Goal: Task Accomplishment & Management: Manage account settings

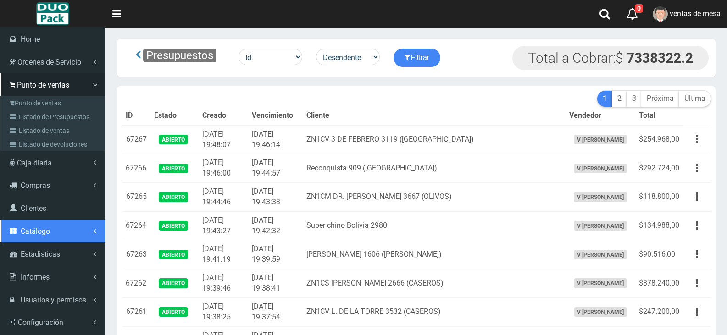
click at [58, 227] on link "Catálogo" at bounding box center [52, 231] width 105 height 23
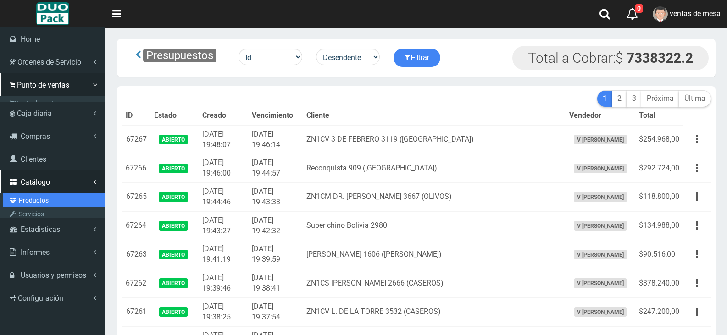
click at [61, 193] on link "Productos" at bounding box center [54, 200] width 102 height 14
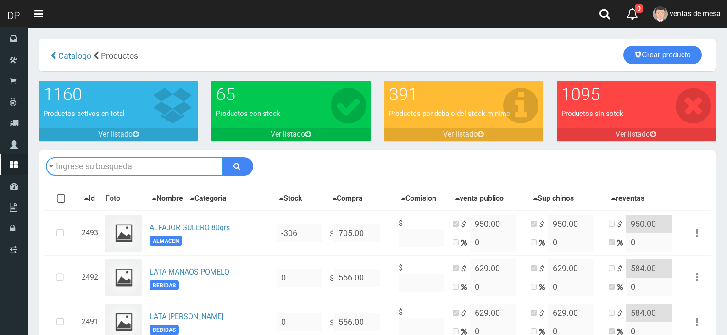
click at [131, 161] on input "text" at bounding box center [134, 166] width 177 height 18
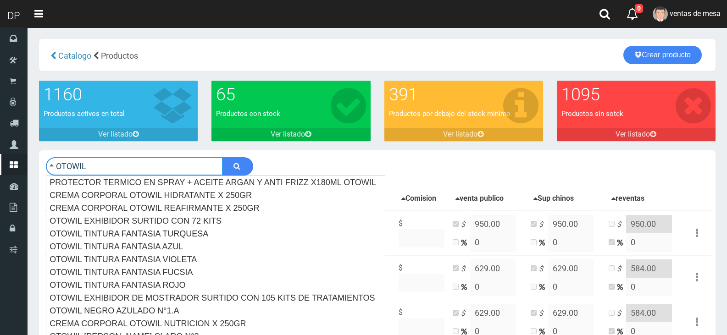
type input "OTOWIL"
click at [222, 157] on button "submit" at bounding box center [237, 166] width 31 height 18
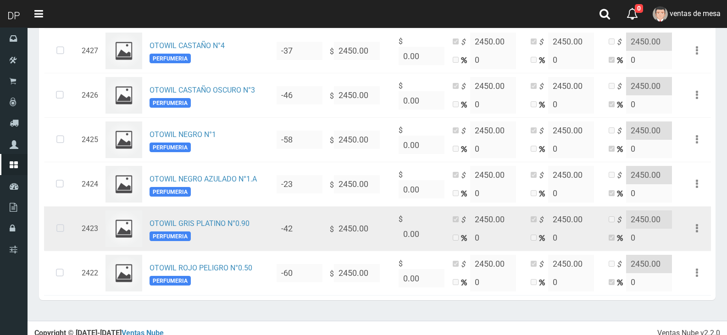
scroll to position [1648, 0]
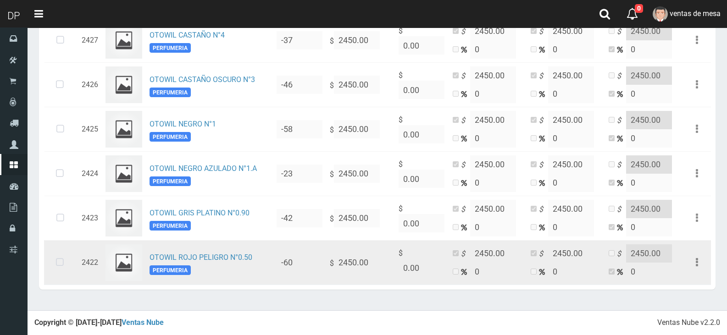
drag, startPoint x: 75, startPoint y: 263, endPoint x: 60, endPoint y: 260, distance: 15.4
click at [75, 263] on td at bounding box center [61, 262] width 34 height 44
click at [49, 256] on icon at bounding box center [60, 263] width 24 height 30
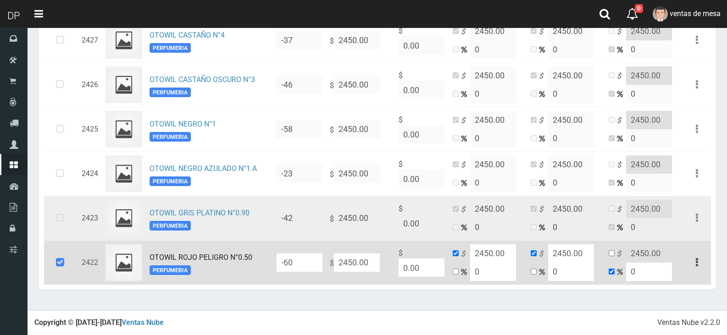
click at [66, 214] on icon at bounding box center [60, 218] width 24 height 30
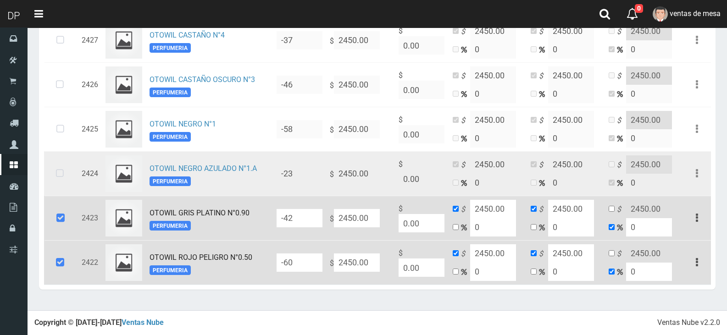
click at [57, 167] on icon at bounding box center [60, 174] width 24 height 30
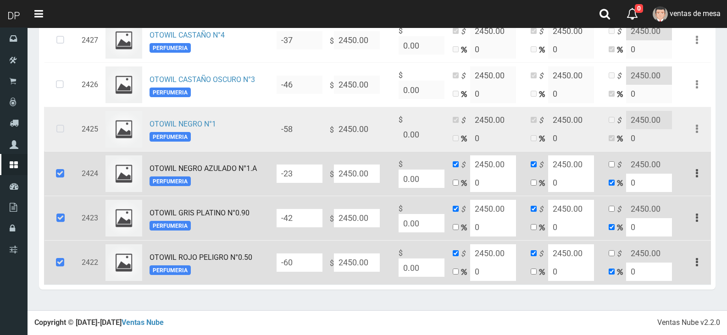
click at [65, 120] on icon at bounding box center [60, 129] width 24 height 30
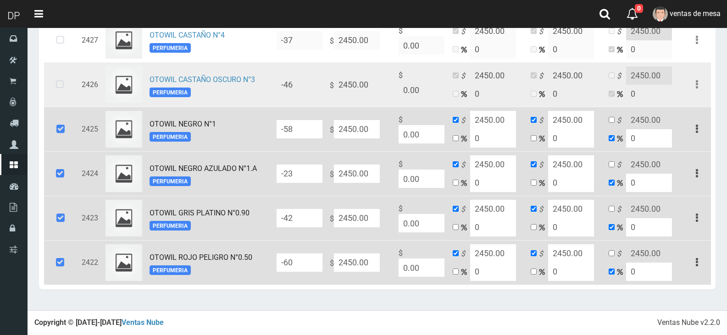
click at [72, 88] on icon at bounding box center [60, 85] width 24 height 30
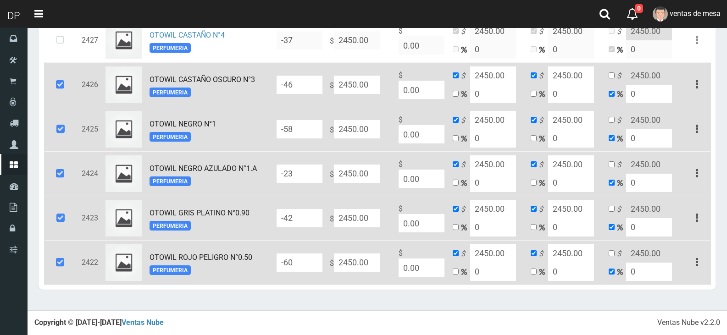
scroll to position [1556, 0]
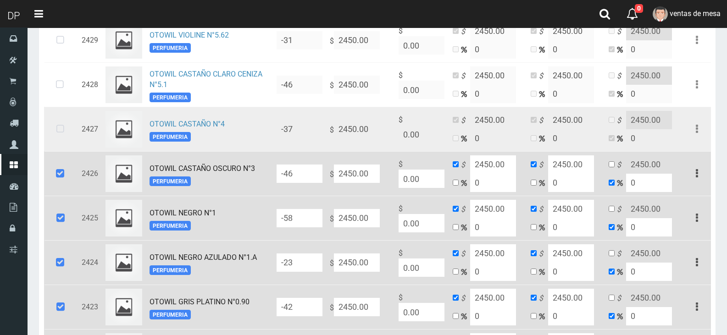
click at [61, 119] on icon at bounding box center [60, 129] width 24 height 30
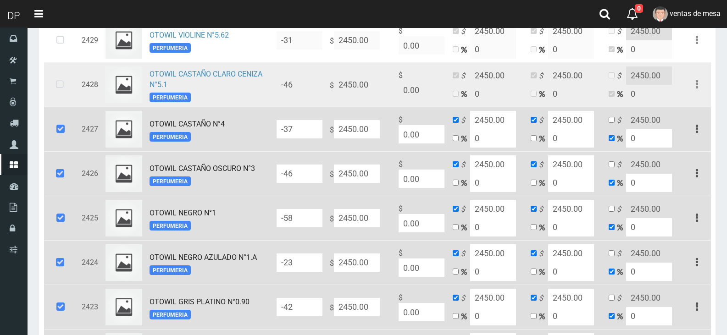
click at [66, 93] on icon at bounding box center [60, 85] width 24 height 30
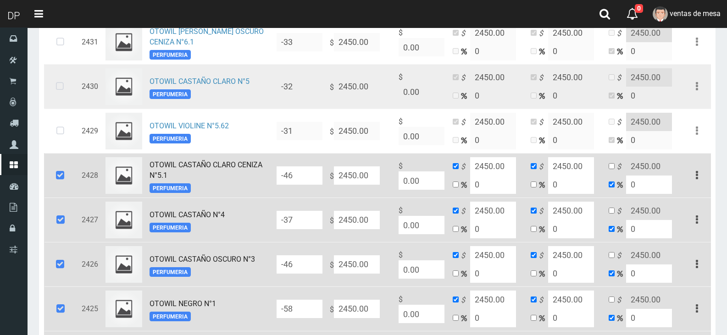
scroll to position [1464, 0]
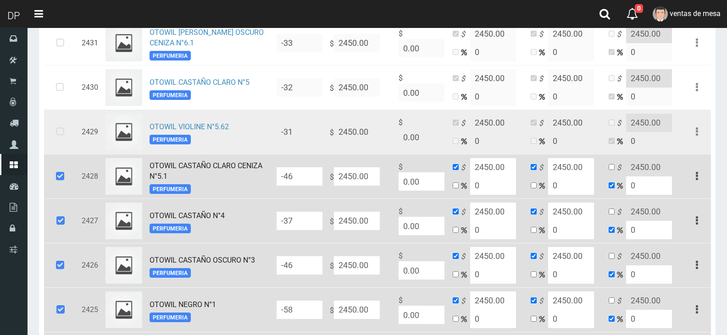
click at [60, 121] on icon at bounding box center [60, 132] width 24 height 30
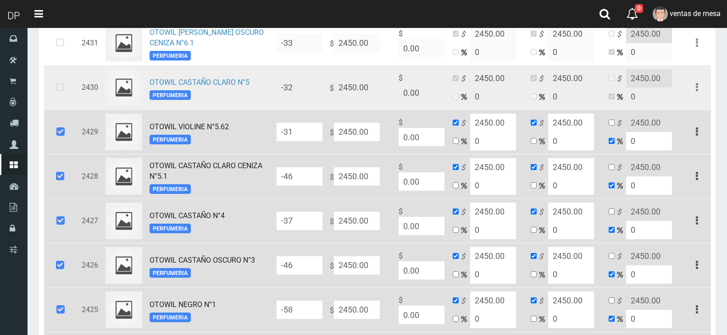
click at [65, 99] on icon at bounding box center [60, 87] width 24 height 30
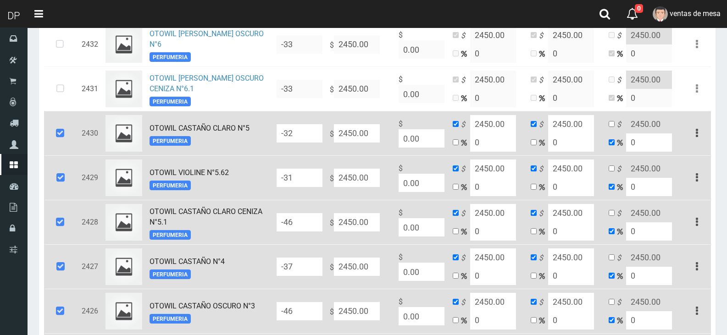
click at [63, 88] on icon at bounding box center [60, 89] width 24 height 30
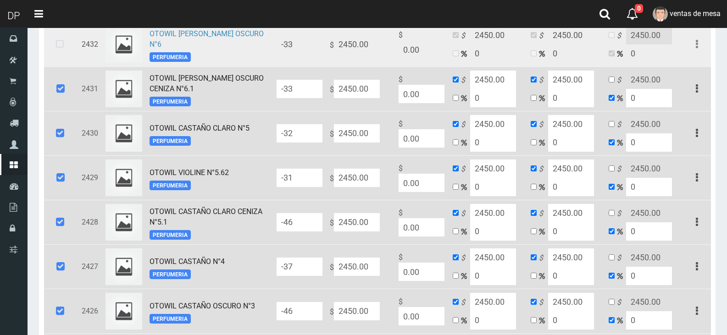
click at [65, 63] on td at bounding box center [61, 44] width 34 height 44
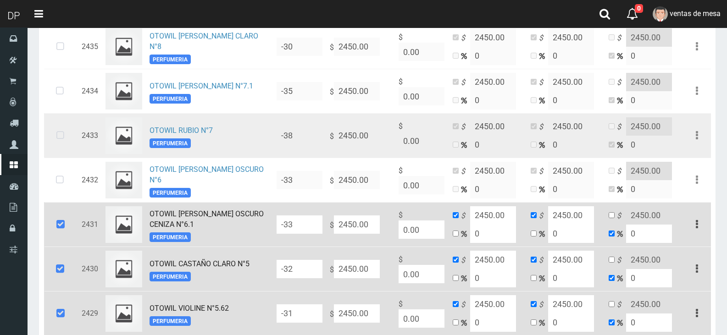
scroll to position [1281, 0]
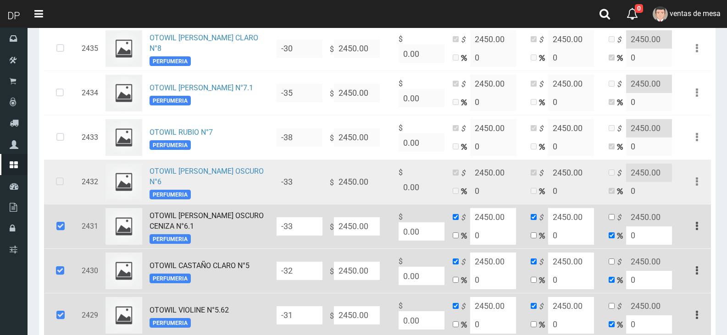
click at [62, 176] on icon at bounding box center [60, 182] width 24 height 30
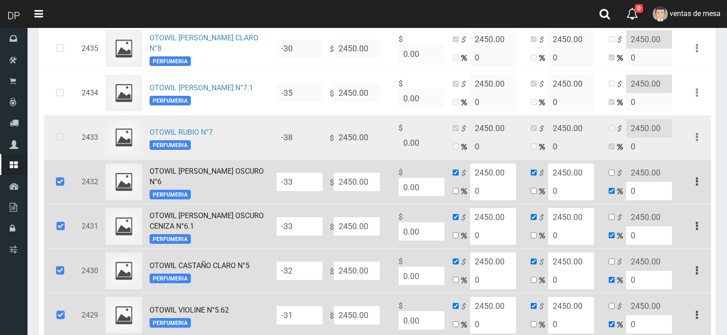
click at [61, 143] on icon at bounding box center [60, 137] width 24 height 30
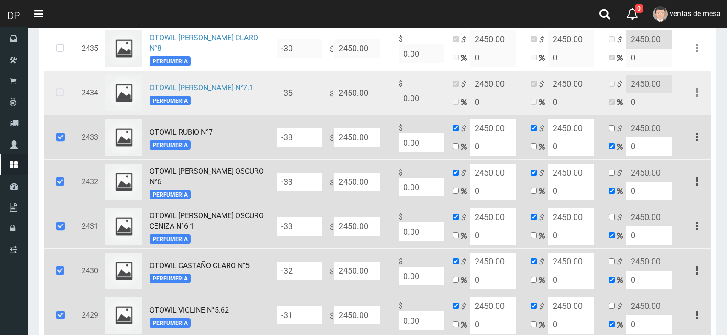
click at [63, 108] on icon at bounding box center [60, 93] width 24 height 30
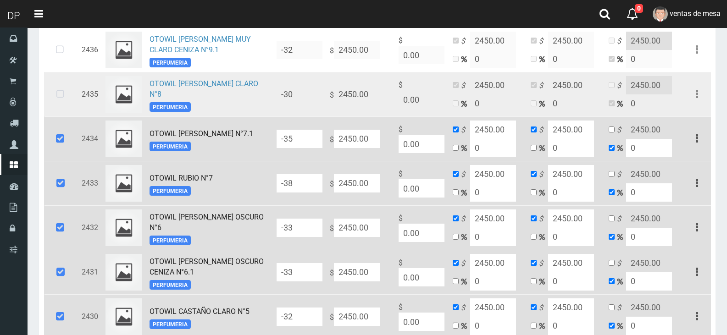
click at [59, 103] on icon at bounding box center [60, 94] width 24 height 30
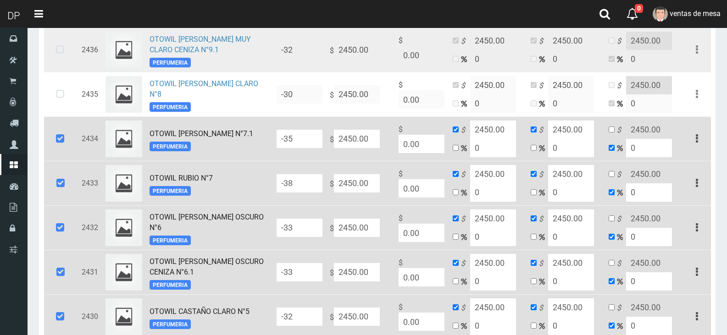
click at [61, 56] on icon at bounding box center [60, 50] width 24 height 30
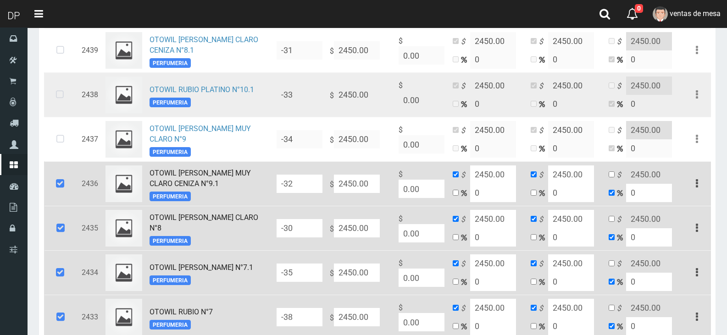
scroll to position [1098, 0]
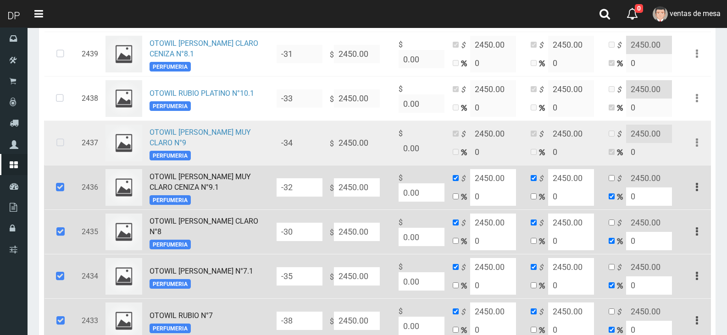
click at [55, 133] on icon at bounding box center [60, 143] width 24 height 30
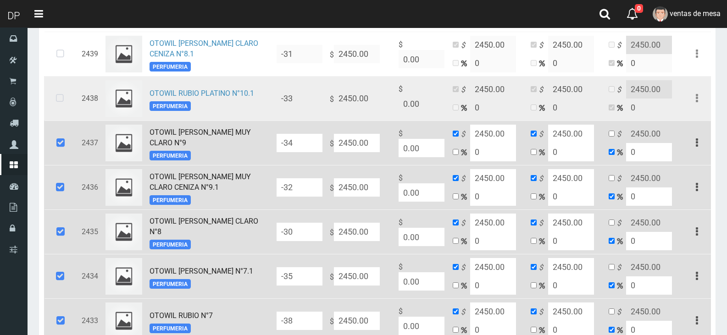
click at [59, 101] on icon at bounding box center [60, 98] width 24 height 30
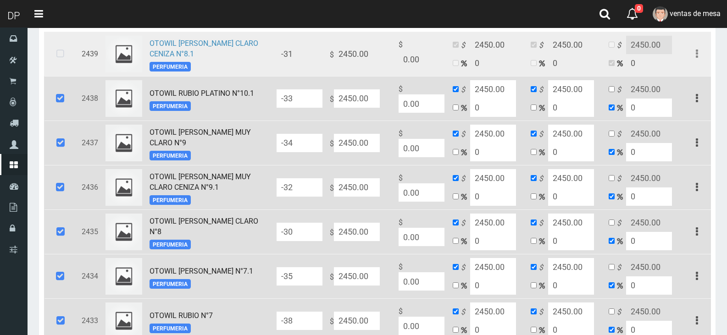
click at [68, 61] on icon at bounding box center [60, 54] width 24 height 30
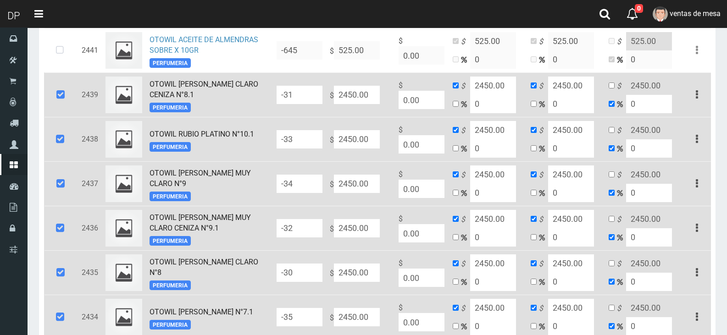
scroll to position [1006, 0]
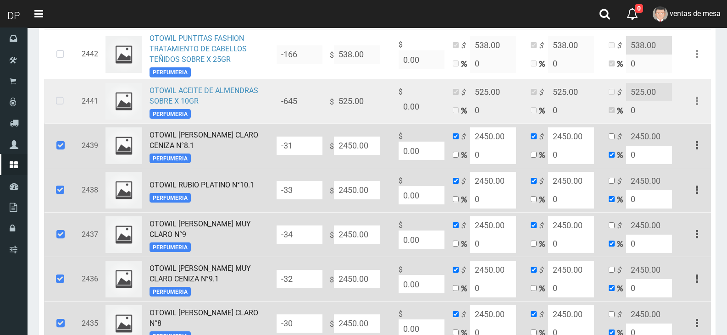
click at [61, 101] on icon at bounding box center [60, 101] width 24 height 30
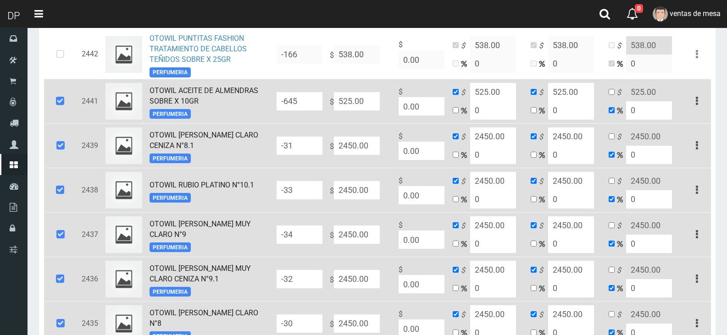
click at [61, 100] on icon at bounding box center [60, 101] width 25 height 30
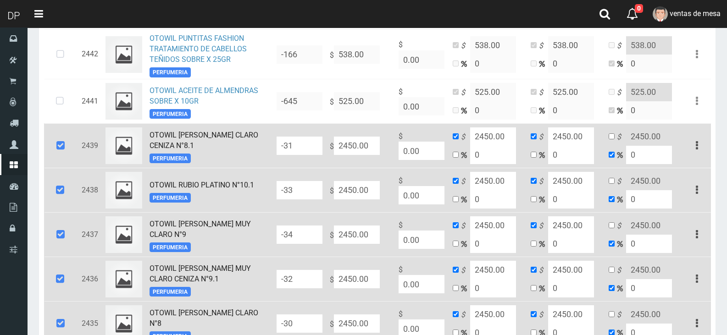
click at [347, 151] on input "2450.00" at bounding box center [357, 146] width 46 height 18
click at [347, 150] on input "2450.00" at bounding box center [357, 146] width 46 height 18
type input "1"
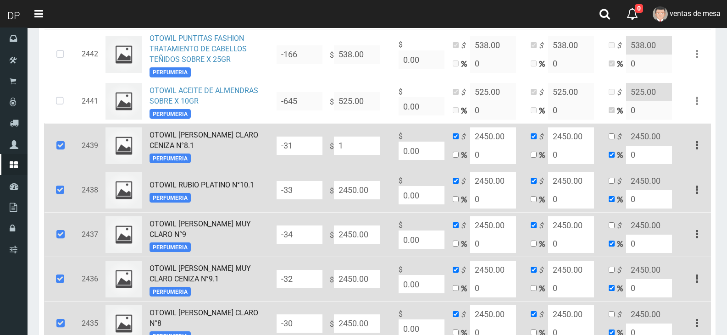
type input "1"
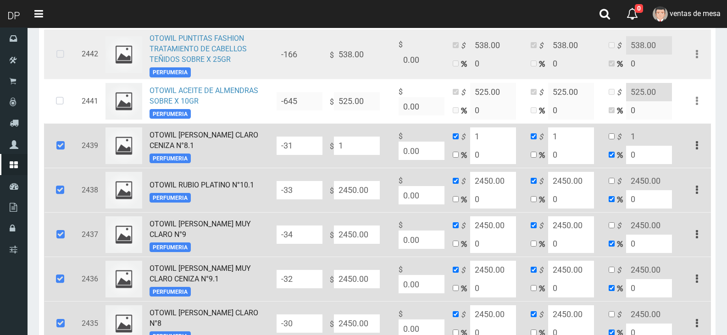
type input "10"
type input "1"
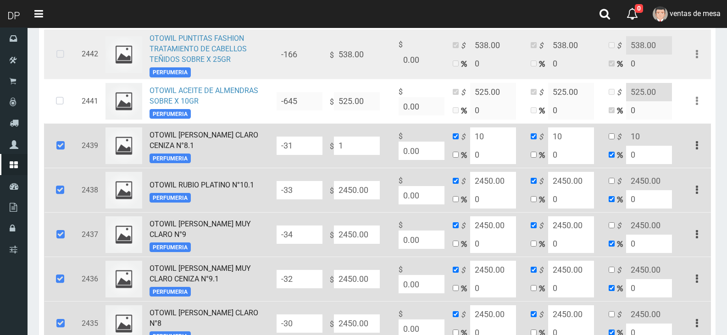
type input "1"
type input "18"
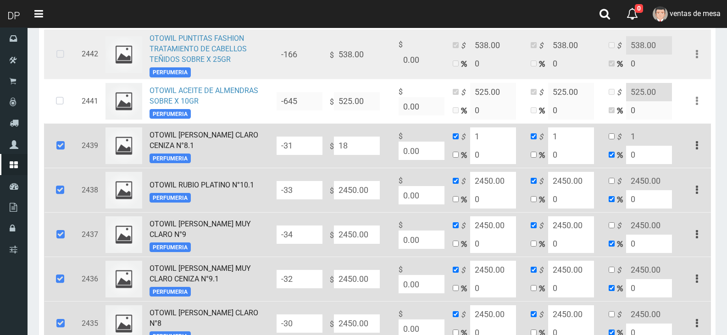
type input "18"
type input "180"
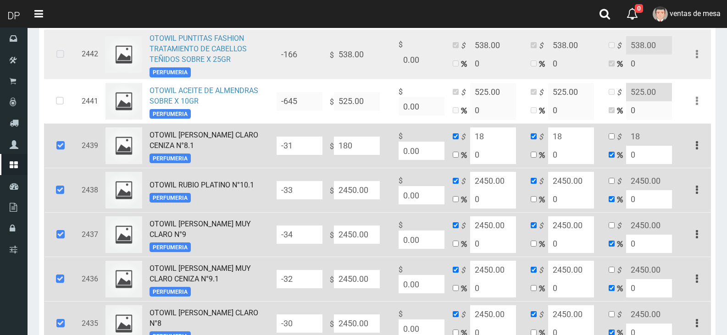
type input "180"
type input "1804"
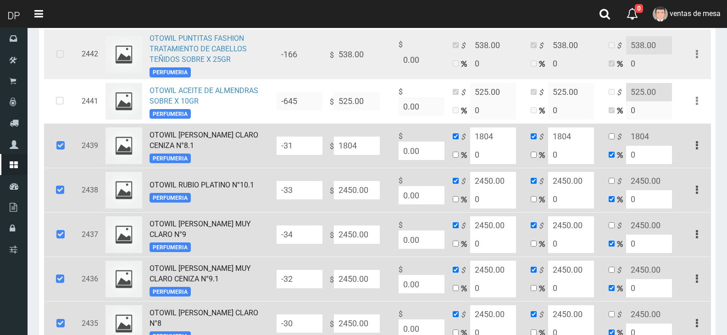
type input "18040"
type input "180404"
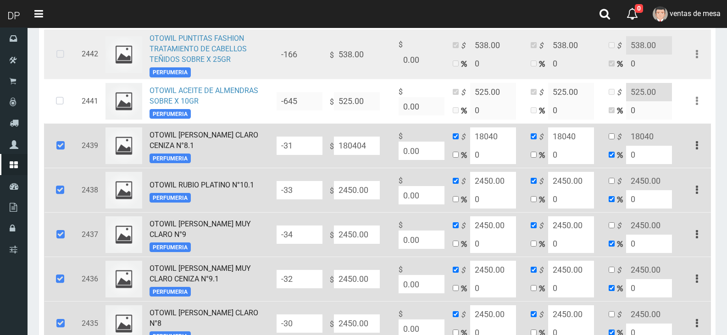
type input "180404"
type input "1804044"
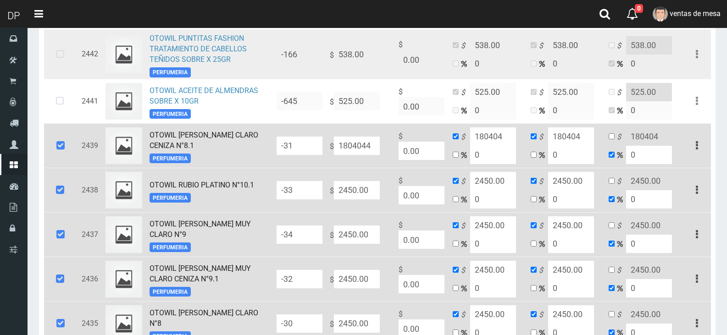
type input "1804044"
type input "180444"
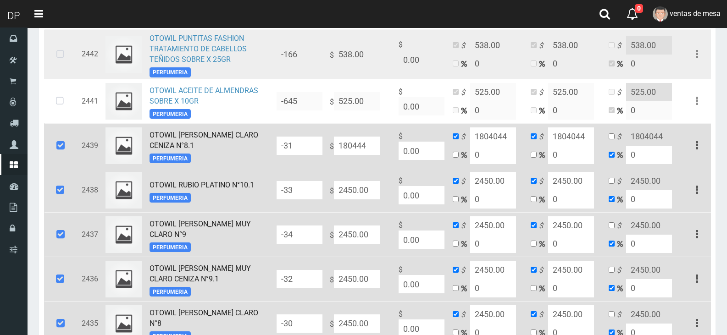
type input "180444"
type input "1804.44"
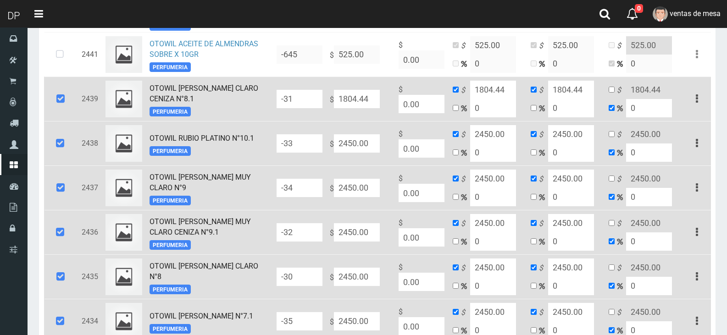
scroll to position [1098, 0]
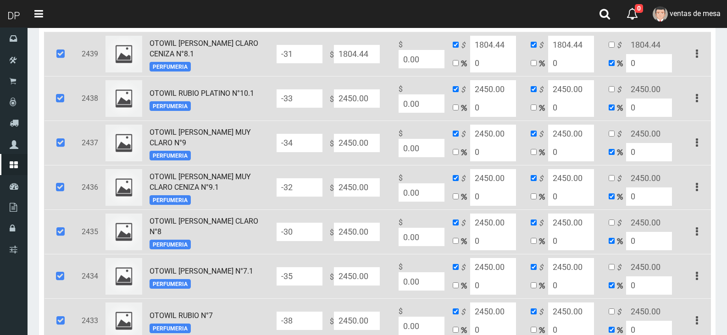
type input "1804.44"
click at [368, 112] on td "$ 2450.00" at bounding box center [360, 98] width 69 height 44
click at [370, 106] on input "2450.00" at bounding box center [357, 98] width 46 height 18
drag, startPoint x: 370, startPoint y: 106, endPoint x: 370, endPoint y: 112, distance: 6.4
click at [371, 106] on input "2450.00" at bounding box center [357, 98] width 46 height 18
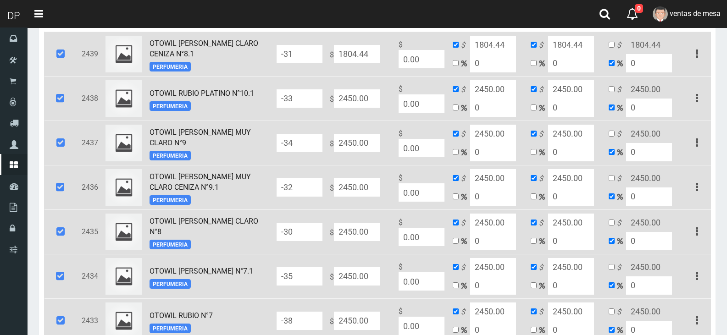
paste input "1804.44"
type input "1804.44"
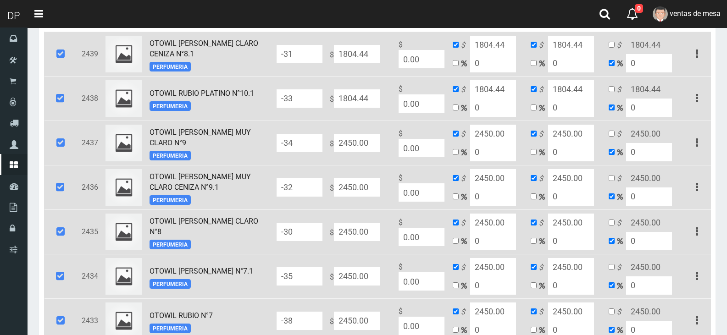
type input "1804.44"
click at [365, 147] on input "2450.00" at bounding box center [357, 143] width 46 height 18
click at [365, 148] on input "2450.00" at bounding box center [357, 143] width 46 height 18
paste input "1804.44"
type input "1804.44"
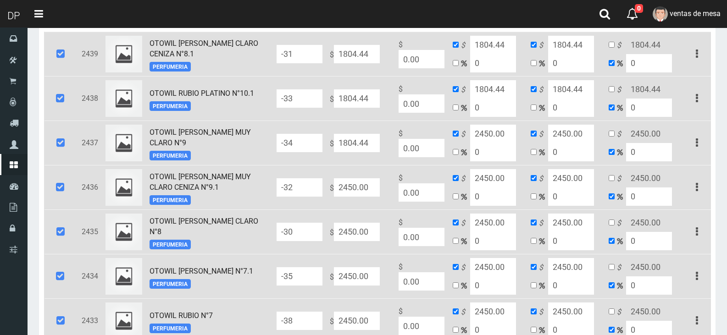
type input "1804.44"
type input "2450"
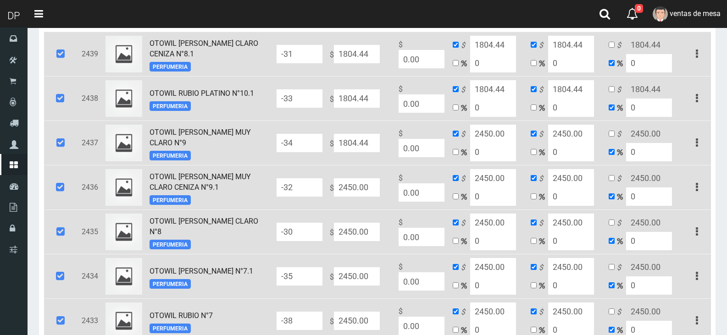
type input "2450"
click at [370, 196] on input "2450.00" at bounding box center [357, 187] width 46 height 18
paste input "1804.44"
type input "1804.44"
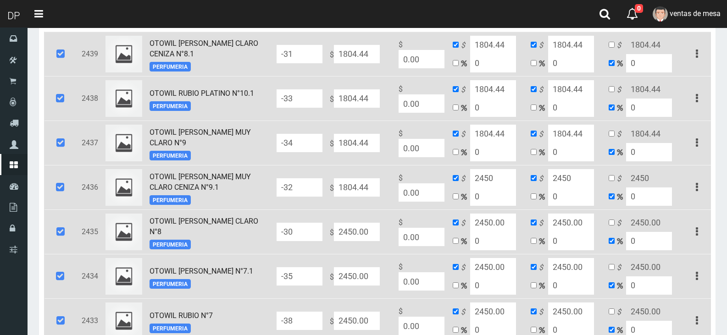
type input "1804.44"
click at [364, 241] on input "2450.00" at bounding box center [357, 232] width 46 height 18
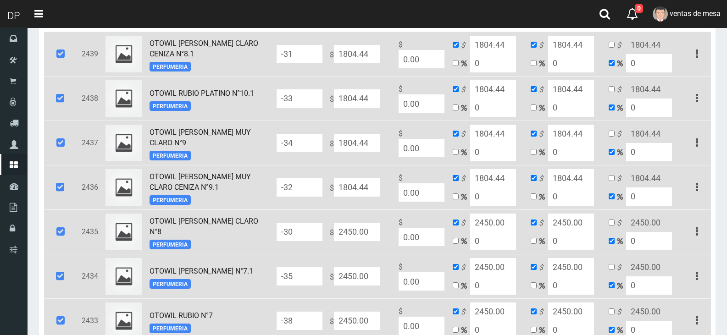
click at [364, 241] on input "2450.00" at bounding box center [357, 232] width 46 height 18
paste input "1804.44"
type input "1804.44"
type input "2450"
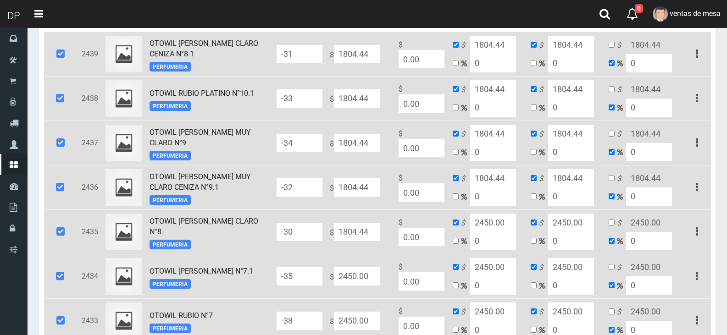
type input "2450"
click at [363, 273] on input "2450.00" at bounding box center [357, 276] width 46 height 18
paste input "1804.44"
type input "1804.44"
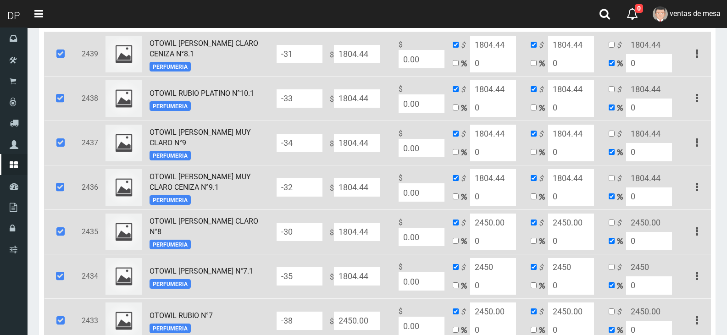
type input "1804.44"
click at [360, 305] on td "$ 2450.00" at bounding box center [360, 320] width 69 height 44
click at [364, 320] on input "2450.00" at bounding box center [357, 321] width 46 height 18
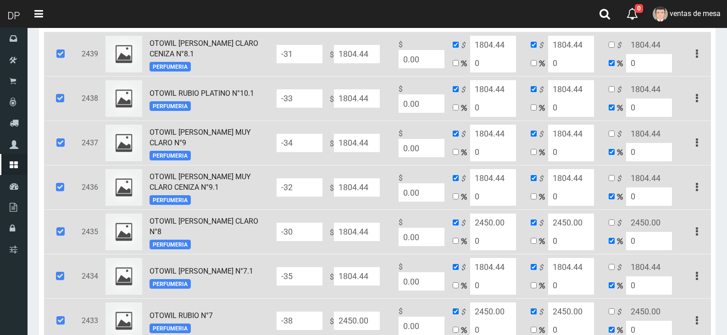
click at [364, 320] on input "2450.00" at bounding box center [357, 321] width 46 height 18
paste input "1804.44"
type input "1804.44"
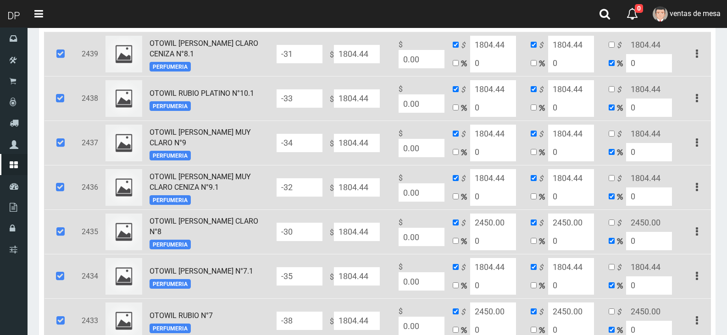
type input "1804.44"
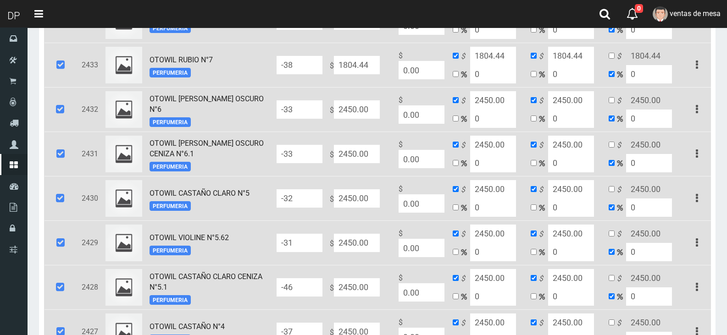
scroll to position [1373, 0]
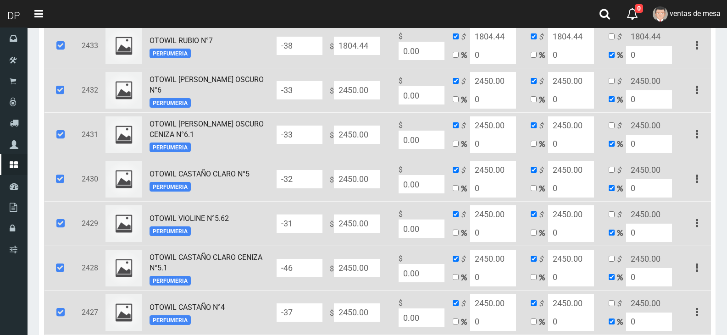
type input "1804.44"
click at [349, 91] on input "2450.00" at bounding box center [357, 90] width 46 height 18
paste input "1804.44"
type input "1804.44"
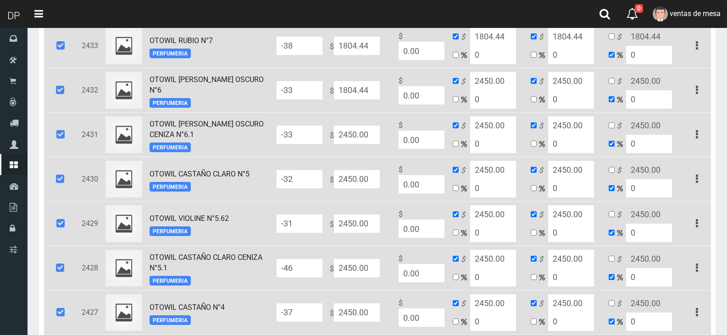
type input "1804.44"
click at [356, 130] on input "2450.00" at bounding box center [357, 135] width 46 height 18
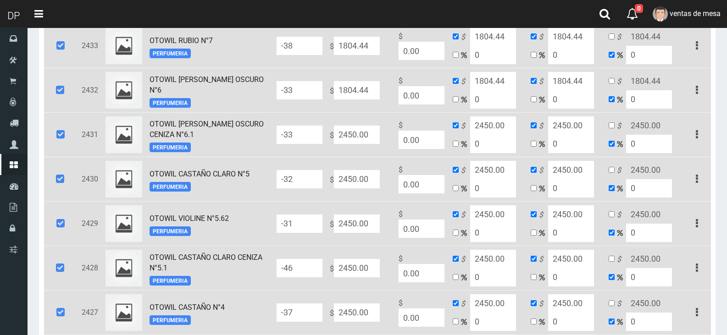
click at [356, 132] on input "2450.00" at bounding box center [357, 135] width 46 height 18
type input "2450"
click at [356, 140] on input "2450.00" at bounding box center [357, 135] width 46 height 18
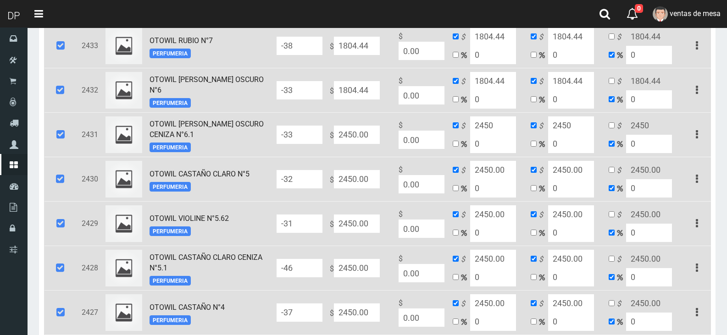
click at [356, 140] on input "2450.00" at bounding box center [357, 135] width 46 height 18
paste input "1804.44"
type input "1804.44"
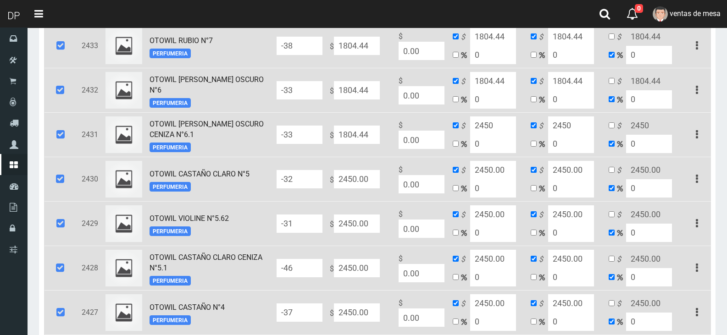
type input "1804.44"
click at [357, 176] on input "2450.00" at bounding box center [357, 179] width 46 height 18
paste input "1804.44"
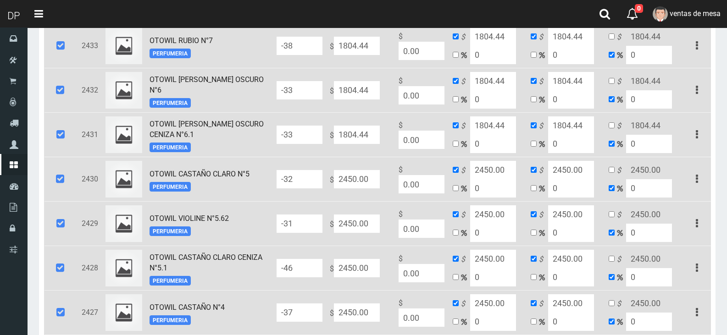
type input "1804.44"
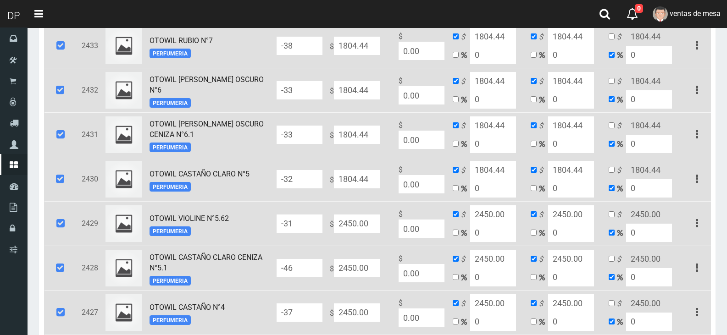
click at [357, 219] on input "2450.00" at bounding box center [357, 224] width 46 height 18
click at [357, 221] on input "2450.00" at bounding box center [357, 224] width 46 height 18
paste input "1804.44"
type input "1804.44"
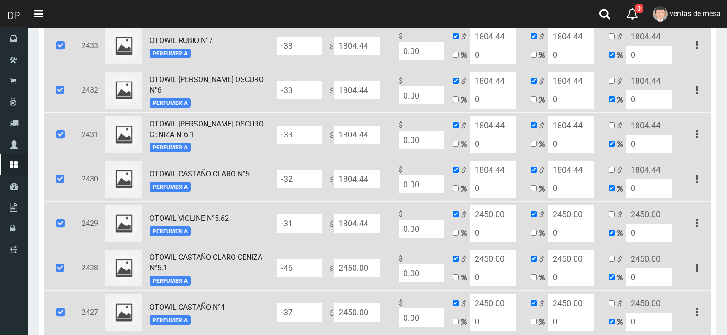
type input "1804.44"
click at [370, 275] on input "2450.00" at bounding box center [357, 268] width 46 height 18
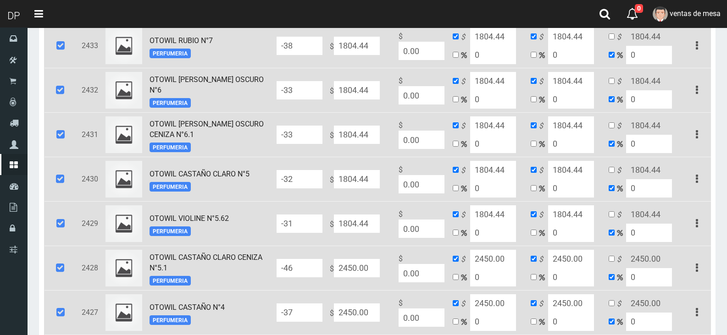
paste input "1804.44"
type input "1804.44"
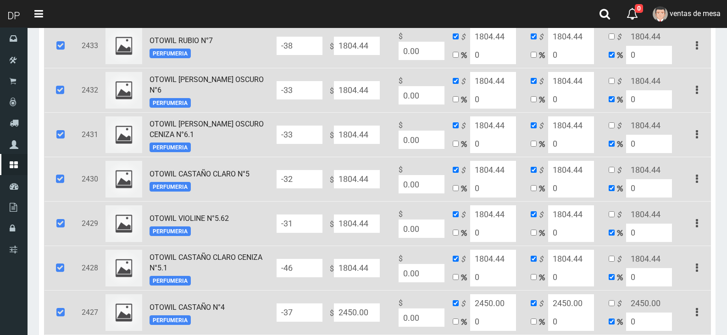
type input "1804.44"
type input "2450"
click at [372, 311] on input "2450.00" at bounding box center [357, 313] width 46 height 18
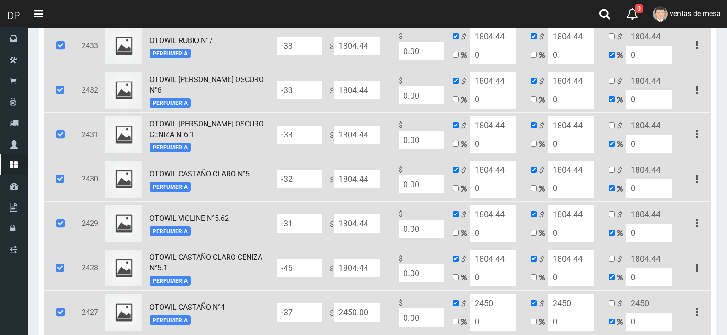
click at [372, 311] on input "2450.00" at bounding box center [357, 313] width 46 height 18
paste input "1804.44"
type input "1804.44"
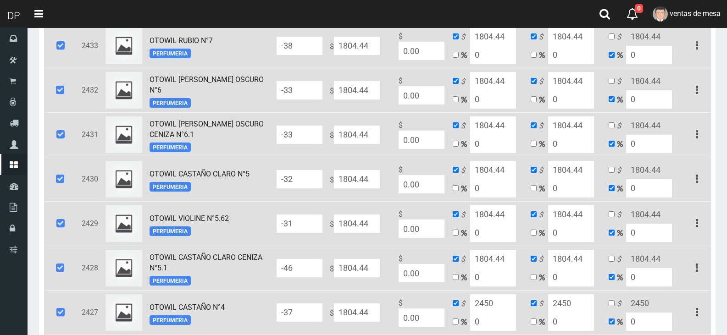
type input "1804.44"
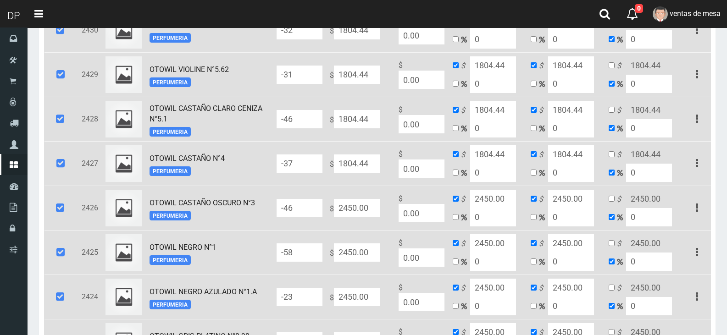
scroll to position [1556, 0]
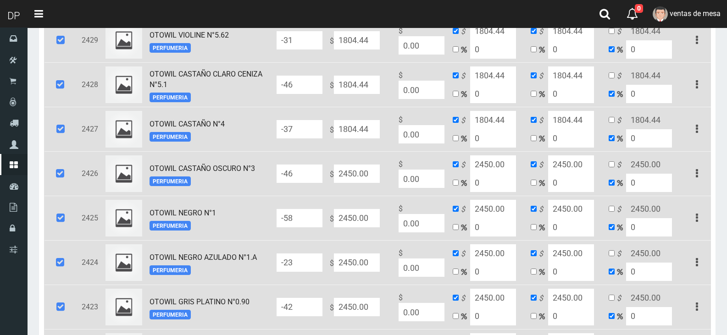
type input "1804.44"
click at [372, 212] on input "2450.00" at bounding box center [357, 218] width 46 height 18
paste input "1804.44"
type input "1804.44"
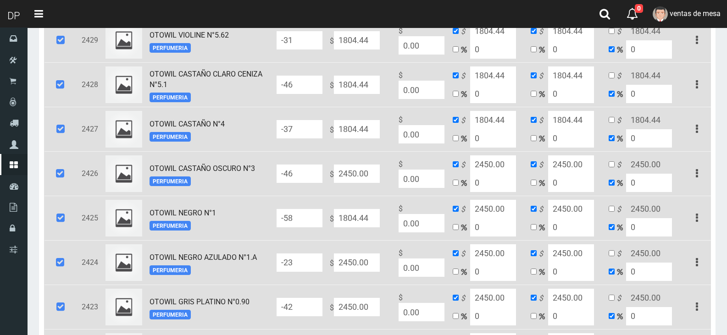
type input "1804.44"
type input "2450"
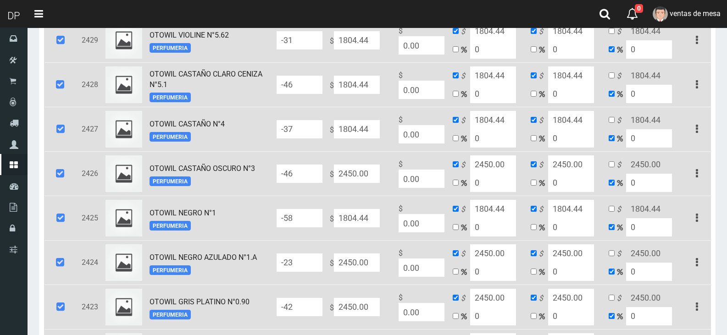
type input "2450"
click at [374, 177] on input "2450.00" at bounding box center [357, 174] width 46 height 18
paste input "1804.44"
type input "1804.44"
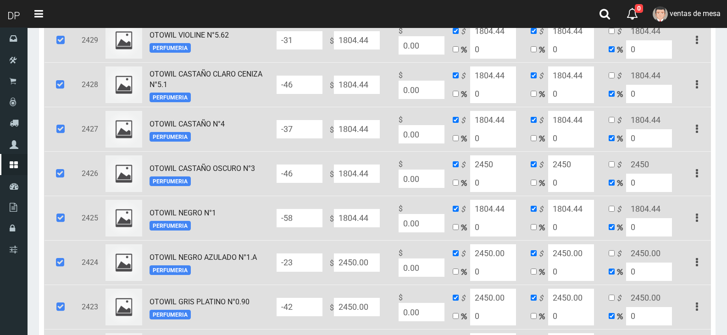
type input "1804.44"
click at [368, 263] on input "2450.00" at bounding box center [357, 263] width 46 height 18
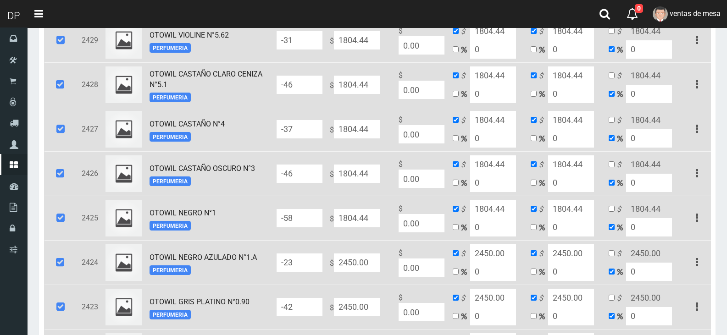
click at [368, 263] on input "2450.00" at bounding box center [357, 263] width 46 height 18
paste input "1804.44"
type input "1804.44"
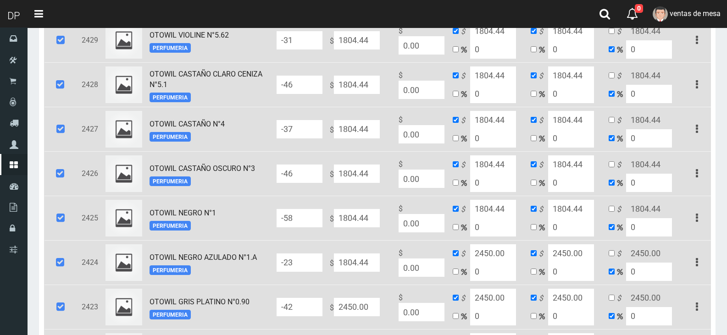
type input "1804.44"
type input "2450"
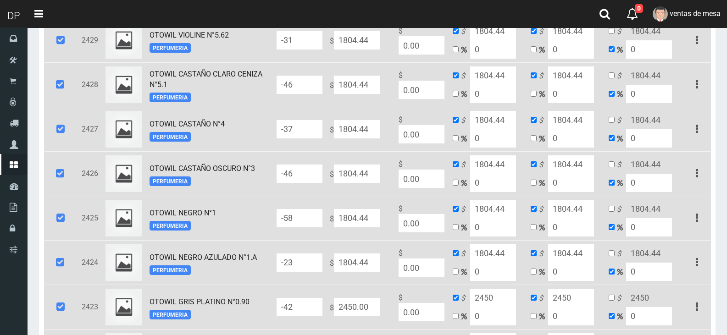
click at [375, 315] on input "2450.00" at bounding box center [357, 307] width 46 height 18
paste input "1804.44"
type input "1804.44"
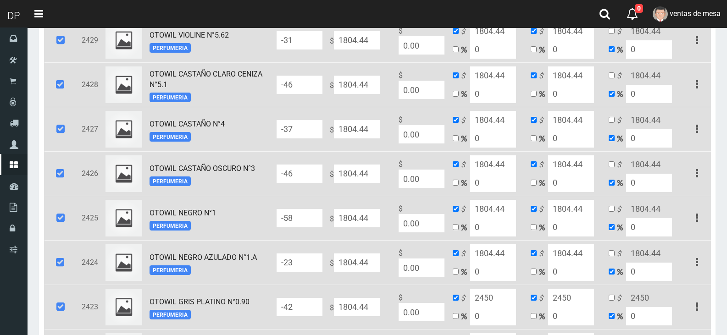
type input "1804.44"
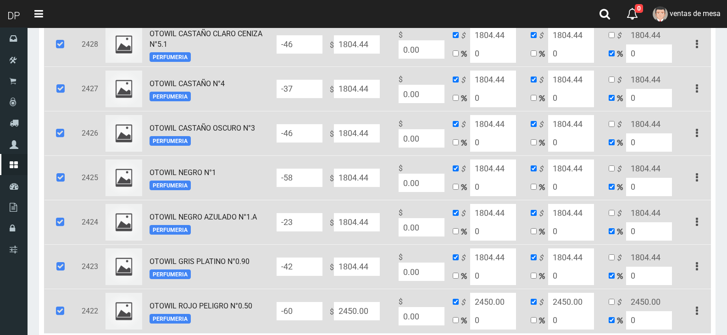
scroll to position [1648, 0]
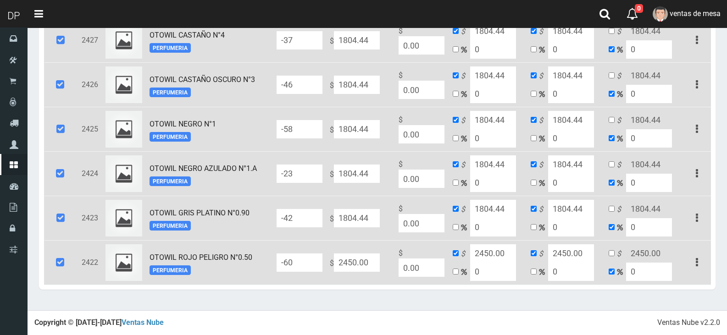
type input "1804.44"
click at [371, 251] on td "$ 2450.00" at bounding box center [360, 262] width 69 height 44
click at [370, 252] on td "$ 2450.00" at bounding box center [360, 262] width 69 height 44
click at [369, 262] on input "2450.00" at bounding box center [357, 263] width 46 height 18
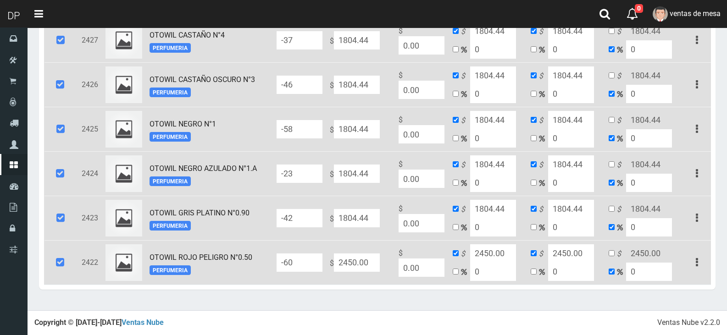
paste input "1804.44"
type input "1804.44"
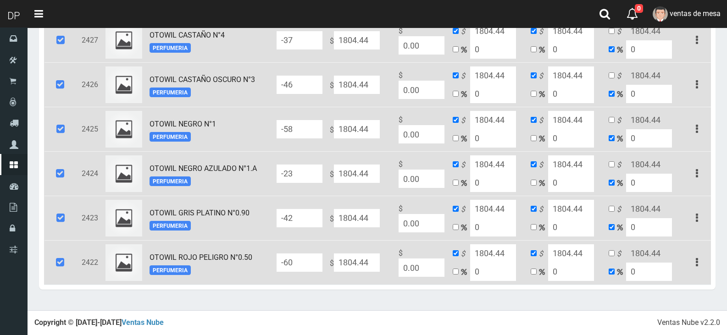
type input "1804.44"
click at [489, 254] on input "1804.44" at bounding box center [493, 253] width 46 height 18
type input "2579"
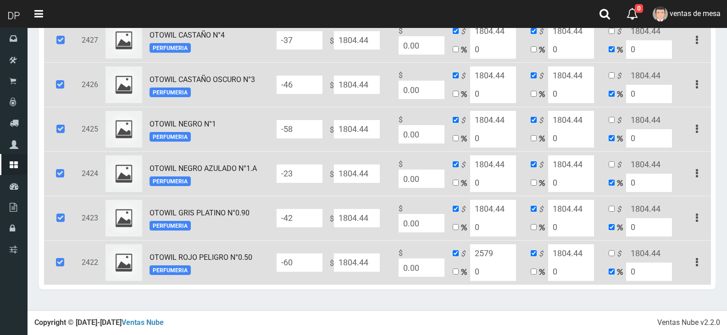
click at [584, 252] on input "1804.44" at bounding box center [571, 253] width 46 height 18
paste input "2579"
type input "2579"
click at [613, 252] on input "checkbox" at bounding box center [611, 253] width 6 height 6
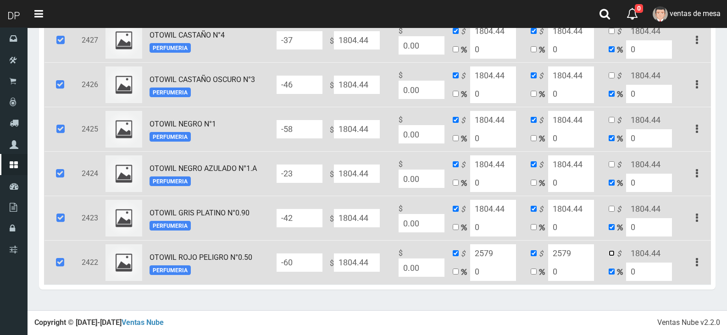
checkbox input "true"
checkbox input "false"
click at [655, 252] on input "1804.44" at bounding box center [649, 253] width 46 height 18
paste input "2579"
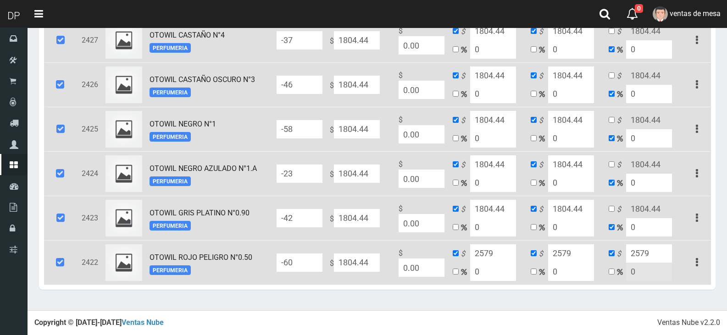
type input "2579"
click at [613, 210] on input "checkbox" at bounding box center [611, 209] width 6 height 6
checkbox input "true"
checkbox input "false"
click at [650, 207] on input "1804.44" at bounding box center [649, 209] width 46 height 18
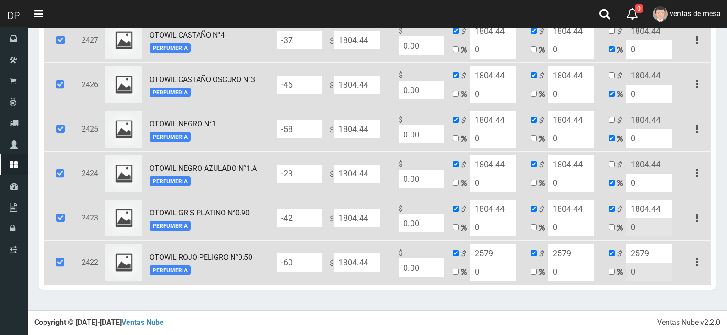
click at [650, 207] on input "1804.44" at bounding box center [649, 209] width 46 height 18
paste input "2579"
type input "2579"
click at [583, 210] on input "1804.44" at bounding box center [571, 209] width 46 height 18
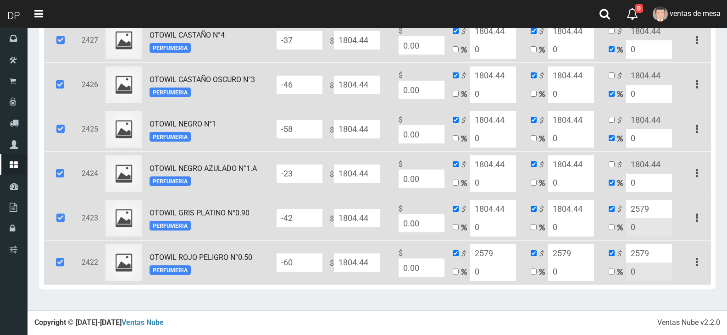
paste input "2579"
type input "2579"
click at [504, 207] on input "1804.44" at bounding box center [493, 209] width 46 height 18
click at [503, 207] on input "1804.44" at bounding box center [493, 209] width 46 height 18
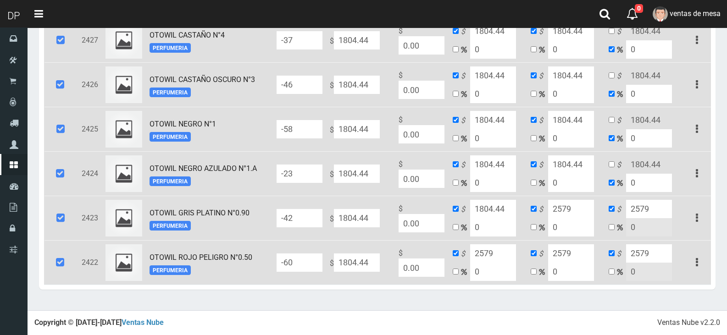
paste input "2579"
type input "2579"
click at [508, 168] on input "1804.44" at bounding box center [493, 164] width 46 height 18
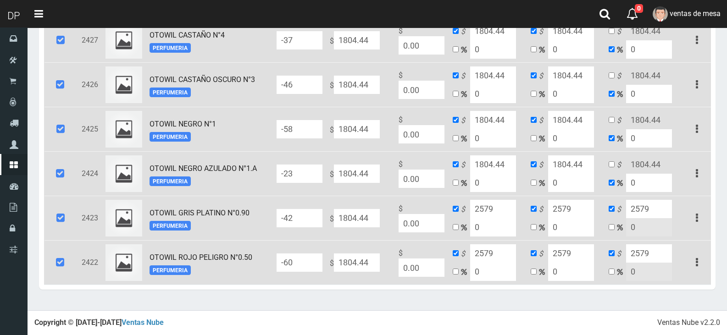
paste input "2579"
type input "2579"
click at [554, 158] on input "1804.44" at bounding box center [571, 164] width 46 height 18
paste input "2579"
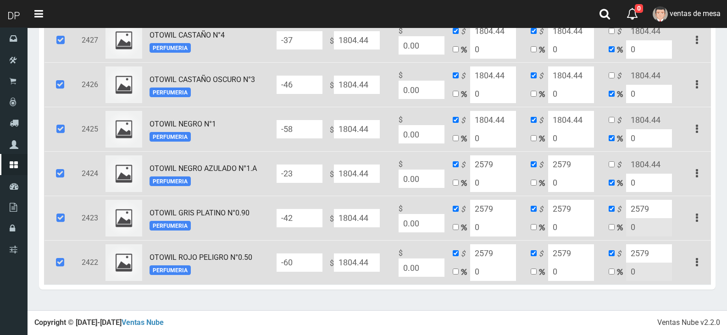
type input "2579"
click at [610, 168] on td "$ 1804.44 0" at bounding box center [644, 173] width 78 height 44
click at [612, 166] on input "checkbox" at bounding box center [611, 164] width 6 height 6
checkbox input "true"
checkbox input "false"
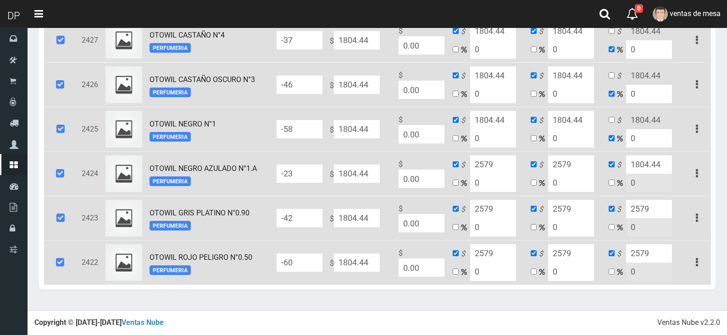
click at [636, 165] on input "1804.44" at bounding box center [649, 164] width 46 height 18
paste input "2579"
type input "2579"
click at [613, 122] on input "checkbox" at bounding box center [611, 120] width 6 height 6
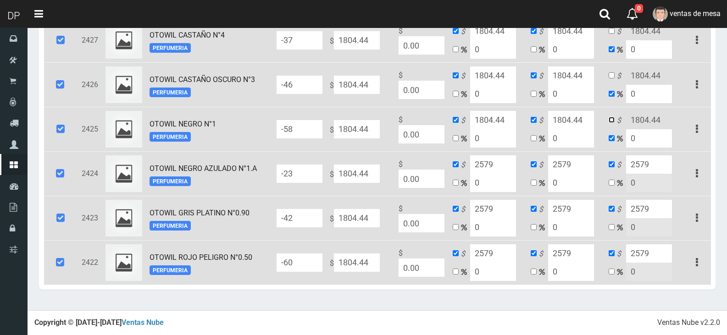
checkbox input "true"
checkbox input "false"
click at [636, 115] on input "1804.44" at bounding box center [649, 120] width 46 height 18
click at [638, 115] on input "1804.44" at bounding box center [649, 120] width 46 height 18
click at [635, 117] on input "1804.44" at bounding box center [649, 120] width 46 height 18
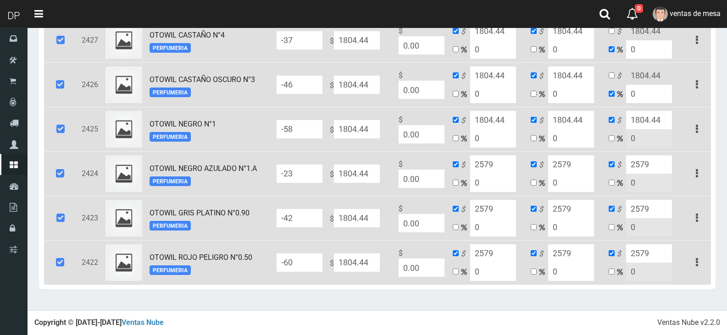
click at [635, 117] on input "1804.44" at bounding box center [649, 120] width 46 height 18
paste input "2579"
type input "2579"
click at [612, 75] on input "checkbox" at bounding box center [611, 75] width 6 height 6
checkbox input "true"
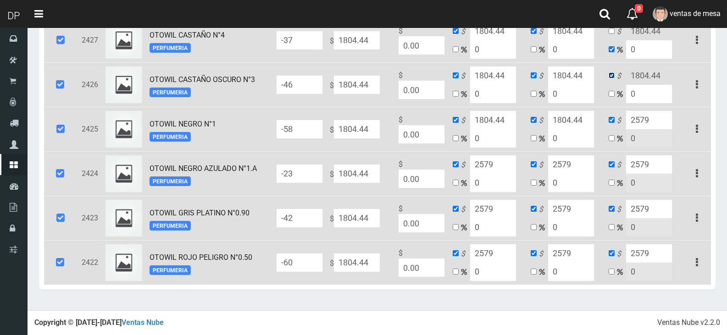
checkbox input "false"
click at [633, 73] on input "1804.44" at bounding box center [649, 75] width 46 height 18
drag, startPoint x: 633, startPoint y: 73, endPoint x: 626, endPoint y: 75, distance: 7.7
click at [634, 73] on input "1804.44" at bounding box center [649, 75] width 46 height 18
paste input "2579"
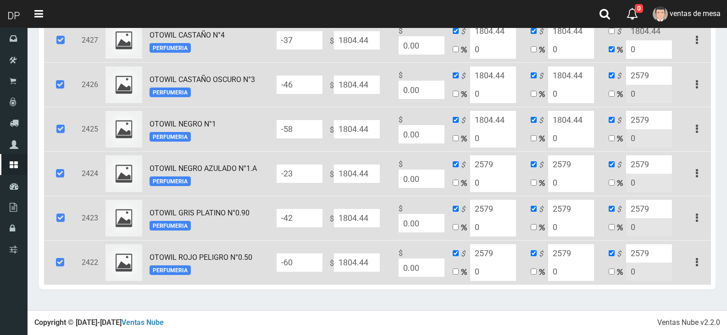
type input "2579"
click at [565, 112] on input "1804.44" at bounding box center [571, 120] width 46 height 18
click at [566, 113] on input "1804.44" at bounding box center [571, 120] width 46 height 18
paste input "2579"
type input "2579"
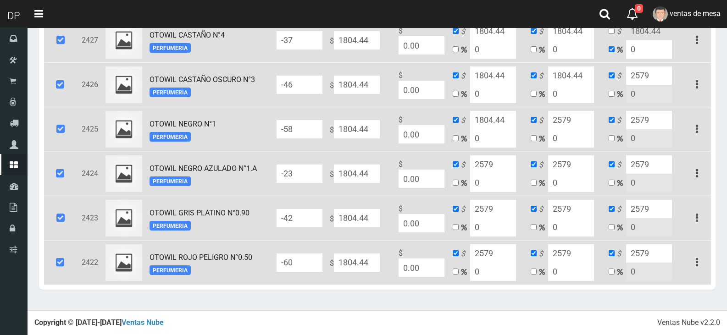
click at [578, 75] on input "1804.44" at bounding box center [571, 75] width 46 height 18
paste input "2579"
type input "2579"
click at [493, 81] on input "1804.44" at bounding box center [493, 75] width 46 height 18
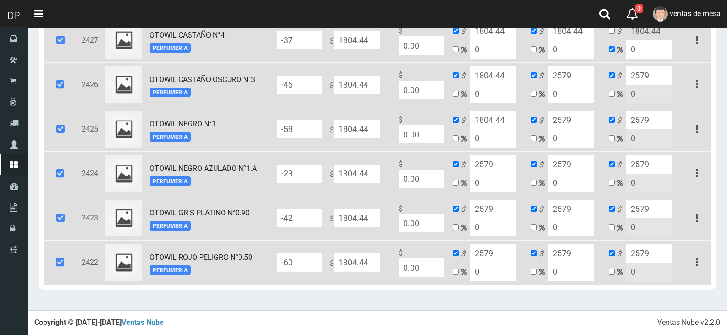
click at [493, 81] on input "1804.44" at bounding box center [493, 75] width 46 height 18
paste input "2579"
type input "2579"
click at [492, 115] on input "1804.44" at bounding box center [493, 120] width 46 height 18
click at [492, 116] on input "1804.44" at bounding box center [493, 120] width 46 height 18
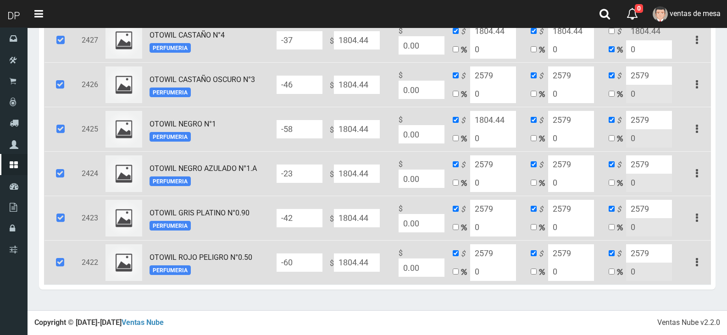
paste
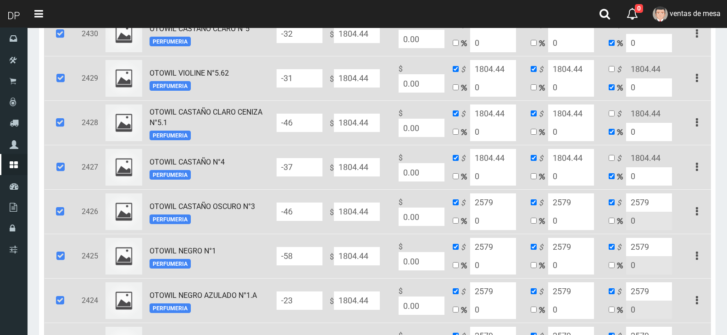
scroll to position [1510, 0]
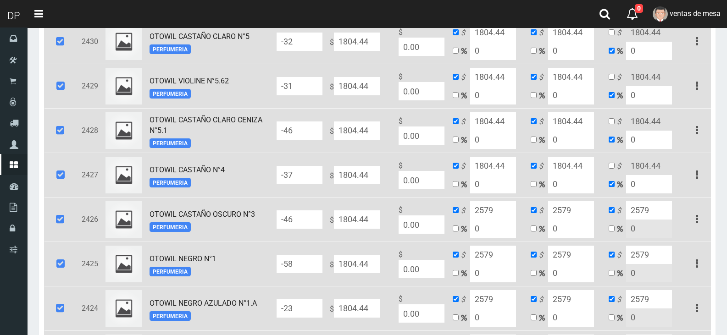
type input "2579"
click at [613, 166] on input "checkbox" at bounding box center [611, 166] width 6 height 6
checkbox input "true"
checkbox input "false"
click at [636, 167] on input "1804.44" at bounding box center [649, 166] width 46 height 18
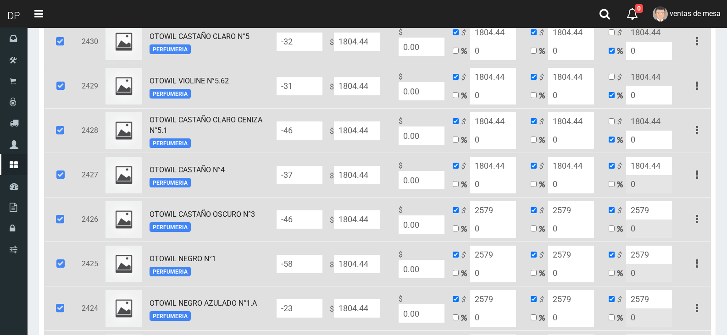
click at [636, 167] on input "1804.44" at bounding box center [649, 166] width 46 height 18
type input "2579"
click at [612, 122] on input "checkbox" at bounding box center [611, 121] width 6 height 6
checkbox input "true"
checkbox input "false"
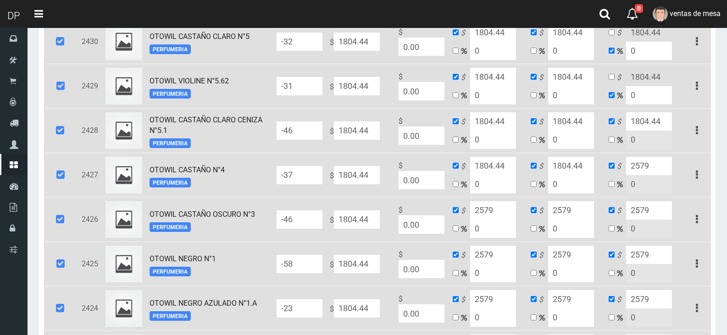
click at [635, 122] on input "1804.44" at bounding box center [649, 121] width 46 height 18
type input "2579"
click at [581, 160] on input "1804.44" at bounding box center [571, 166] width 46 height 18
click at [584, 165] on input "1804.44" at bounding box center [571, 166] width 46 height 18
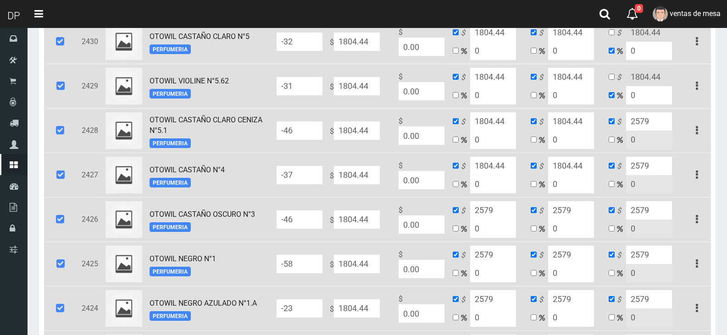
click at [584, 165] on input "1804.44" at bounding box center [571, 166] width 46 height 18
type input "2579"
click at [586, 121] on input "1804.44" at bounding box center [571, 121] width 46 height 18
type input "2579"
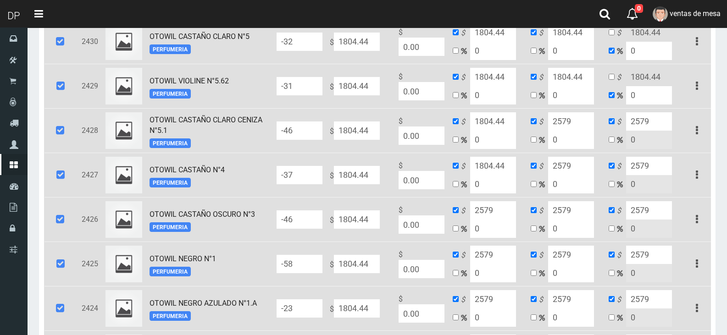
click at [506, 127] on input "1804.44" at bounding box center [493, 121] width 46 height 18
type input "2579"
click at [512, 166] on input "1804.44" at bounding box center [493, 166] width 46 height 18
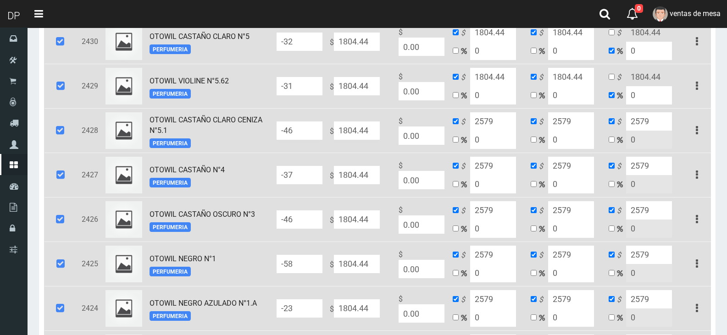
type input "2579"
click at [512, 86] on input "1804.44" at bounding box center [493, 77] width 46 height 18
type input "2579"
click at [586, 78] on input "1804.44" at bounding box center [571, 77] width 46 height 18
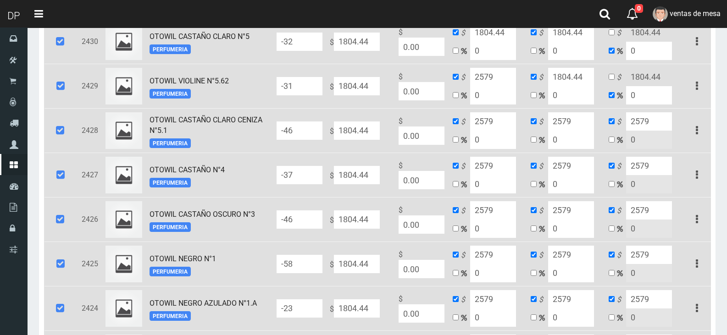
click at [586, 78] on input "1804.44" at bounding box center [571, 77] width 46 height 18
type input "2579"
click at [610, 80] on input "checkbox" at bounding box center [611, 77] width 6 height 6
checkbox input "true"
checkbox input "false"
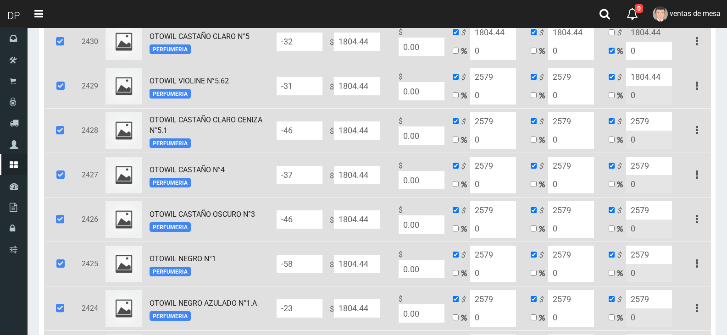
click at [638, 80] on input "1804.44" at bounding box center [649, 77] width 46 height 18
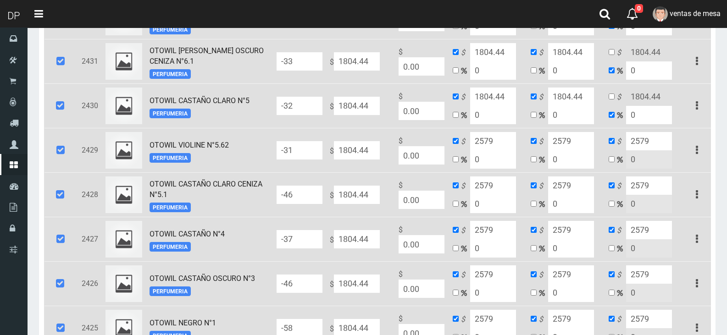
scroll to position [1418, 0]
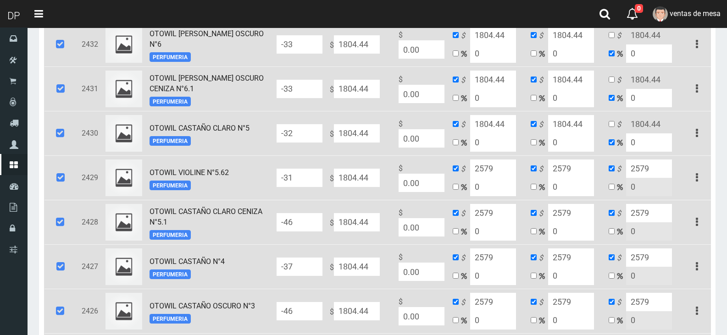
type input "2579"
click at [612, 127] on input "checkbox" at bounding box center [611, 124] width 6 height 6
checkbox input "true"
checkbox input "false"
click at [631, 123] on input "1804.44" at bounding box center [649, 124] width 46 height 18
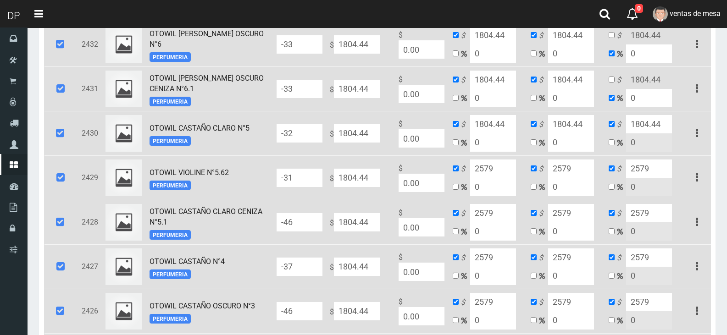
click at [631, 123] on input "1804.44" at bounding box center [649, 124] width 46 height 18
type input "2579"
click at [573, 123] on input "1804.44" at bounding box center [571, 124] width 46 height 18
type input "2579"
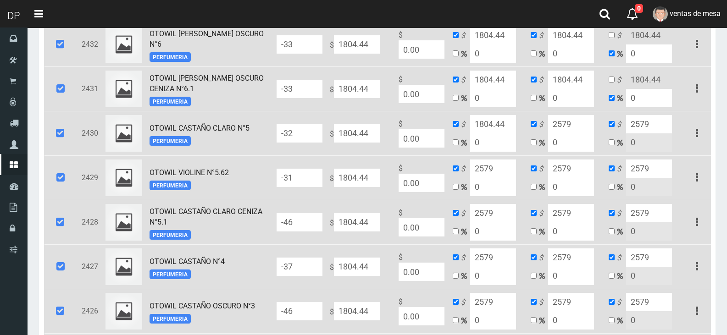
click at [517, 123] on td "$ 1804.44 0" at bounding box center [488, 133] width 78 height 44
click at [509, 126] on input "1804.44" at bounding box center [493, 124] width 46 height 18
type input "2579"
click at [509, 66] on td "$ 1804.44 0" at bounding box center [488, 44] width 78 height 44
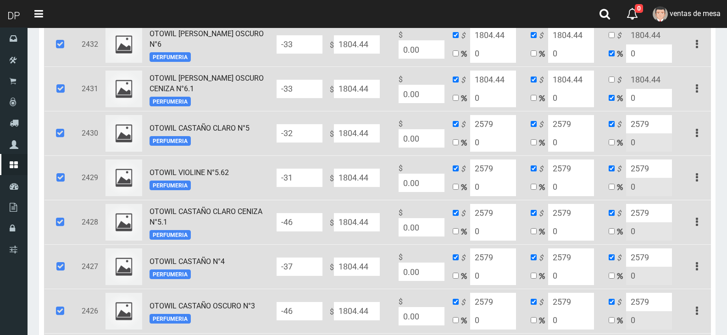
click at [505, 78] on input "1804.44" at bounding box center [493, 80] width 46 height 18
type input "2579"
click at [562, 78] on input "1804.44" at bounding box center [571, 80] width 46 height 18
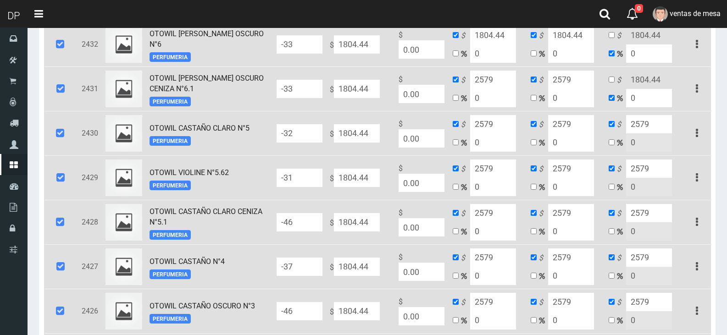
type input "2579"
click at [613, 83] on input "checkbox" at bounding box center [611, 80] width 6 height 6
checkbox input "true"
checkbox input "false"
click at [634, 80] on input "1804.44" at bounding box center [649, 80] width 46 height 18
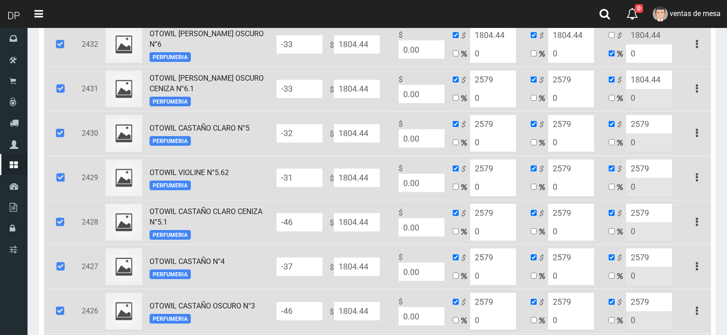
click at [634, 80] on input "1804.44" at bounding box center [649, 80] width 46 height 18
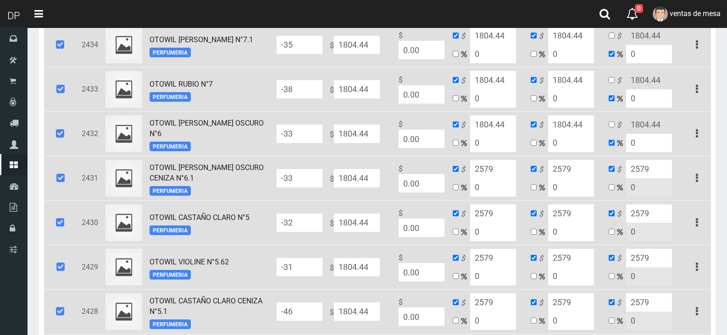
scroll to position [1327, 0]
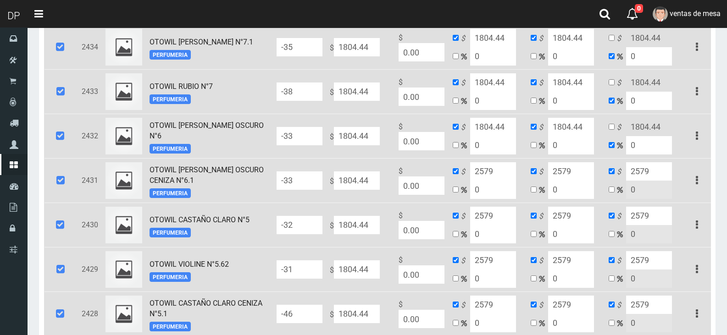
type input "2579"
click at [616, 127] on td "$ 1804.44 0" at bounding box center [644, 136] width 78 height 44
click at [613, 129] on input "checkbox" at bounding box center [611, 127] width 6 height 6
checkbox input "true"
checkbox input "false"
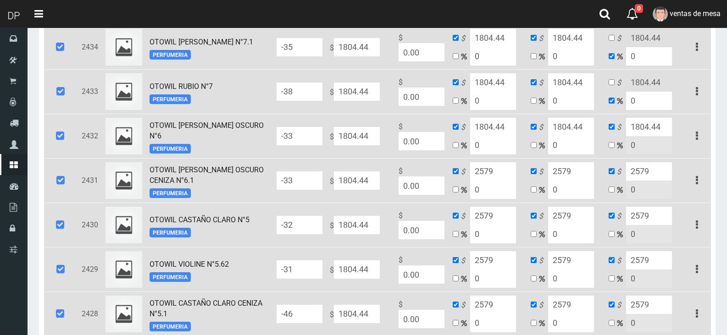
click at [646, 130] on input "1804.44" at bounding box center [649, 127] width 46 height 18
type input "2579"
click at [568, 127] on input "1804.44" at bounding box center [571, 127] width 46 height 18
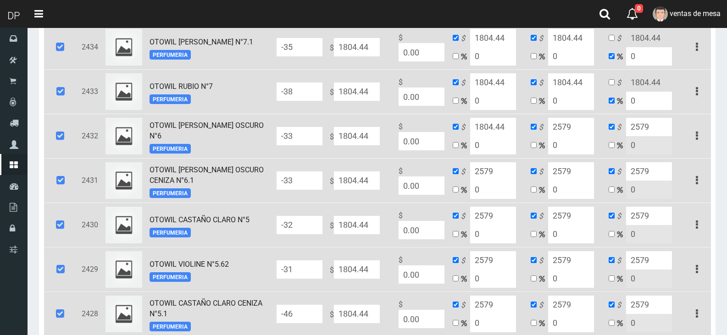
type input "2579"
click at [501, 124] on input "1804.44" at bounding box center [493, 127] width 46 height 18
type input "2579"
click at [506, 89] on input "1804.44" at bounding box center [493, 82] width 46 height 18
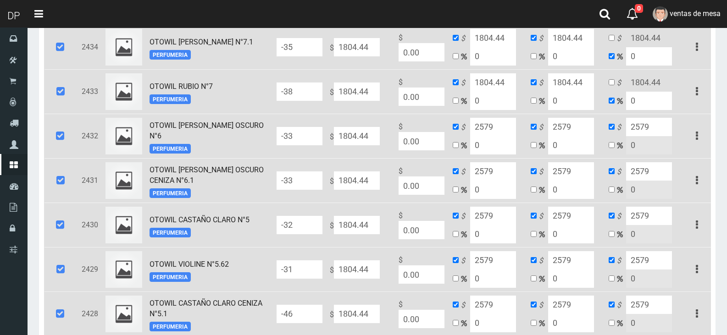
click at [506, 89] on input "1804.44" at bounding box center [493, 82] width 46 height 18
type input "2579"
click at [565, 83] on input "1804.44" at bounding box center [571, 82] width 46 height 18
type input "2579"
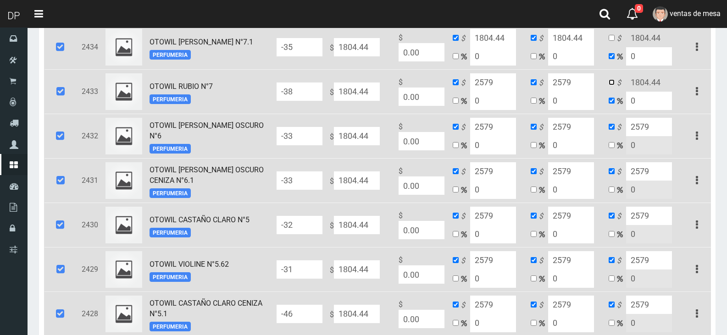
click at [613, 85] on input "checkbox" at bounding box center [611, 82] width 6 height 6
checkbox input "true"
checkbox input "false"
click at [631, 86] on input "1804.44" at bounding box center [649, 82] width 46 height 18
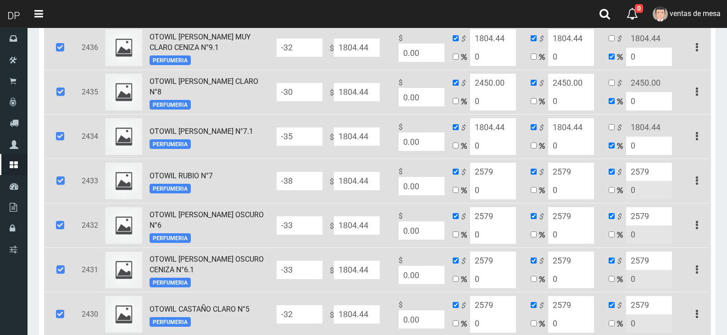
scroll to position [1235, 0]
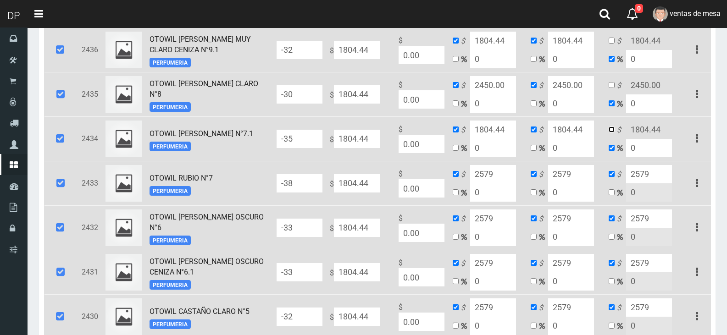
click at [613, 132] on input "checkbox" at bounding box center [611, 130] width 6 height 6
click at [580, 134] on input "1804.44" at bounding box center [571, 130] width 46 height 18
click at [516, 130] on input "1804.44" at bounding box center [493, 130] width 46 height 18
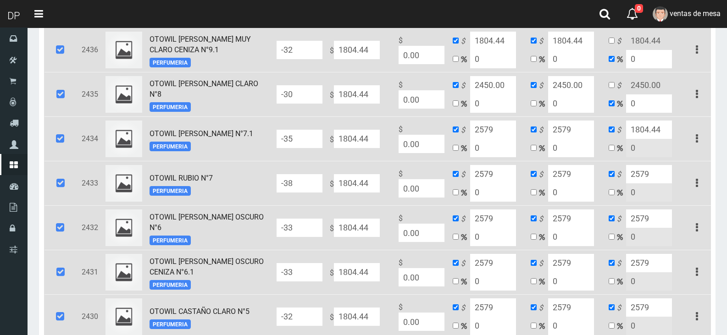
click at [646, 133] on input "1804.44" at bounding box center [649, 130] width 46 height 18
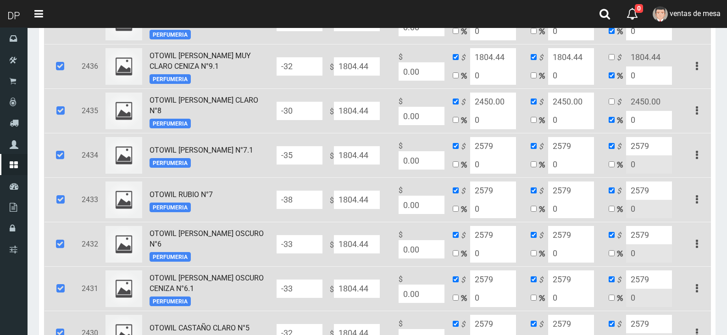
scroll to position [1189, 0]
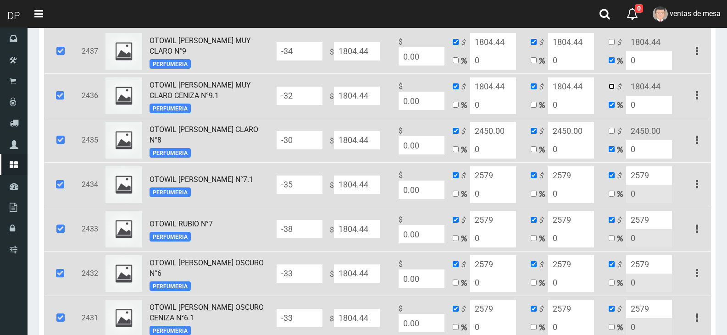
drag, startPoint x: 613, startPoint y: 86, endPoint x: 612, endPoint y: 91, distance: 5.5
click at [613, 86] on input "checkbox" at bounding box center [611, 86] width 6 height 6
click at [634, 88] on input "1804.44" at bounding box center [649, 86] width 46 height 18
click at [564, 95] on input "1804.44" at bounding box center [571, 86] width 46 height 18
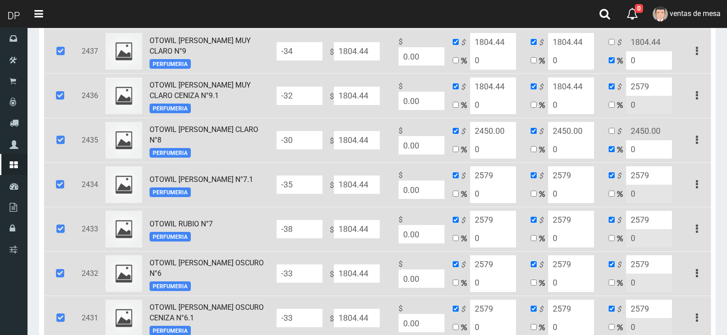
click at [564, 95] on input "1804.44" at bounding box center [571, 86] width 46 height 18
click at [505, 87] on input "1804.44" at bounding box center [493, 86] width 46 height 18
click at [501, 45] on input "1804.44" at bounding box center [493, 42] width 46 height 18
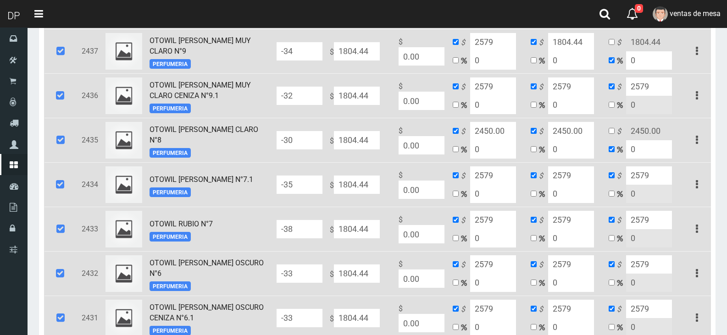
click at [579, 40] on input "1804.44" at bounding box center [571, 42] width 46 height 18
click at [611, 45] on input "checkbox" at bounding box center [611, 42] width 6 height 6
click at [641, 49] on input "1804.44" at bounding box center [649, 42] width 46 height 18
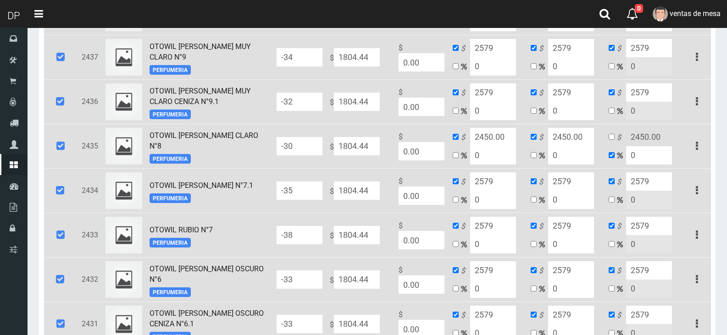
scroll to position [1098, 0]
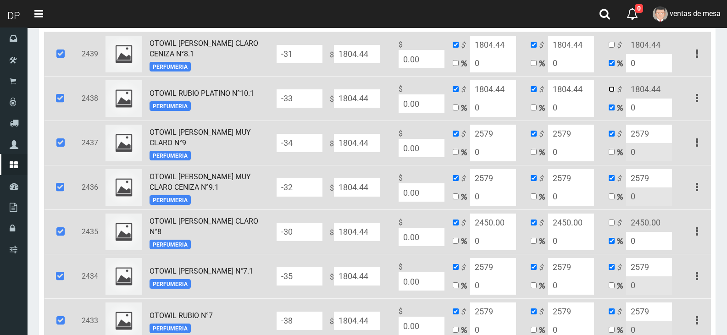
click at [610, 92] on input "checkbox" at bounding box center [611, 89] width 6 height 6
click at [626, 91] on input "1804.44" at bounding box center [649, 89] width 46 height 18
click at [587, 92] on input "1804.44" at bounding box center [571, 89] width 46 height 18
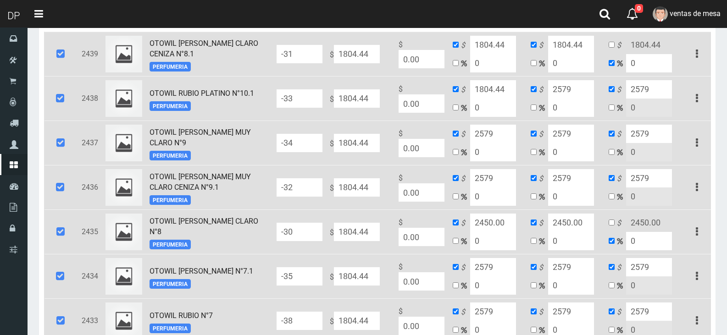
click at [514, 92] on input "1804.44" at bounding box center [493, 89] width 46 height 18
click at [514, 49] on input "1804.44" at bounding box center [493, 45] width 46 height 18
click at [577, 46] on input "1804.44" at bounding box center [571, 45] width 46 height 18
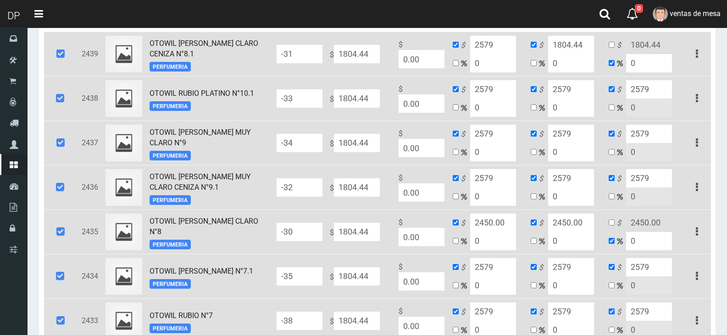
click at [577, 46] on input "1804.44" at bounding box center [571, 45] width 46 height 18
click at [613, 48] on input "checkbox" at bounding box center [611, 45] width 6 height 6
click at [643, 48] on input "1804.44" at bounding box center [649, 45] width 46 height 18
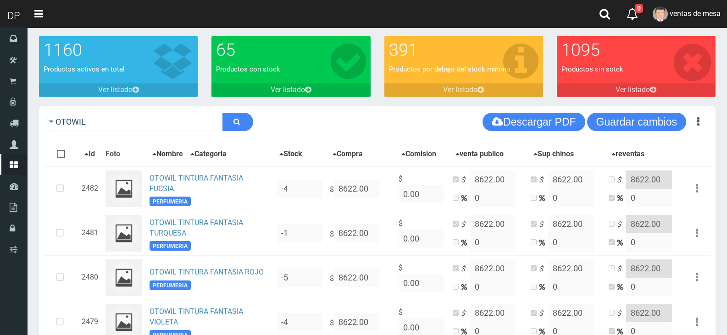
scroll to position [0, 0]
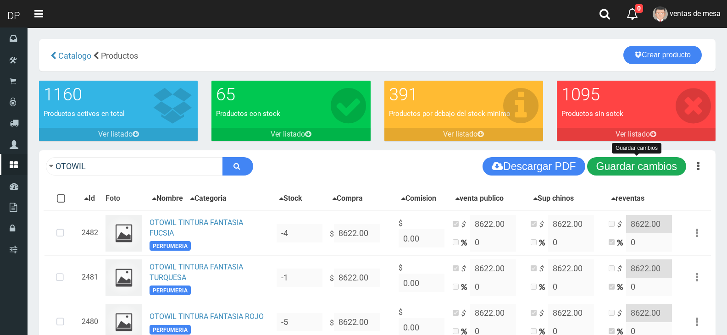
click at [629, 157] on button "Guardar cambios" at bounding box center [636, 166] width 99 height 18
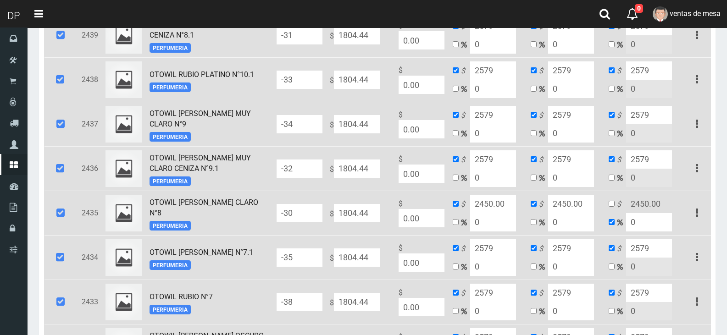
scroll to position [1100, 0]
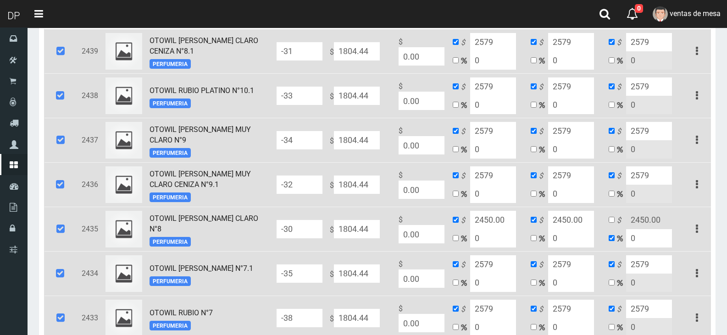
click at [60, 63] on icon at bounding box center [60, 51] width 25 height 30
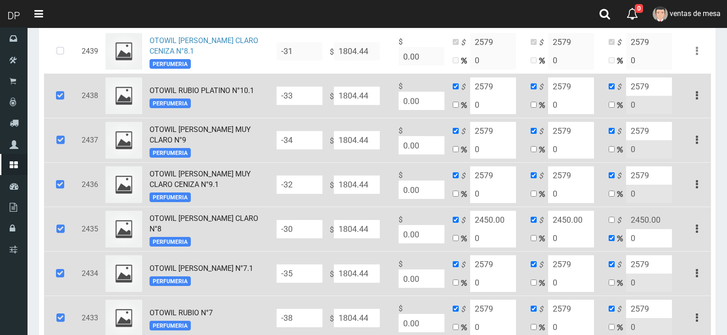
drag, startPoint x: 54, startPoint y: 101, endPoint x: 57, endPoint y: 119, distance: 18.5
click at [54, 103] on icon at bounding box center [60, 96] width 25 height 30
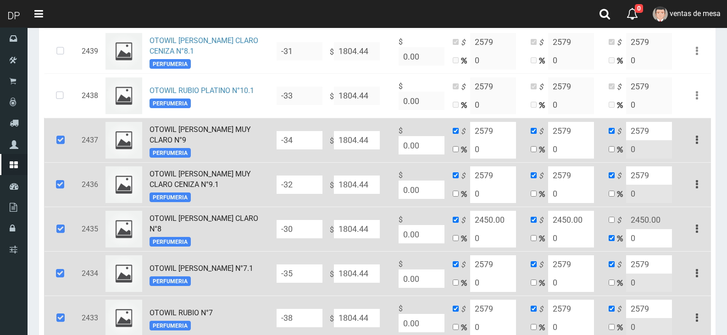
click at [61, 140] on icon at bounding box center [60, 140] width 25 height 30
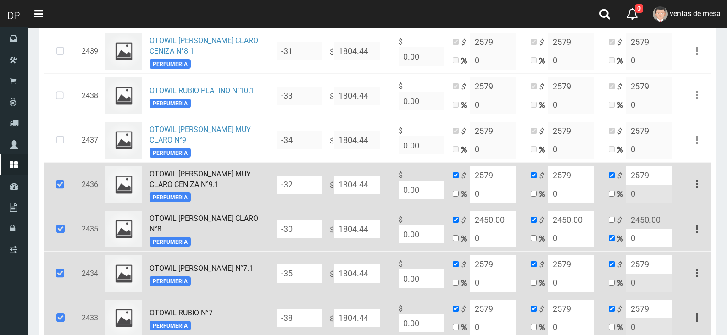
click at [61, 181] on icon at bounding box center [60, 185] width 25 height 30
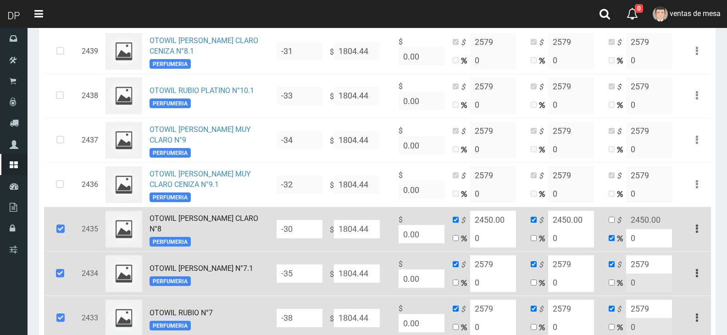
click at [63, 226] on icon at bounding box center [60, 229] width 25 height 30
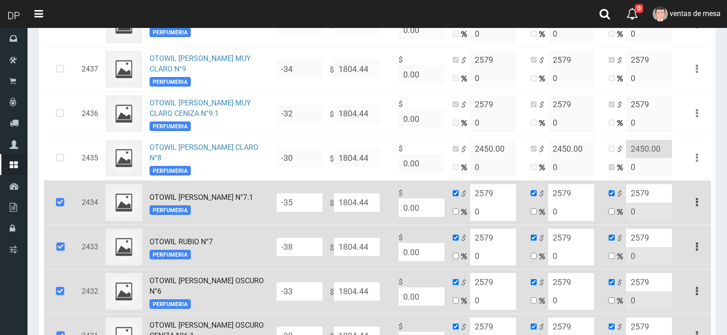
scroll to position [1284, 0]
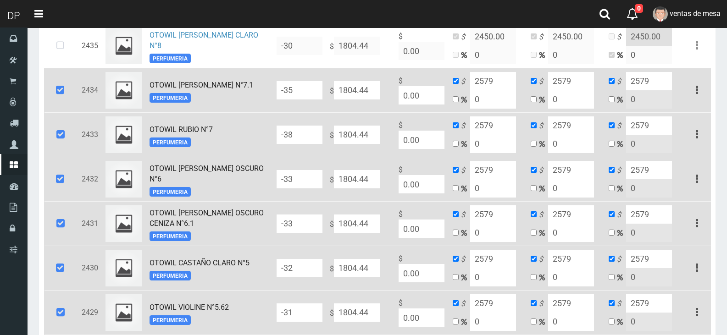
click at [65, 94] on icon at bounding box center [60, 90] width 25 height 30
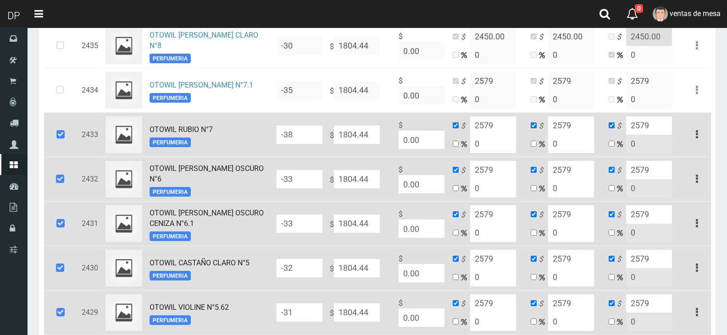
click at [53, 141] on icon at bounding box center [60, 135] width 25 height 30
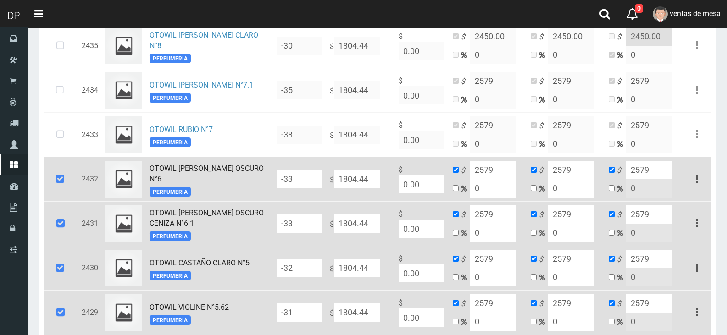
click at [54, 194] on icon at bounding box center [60, 179] width 25 height 30
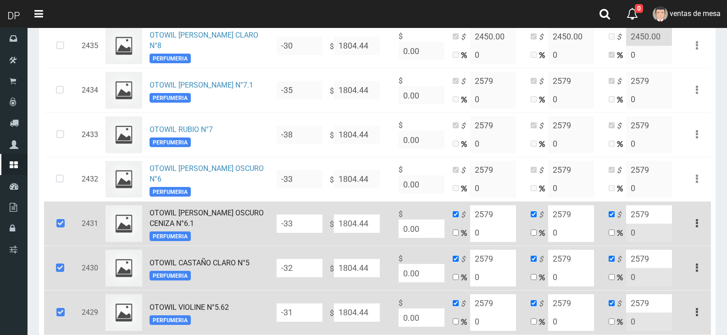
click at [57, 229] on icon at bounding box center [60, 224] width 25 height 30
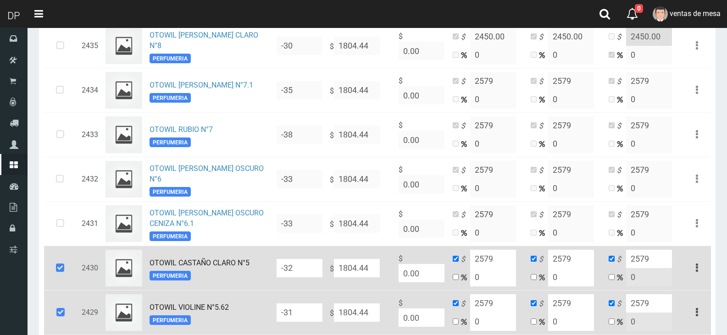
scroll to position [1467, 0]
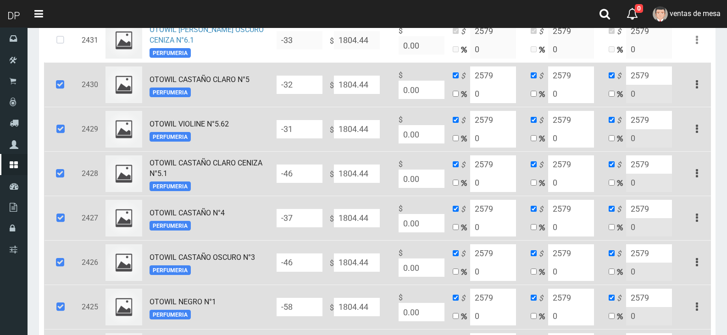
click at [65, 97] on icon at bounding box center [60, 85] width 25 height 30
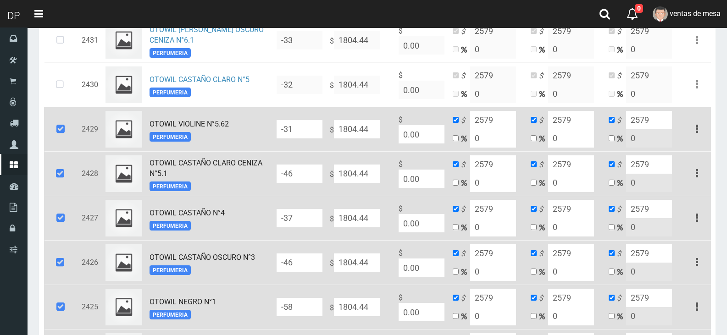
click at [57, 135] on icon at bounding box center [60, 129] width 25 height 30
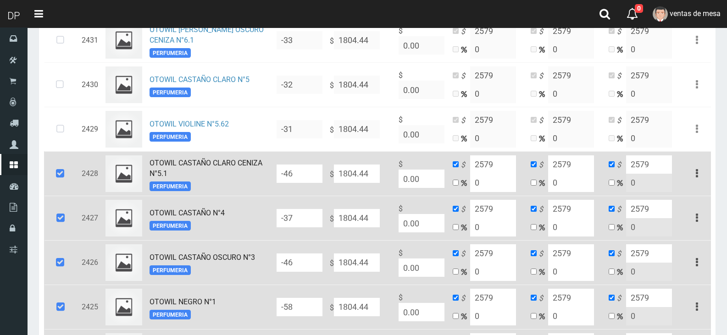
click at [58, 187] on icon at bounding box center [60, 174] width 25 height 30
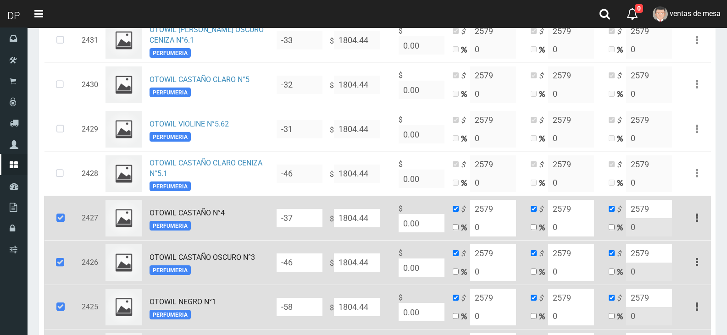
click at [57, 228] on icon at bounding box center [60, 218] width 25 height 30
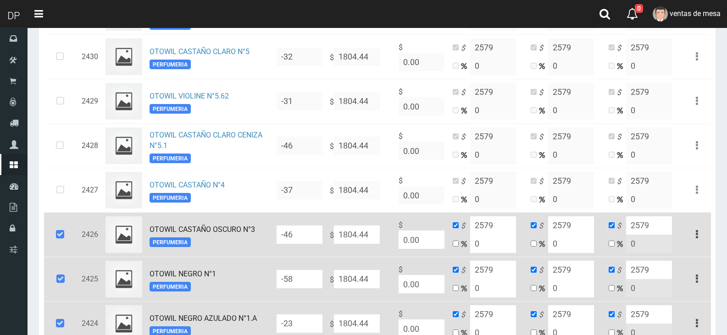
scroll to position [1559, 0]
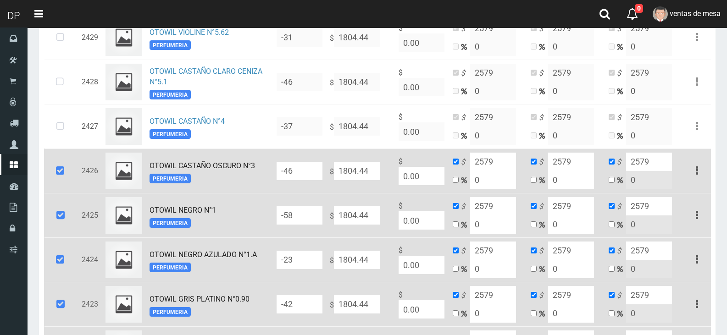
drag, startPoint x: 73, startPoint y: 158, endPoint x: 68, endPoint y: 171, distance: 14.2
click at [73, 159] on td at bounding box center [61, 171] width 34 height 44
click at [61, 231] on icon at bounding box center [60, 215] width 25 height 30
click at [58, 164] on icon at bounding box center [60, 171] width 25 height 30
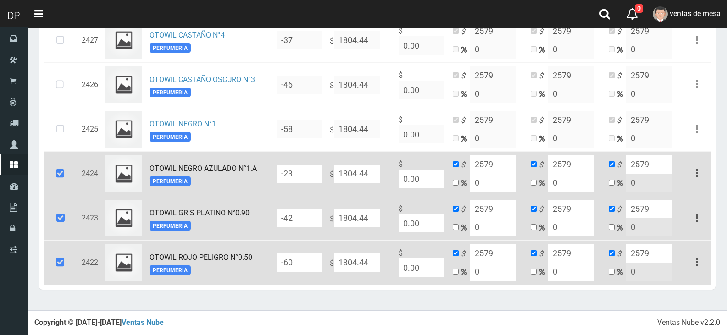
scroll to position [1648, 0]
click at [62, 188] on icon at bounding box center [60, 174] width 25 height 30
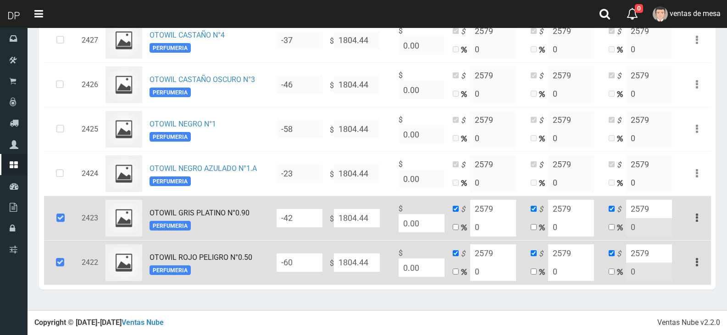
click at [62, 216] on icon at bounding box center [60, 218] width 25 height 30
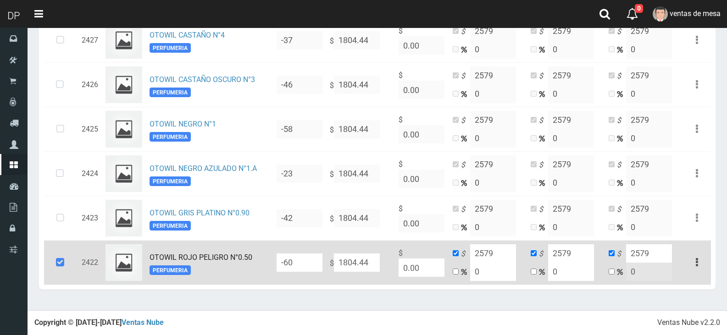
drag, startPoint x: 61, startPoint y: 259, endPoint x: 58, endPoint y: 271, distance: 11.8
click at [60, 265] on icon at bounding box center [60, 263] width 25 height 30
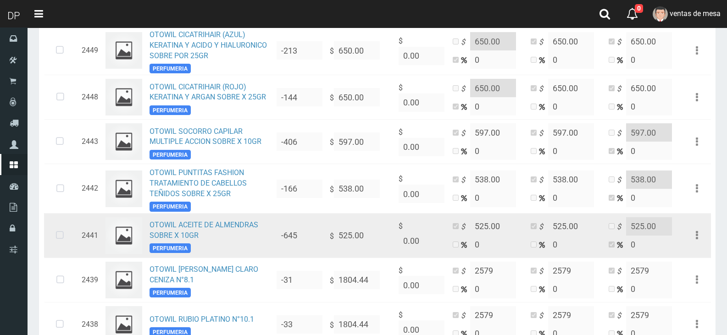
scroll to position [868, 0]
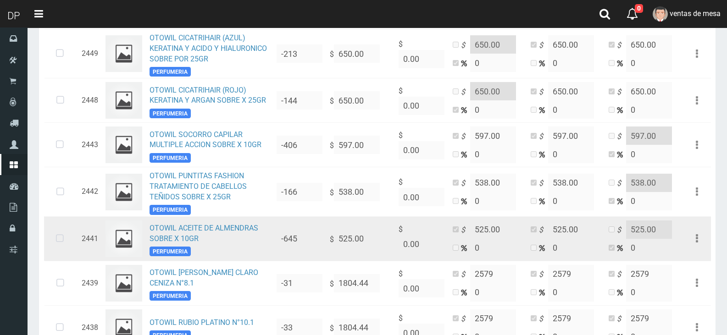
click at [60, 248] on icon at bounding box center [60, 239] width 24 height 30
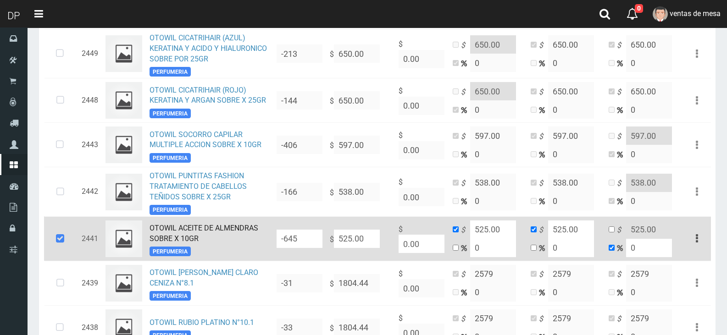
click at [356, 246] on input "525.00" at bounding box center [357, 239] width 46 height 18
click at [482, 232] on input "389.45" at bounding box center [493, 230] width 46 height 18
click at [587, 236] on input "389.45" at bounding box center [571, 230] width 46 height 18
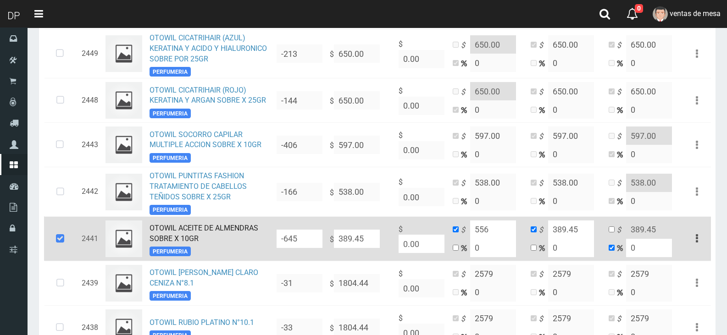
click at [587, 236] on input "389.45" at bounding box center [571, 230] width 46 height 18
click at [619, 231] on icon "$" at bounding box center [621, 230] width 9 height 11
click at [613, 231] on input "checkbox" at bounding box center [611, 229] width 6 height 6
click at [635, 235] on input "389.45" at bounding box center [649, 230] width 46 height 18
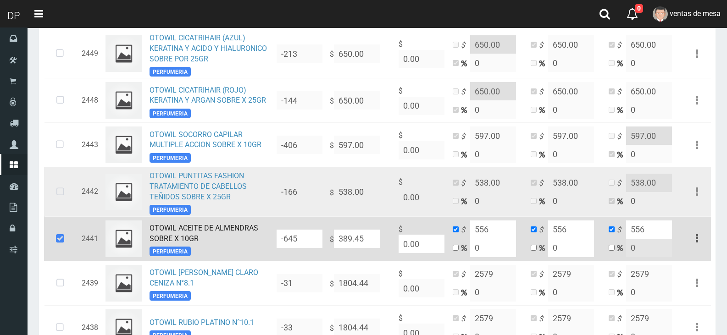
click at [64, 197] on icon at bounding box center [60, 192] width 24 height 30
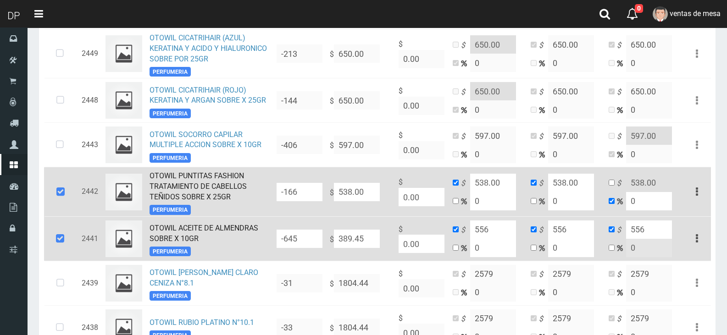
click at [370, 192] on input "538.00" at bounding box center [357, 192] width 46 height 18
click at [479, 182] on input "399.03" at bounding box center [493, 183] width 46 height 18
drag, startPoint x: 581, startPoint y: 189, endPoint x: 506, endPoint y: 184, distance: 75.8
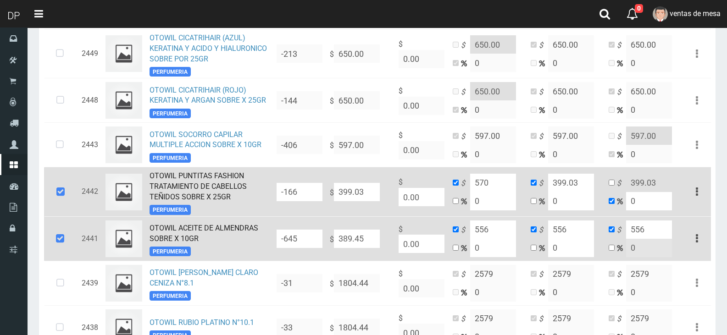
click at [511, 184] on tr "2442 OTOWIL PUNTITAS FASHION TRATAMIENTO DE CABELLOS TEÑIDOS SOBRE X 25GR PERFU…" at bounding box center [377, 192] width 667 height 50
click at [611, 184] on input "checkbox" at bounding box center [611, 183] width 6 height 6
drag, startPoint x: 662, startPoint y: 187, endPoint x: 621, endPoint y: 188, distance: 40.8
click at [625, 188] on td "$ 399.03 0" at bounding box center [644, 192] width 78 height 50
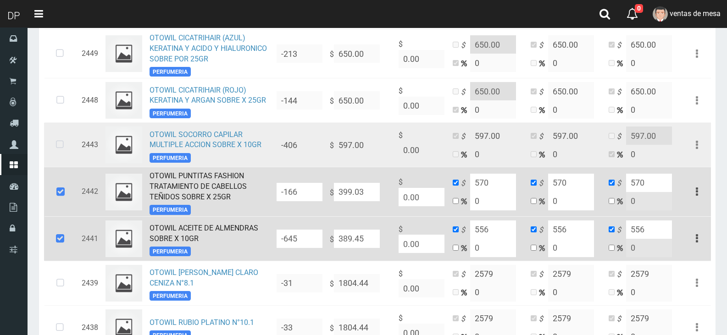
click at [62, 149] on icon at bounding box center [60, 145] width 24 height 30
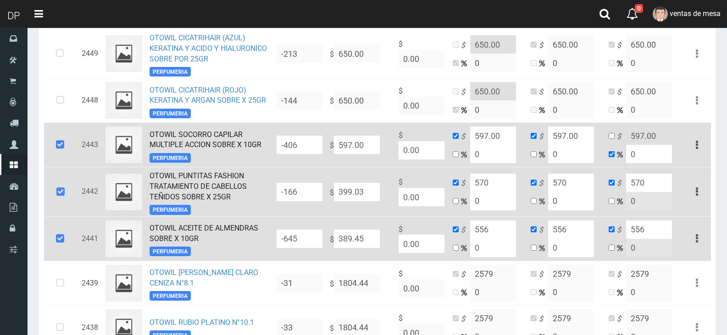
click at [364, 149] on input "597.00" at bounding box center [357, 145] width 46 height 18
click at [483, 132] on input "442.7" at bounding box center [493, 136] width 46 height 18
click at [557, 139] on input "442.7" at bounding box center [571, 136] width 46 height 18
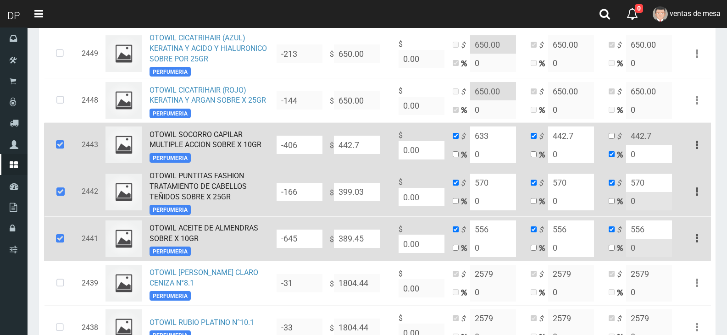
click at [557, 139] on input "442.7" at bounding box center [571, 136] width 46 height 18
click at [615, 142] on td "$ 442.7 0" at bounding box center [644, 145] width 78 height 44
click at [615, 139] on td "$ 442.7 0" at bounding box center [644, 145] width 78 height 44
click at [612, 139] on input "checkbox" at bounding box center [611, 136] width 6 height 6
click at [643, 139] on input "442.7" at bounding box center [649, 136] width 46 height 18
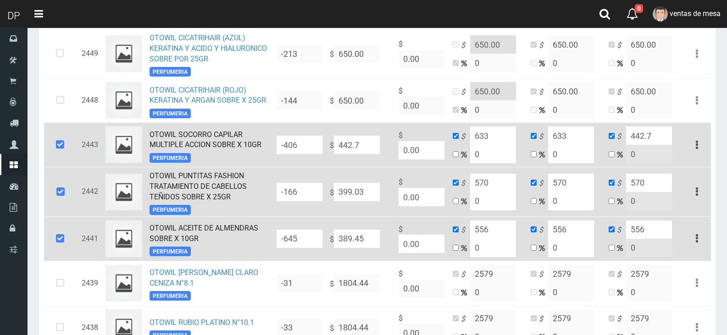
click at [643, 139] on input "442.7" at bounding box center [649, 136] width 46 height 18
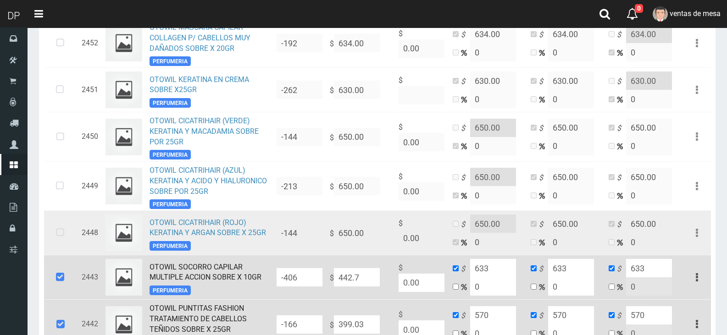
scroll to position [731, 0]
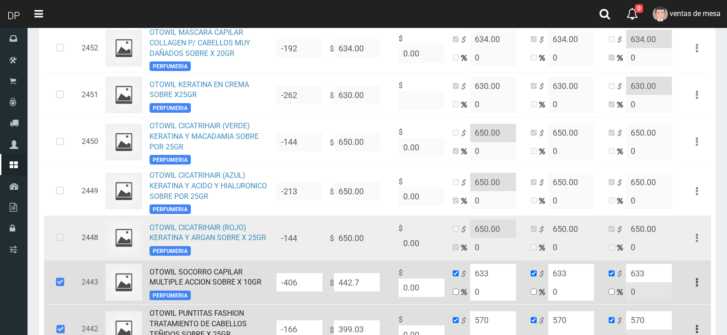
click at [50, 239] on icon at bounding box center [60, 238] width 24 height 30
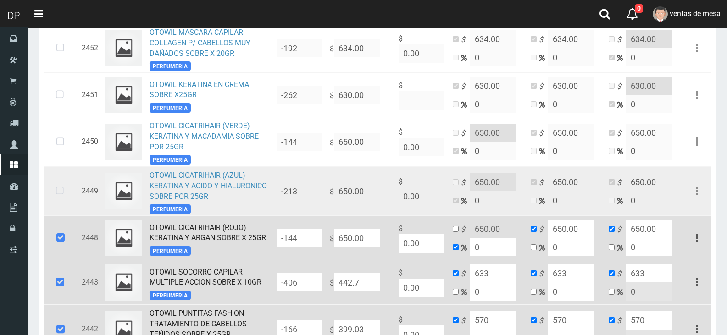
click at [58, 204] on icon at bounding box center [60, 191] width 24 height 30
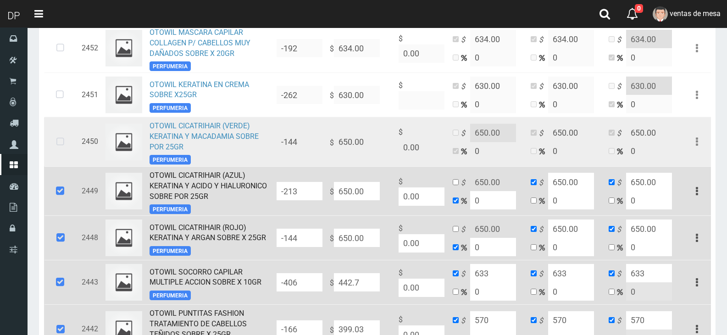
click at [61, 128] on td at bounding box center [61, 142] width 34 height 50
click at [62, 143] on icon at bounding box center [60, 142] width 24 height 30
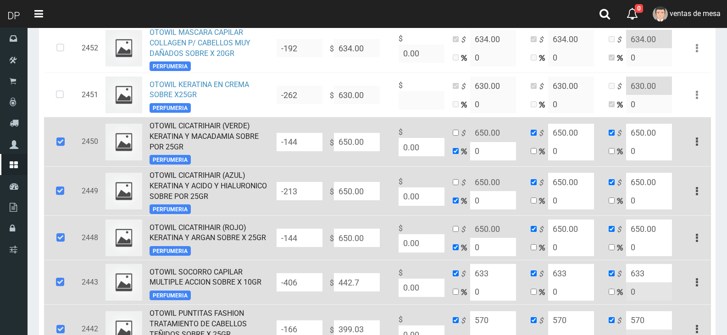
click at [345, 242] on input "650.00" at bounding box center [357, 238] width 46 height 18
click at [353, 196] on input "650.00" at bounding box center [357, 191] width 46 height 18
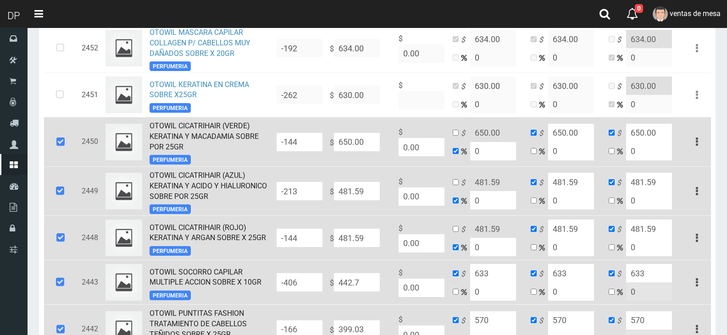
click at [342, 142] on input "650.00" at bounding box center [357, 142] width 46 height 18
click at [457, 135] on input "checkbox" at bounding box center [456, 133] width 6 height 6
click at [482, 139] on input "481.59" at bounding box center [493, 133] width 46 height 18
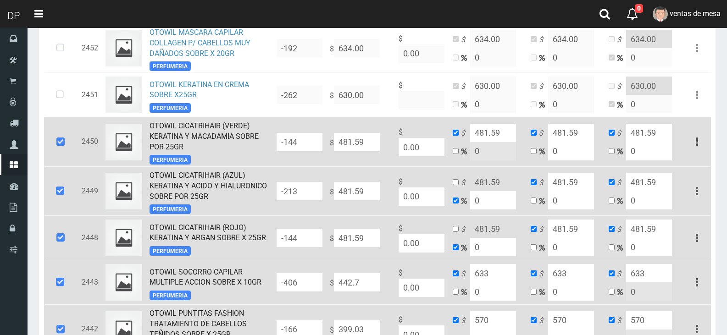
click at [482, 139] on input "481.59" at bounding box center [493, 133] width 46 height 18
click at [588, 139] on input "481.59" at bounding box center [571, 133] width 46 height 18
paste input "688"
click at [658, 137] on input "481.59" at bounding box center [649, 133] width 46 height 18
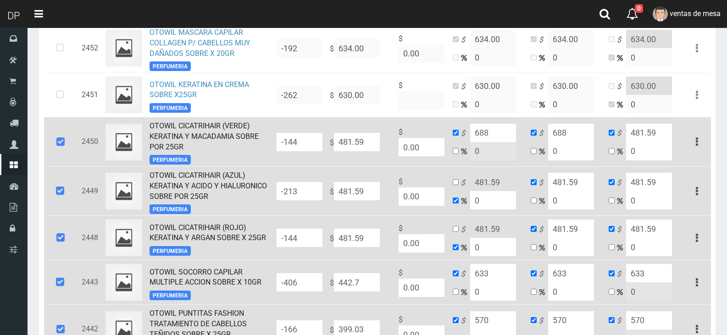
click at [658, 137] on input "481.59" at bounding box center [649, 133] width 46 height 18
paste input "688"
click at [653, 177] on input "481.59" at bounding box center [649, 182] width 46 height 18
click at [653, 179] on input "481.59" at bounding box center [649, 182] width 46 height 18
click at [648, 188] on input "481.59" at bounding box center [649, 182] width 46 height 18
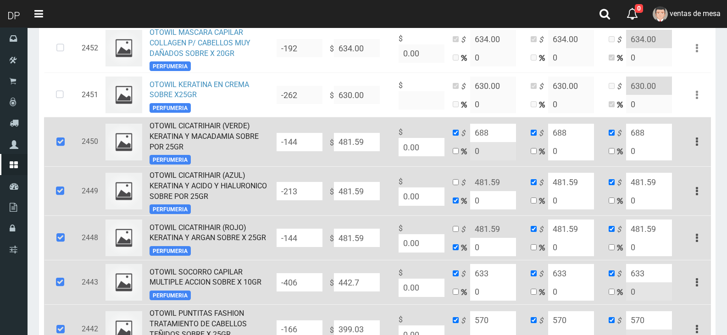
click at [648, 188] on input "481.59" at bounding box center [649, 182] width 46 height 18
paste input "688"
click at [653, 228] on input "481.59" at bounding box center [649, 229] width 46 height 18
click at [653, 231] on input "481.59" at bounding box center [649, 229] width 46 height 18
click at [642, 232] on input "481.59" at bounding box center [649, 229] width 46 height 18
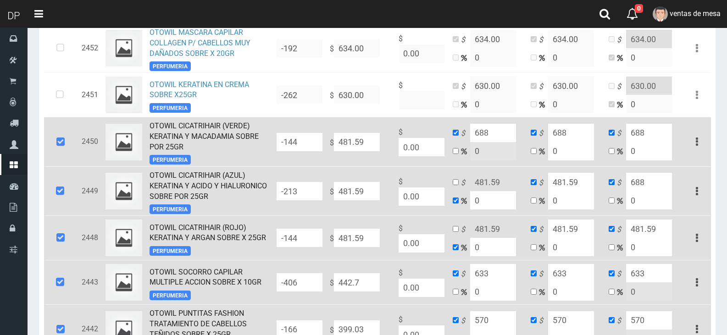
click at [633, 232] on input "481.59" at bounding box center [649, 229] width 46 height 18
paste input "688"
click at [588, 234] on input "481.59" at bounding box center [571, 229] width 46 height 18
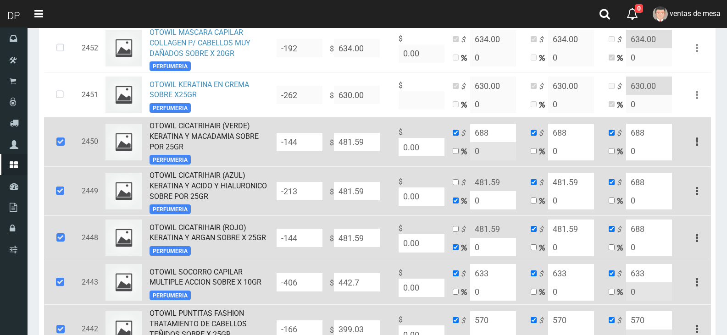
paste input "688"
click at [586, 190] on input "481.59" at bounding box center [571, 182] width 46 height 18
paste input "688"
click at [457, 185] on input "checkbox" at bounding box center [456, 182] width 6 height 6
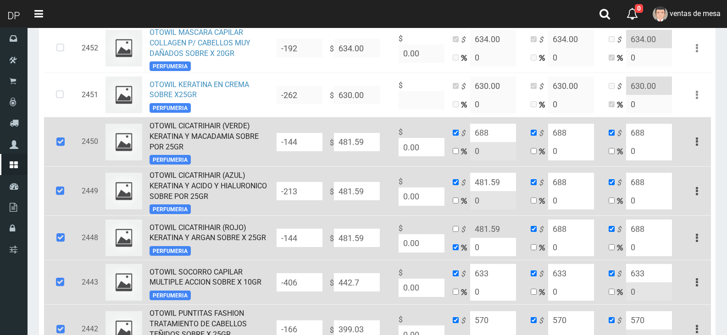
click at [514, 188] on input "481.59" at bounding box center [493, 182] width 46 height 18
paste input "688"
click at [456, 231] on input "checkbox" at bounding box center [456, 229] width 6 height 6
click at [493, 230] on input "481.59" at bounding box center [493, 229] width 46 height 18
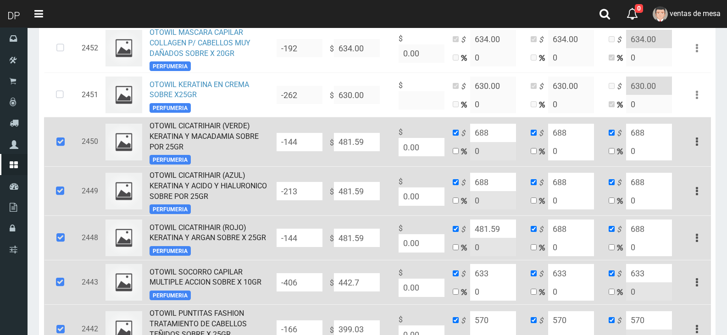
click at [493, 230] on input "481.59" at bounding box center [493, 229] width 46 height 18
paste input "688"
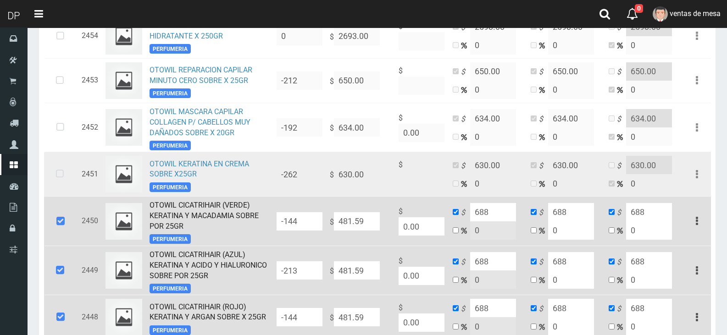
scroll to position [639, 0]
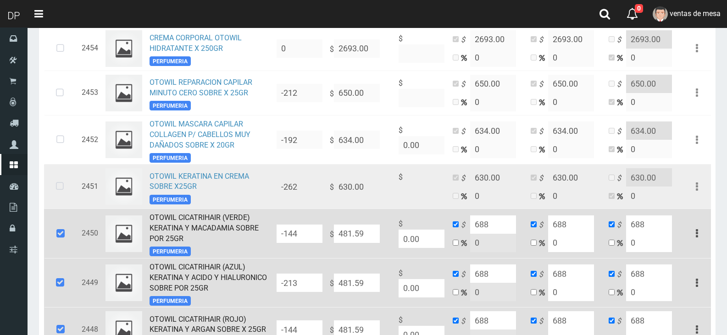
click at [64, 192] on icon at bounding box center [60, 186] width 24 height 30
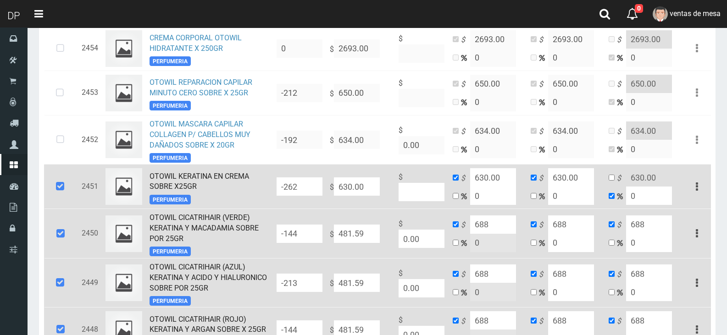
click at [363, 186] on input "630.00" at bounding box center [357, 186] width 46 height 18
click at [498, 179] on input "467.82" at bounding box center [493, 177] width 46 height 18
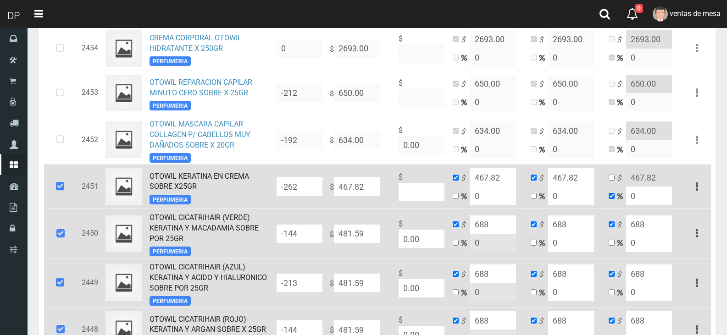
click at [498, 179] on input "467.82" at bounding box center [493, 177] width 46 height 18
drag, startPoint x: 560, startPoint y: 176, endPoint x: 613, endPoint y: 188, distance: 55.0
click at [613, 188] on tr "2451 OTOWIL KERATINA EN CREMA SOBRE X25GR PERFUMERIA -262 $ 467.82 $ $ 668 0 $ …" at bounding box center [377, 187] width 667 height 44
click at [610, 180] on input "checkbox" at bounding box center [611, 178] width 6 height 6
click at [654, 178] on input "467.82" at bounding box center [649, 177] width 46 height 18
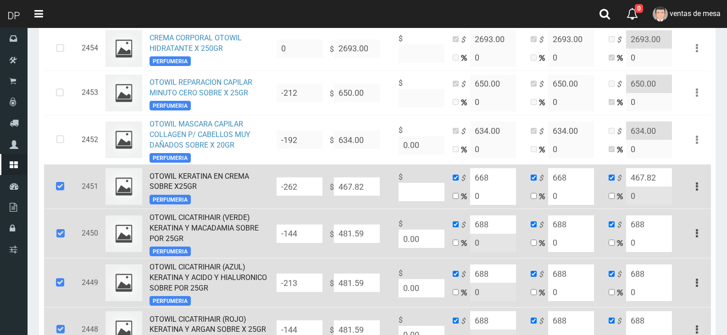
click at [664, 180] on input "467.82" at bounding box center [649, 177] width 46 height 18
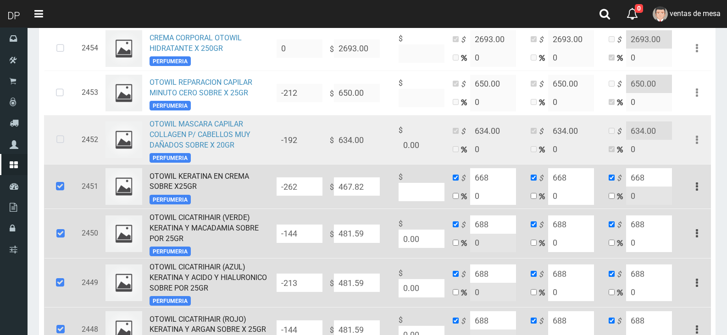
click at [56, 143] on icon at bounding box center [60, 140] width 24 height 30
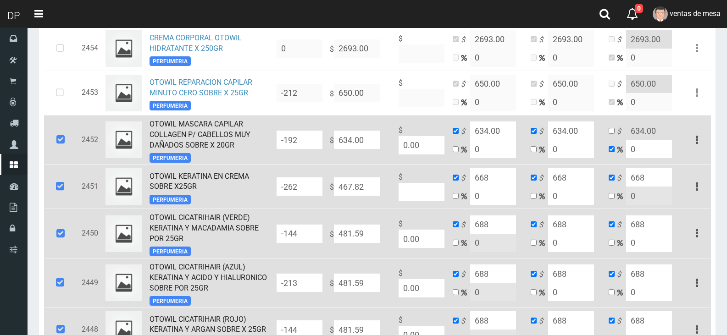
click at [370, 140] on input "634.00" at bounding box center [357, 140] width 46 height 18
click at [489, 131] on input "469.95" at bounding box center [493, 130] width 46 height 18
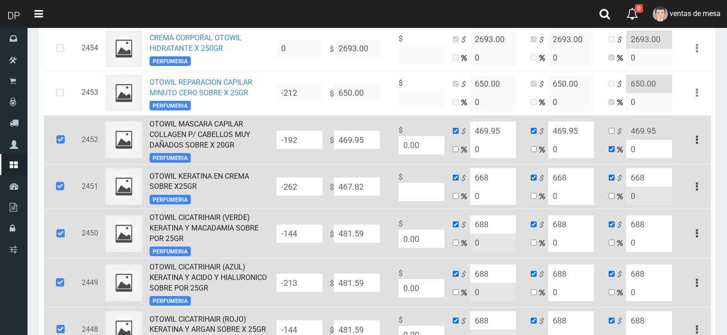
click at [489, 131] on input "469.95" at bounding box center [493, 130] width 46 height 18
click at [588, 127] on input "469.95" at bounding box center [571, 130] width 46 height 18
click at [610, 132] on input "checkbox" at bounding box center [611, 131] width 6 height 6
click at [648, 132] on input "469.95" at bounding box center [649, 130] width 46 height 18
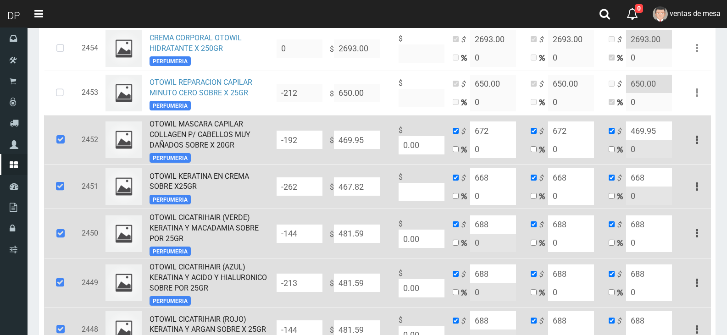
click at [648, 132] on input "469.95" at bounding box center [649, 130] width 46 height 18
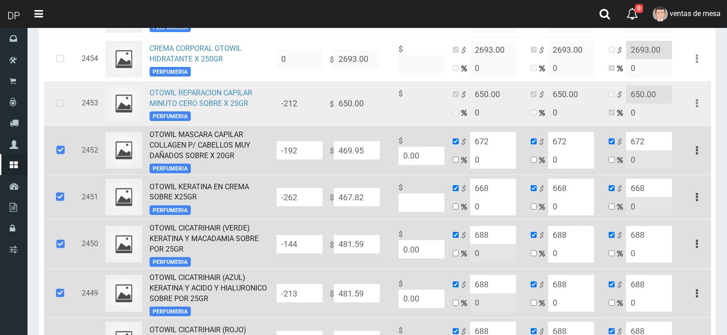
scroll to position [593, 0]
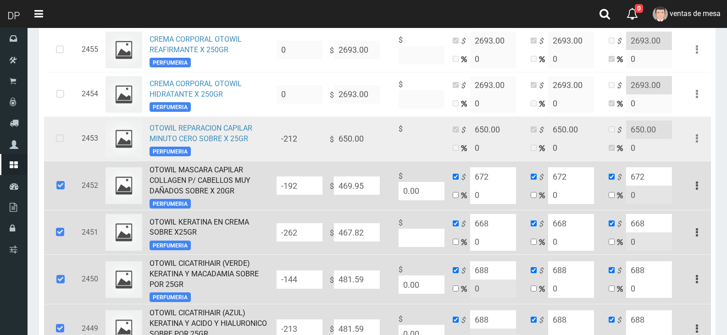
click at [64, 139] on icon at bounding box center [60, 139] width 24 height 30
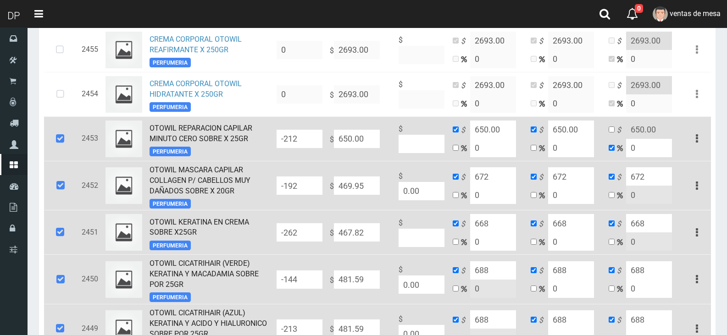
click at [375, 143] on input "650.00" at bounding box center [357, 139] width 46 height 18
click at [502, 129] on input "481.58" at bounding box center [493, 130] width 46 height 18
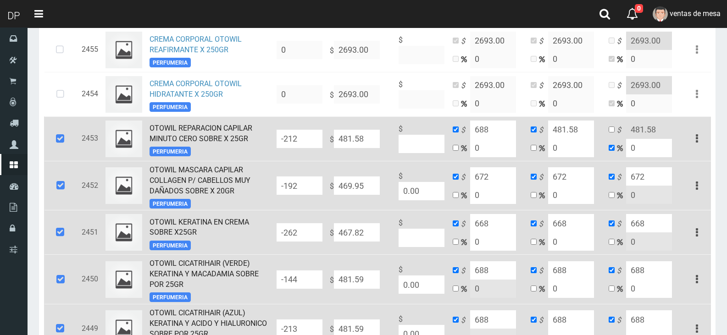
click at [574, 136] on input "481.58" at bounding box center [571, 130] width 46 height 18
click at [574, 135] on input "481.58" at bounding box center [571, 130] width 46 height 18
click at [613, 132] on input "checkbox" at bounding box center [611, 130] width 6 height 6
click at [646, 136] on input "481.58" at bounding box center [649, 130] width 46 height 18
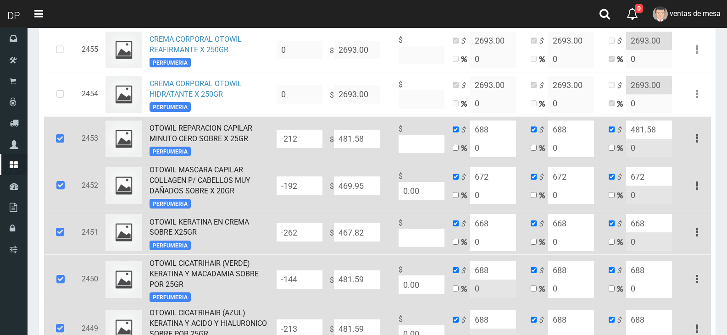
click at [646, 136] on input "481.58" at bounding box center [649, 130] width 46 height 18
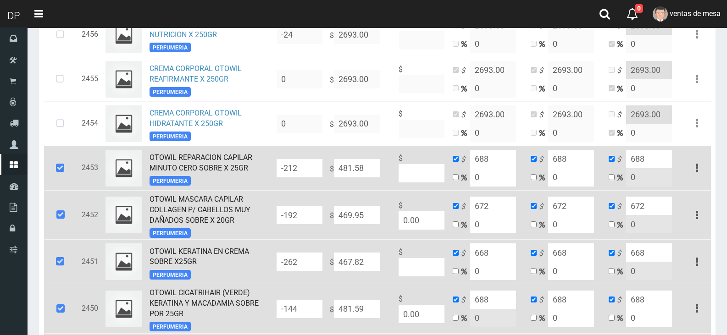
scroll to position [547, 0]
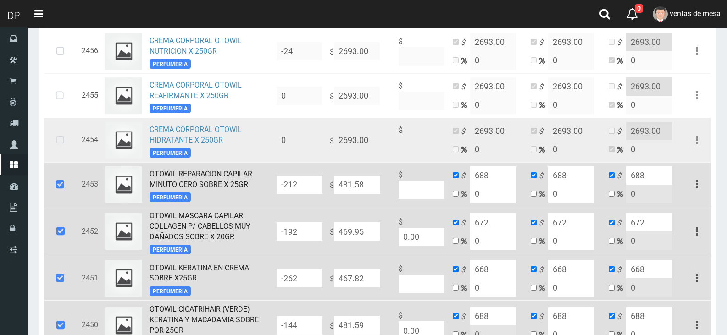
click at [57, 143] on icon at bounding box center [60, 140] width 24 height 30
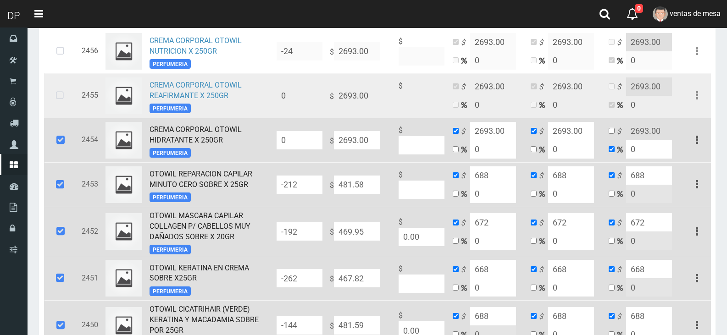
click at [58, 95] on icon at bounding box center [60, 96] width 24 height 30
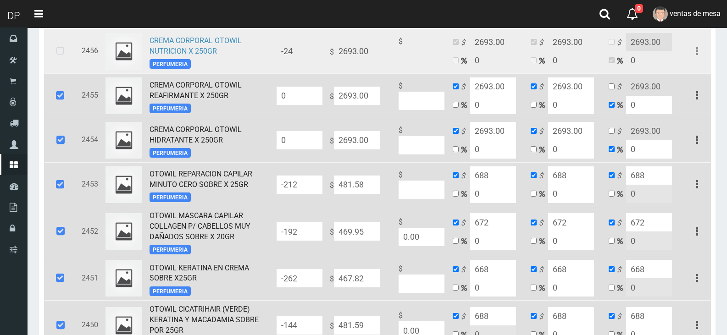
click at [64, 52] on icon at bounding box center [60, 51] width 24 height 30
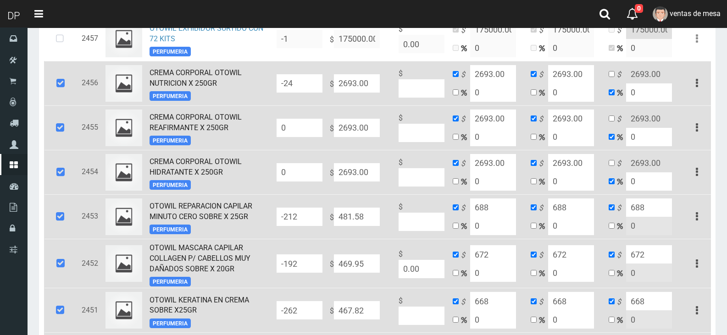
scroll to position [502, 0]
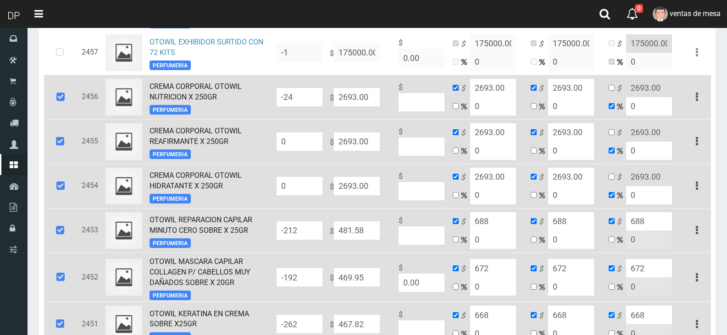
click at [351, 195] on input "2693.00" at bounding box center [357, 186] width 46 height 18
click at [355, 141] on input "2693.00" at bounding box center [357, 141] width 46 height 18
click at [344, 103] on input "2693.00" at bounding box center [357, 97] width 46 height 18
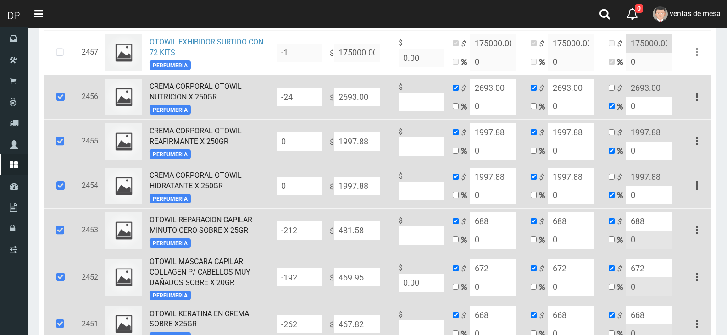
click at [344, 103] on input "2693.00" at bounding box center [357, 97] width 46 height 18
click at [493, 85] on input "1997.88" at bounding box center [493, 88] width 46 height 18
click at [593, 91] on input "1997.88" at bounding box center [571, 88] width 46 height 18
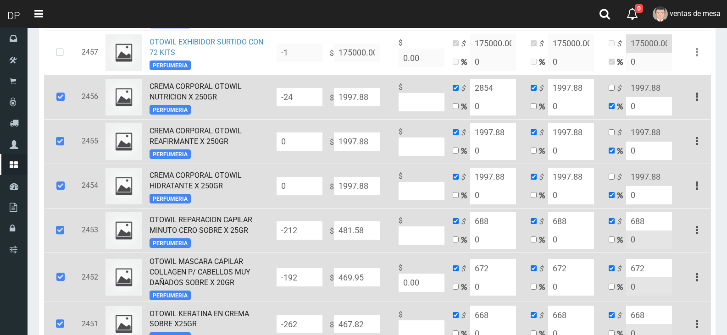
paste input "2854"
click at [583, 132] on input "1997.88" at bounding box center [571, 132] width 46 height 18
paste input "2854"
click at [498, 137] on input "1997.88" at bounding box center [493, 132] width 46 height 18
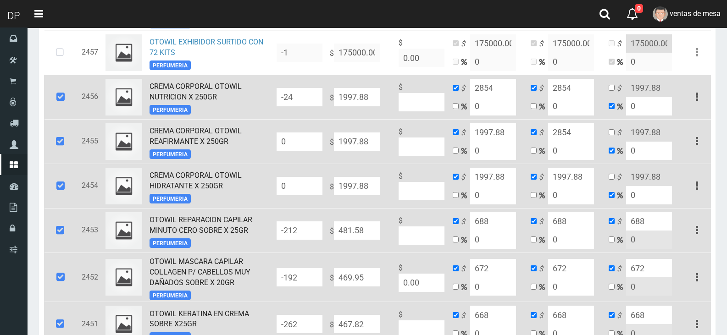
click at [498, 137] on input "1997.88" at bounding box center [493, 132] width 46 height 18
paste input "2854"
click at [506, 177] on input "1997.88" at bounding box center [493, 177] width 46 height 18
paste input "2854"
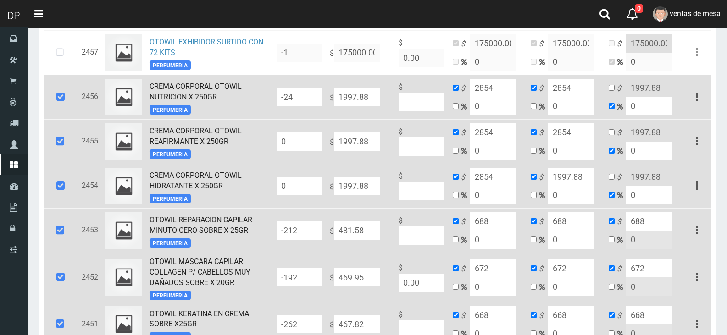
click at [578, 180] on input "1997.88" at bounding box center [571, 177] width 46 height 18
click at [578, 182] on input "1997.88" at bounding box center [571, 177] width 46 height 18
paste input "2854"
click at [618, 179] on icon "$" at bounding box center [621, 177] width 9 height 11
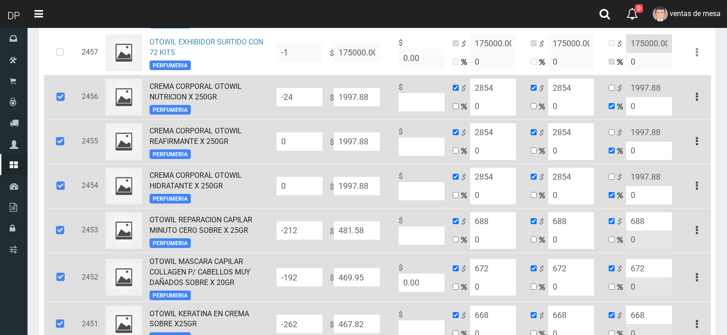
click at [614, 182] on td "$ 1997.88 0" at bounding box center [644, 186] width 78 height 44
click at [609, 180] on input "checkbox" at bounding box center [611, 177] width 6 height 6
click at [637, 180] on input "1997.88" at bounding box center [649, 177] width 46 height 18
paste input "2854"
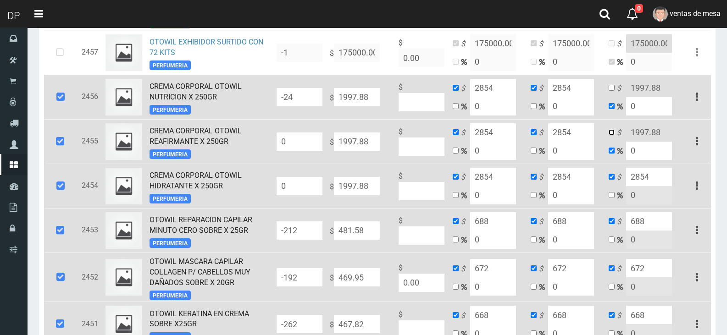
click at [613, 135] on input "checkbox" at bounding box center [611, 132] width 6 height 6
click at [629, 133] on input "1997.88" at bounding box center [649, 132] width 46 height 18
paste input "2854"
click at [612, 91] on input "checkbox" at bounding box center [611, 88] width 6 height 6
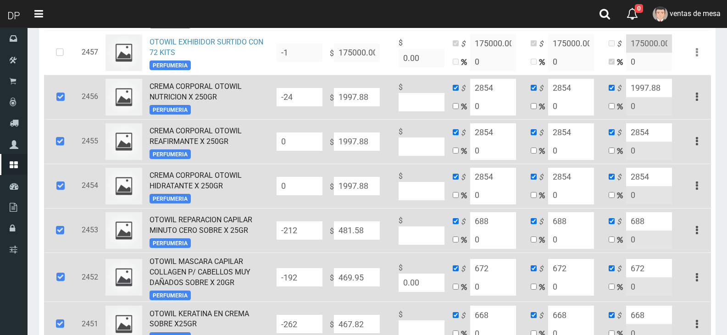
click at [643, 94] on input "1997.88" at bounding box center [649, 88] width 46 height 18
paste input "2854"
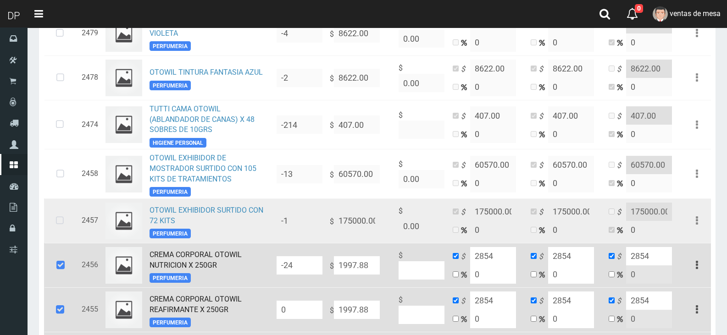
scroll to position [318, 0]
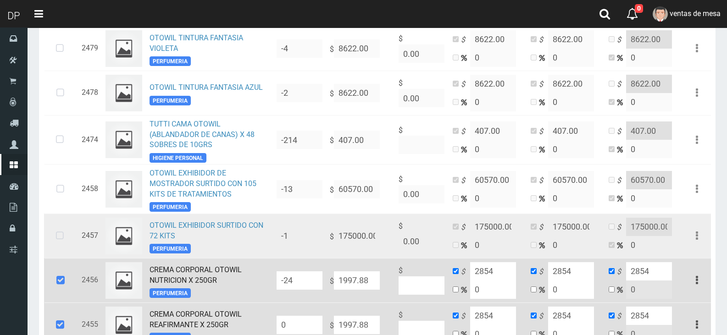
click at [71, 244] on icon at bounding box center [60, 236] width 24 height 30
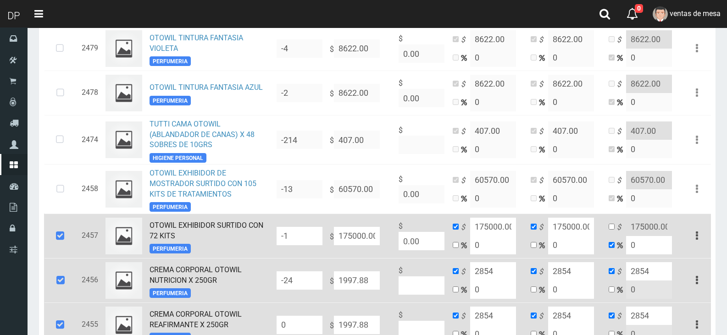
click at [66, 246] on icon at bounding box center [60, 236] width 25 height 30
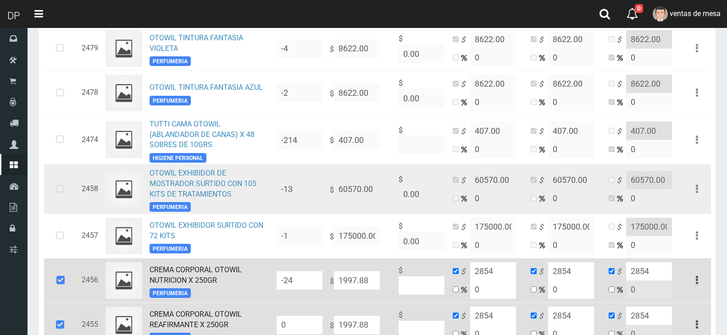
click at [59, 199] on icon at bounding box center [60, 189] width 24 height 30
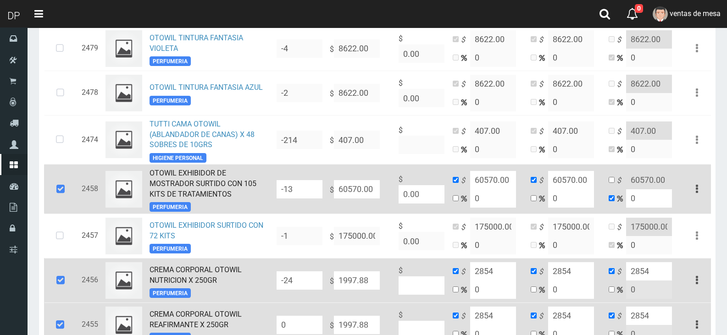
click at [351, 196] on input "60570.00" at bounding box center [357, 189] width 46 height 18
click at [496, 181] on input "44944.03" at bounding box center [493, 180] width 46 height 18
click at [574, 180] on input "44944.03" at bounding box center [571, 180] width 46 height 18
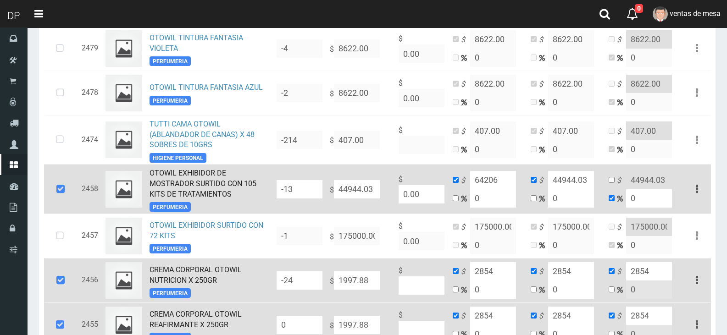
click at [574, 180] on input "44944.03" at bounding box center [571, 180] width 46 height 18
click at [614, 183] on input "checkbox" at bounding box center [611, 180] width 6 height 6
click at [636, 181] on input "44944.03" at bounding box center [649, 180] width 46 height 18
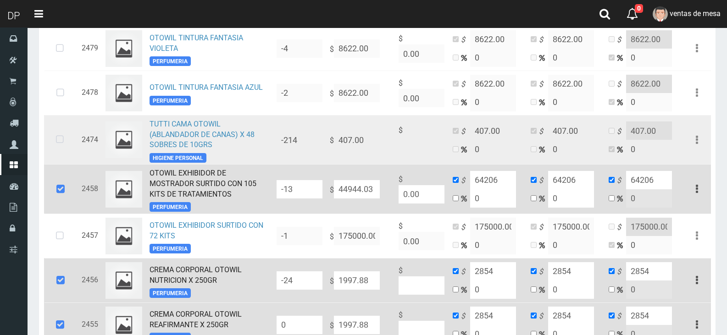
click at [59, 145] on icon at bounding box center [60, 140] width 24 height 30
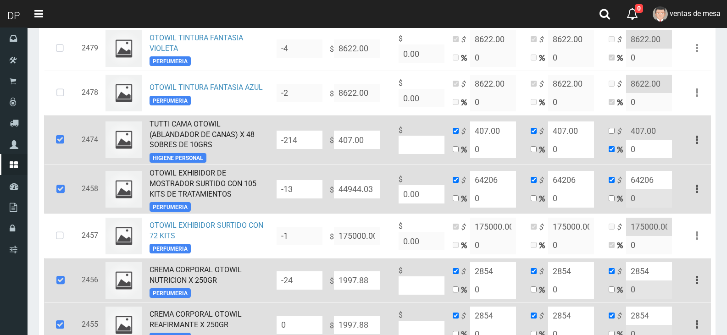
click at [342, 143] on input "407.00" at bounding box center [357, 140] width 46 height 18
click at [475, 136] on input "301.99" at bounding box center [493, 130] width 46 height 18
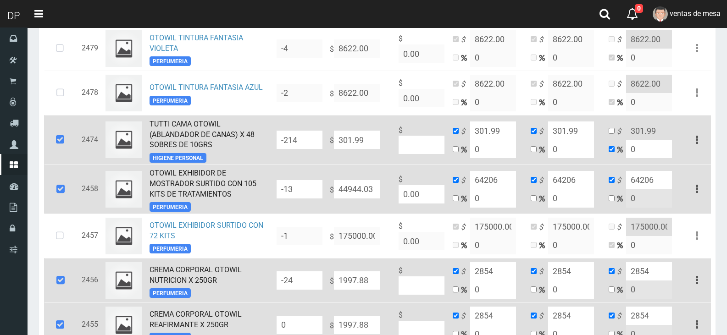
click at [475, 136] on input "301.99" at bounding box center [493, 130] width 46 height 18
click at [574, 133] on input "301.99" at bounding box center [571, 130] width 46 height 18
click at [574, 134] on input "301.99" at bounding box center [571, 130] width 46 height 18
click at [609, 134] on input "checkbox" at bounding box center [611, 131] width 6 height 6
click at [634, 133] on input "301.99" at bounding box center [649, 130] width 46 height 18
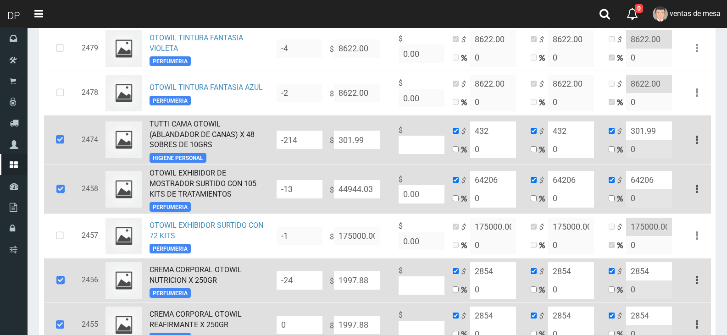
click at [634, 133] on input "301.99" at bounding box center [649, 130] width 46 height 18
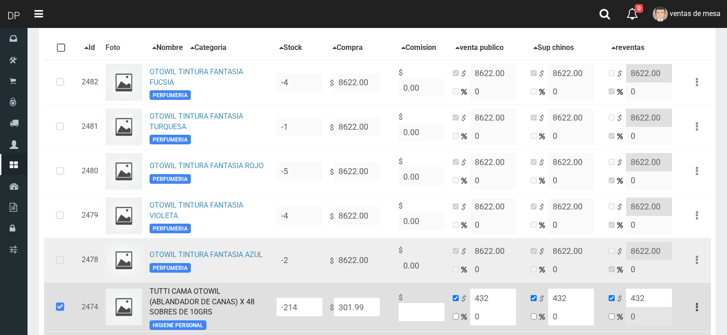
scroll to position [135, 0]
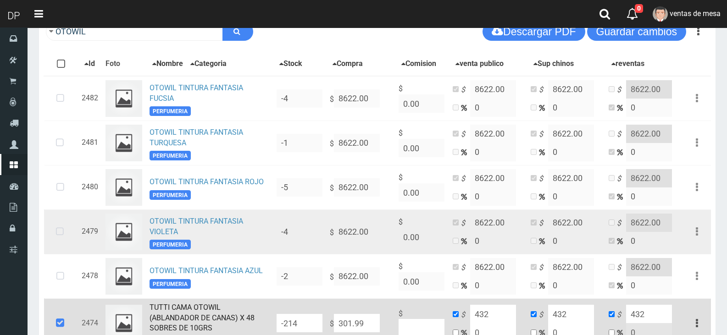
click at [75, 245] on td at bounding box center [61, 232] width 34 height 44
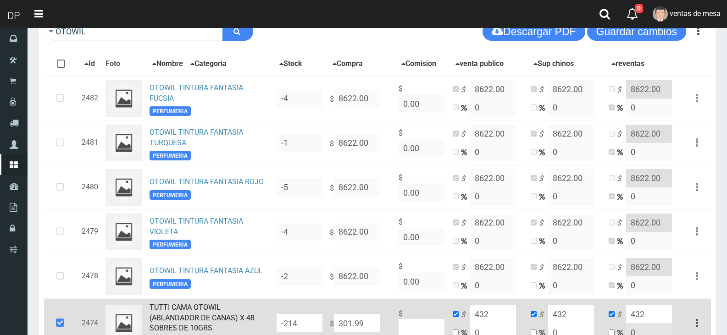
click at [74, 273] on div "× Listo! Se guardaron los cambios de 18 productos con exito!" at bounding box center [103, 294] width 160 height 44
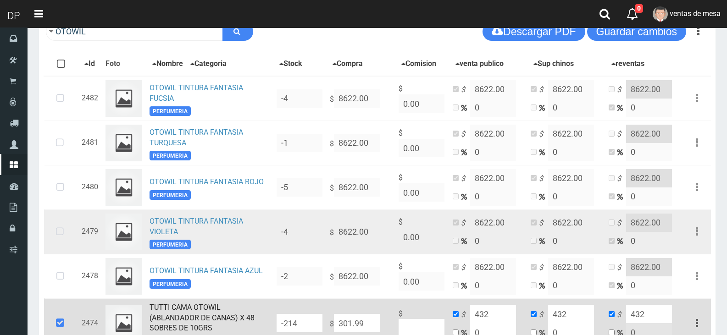
click at [74, 240] on td at bounding box center [61, 232] width 34 height 44
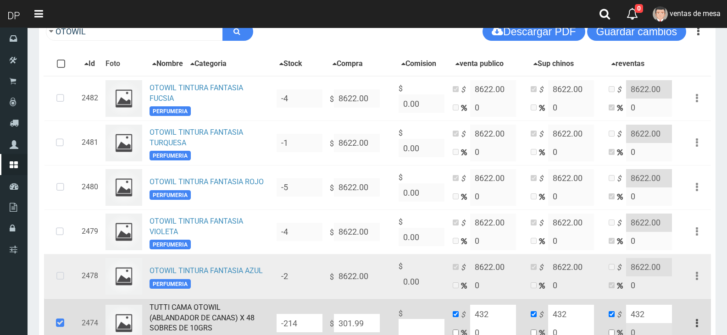
click at [66, 270] on icon at bounding box center [60, 276] width 24 height 30
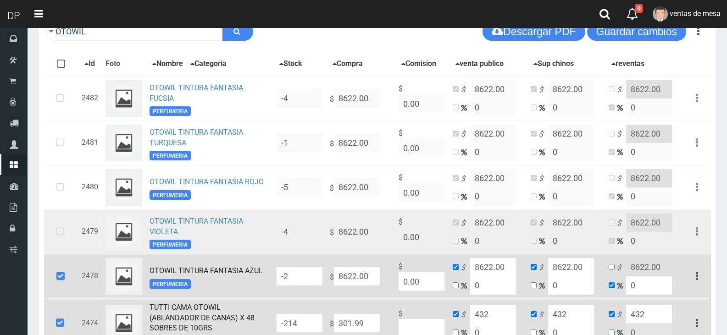
click at [66, 241] on icon at bounding box center [60, 232] width 24 height 30
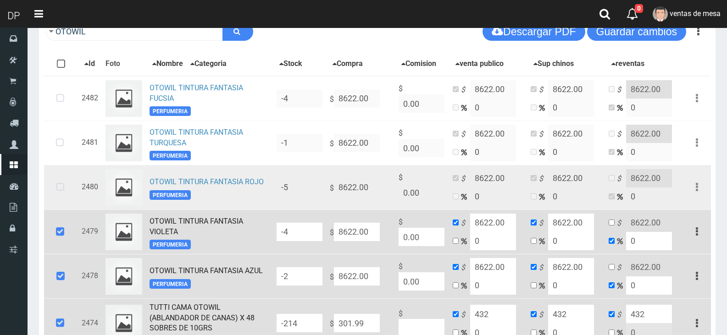
click at [70, 203] on icon at bounding box center [60, 187] width 24 height 30
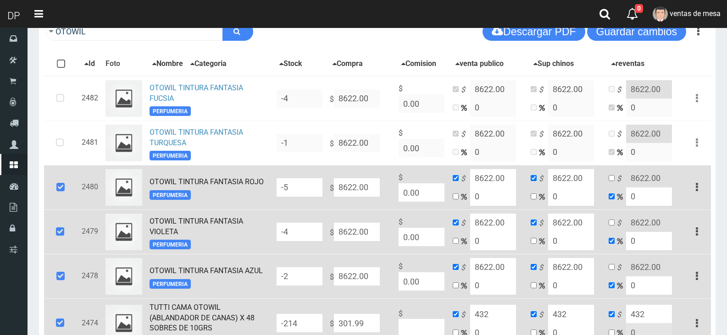
click at [68, 170] on td at bounding box center [61, 187] width 34 height 44
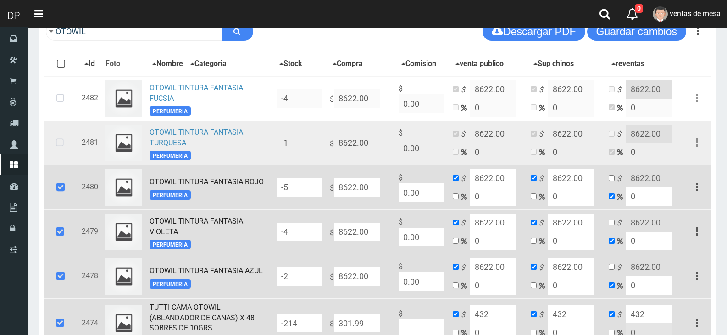
click at [68, 156] on icon at bounding box center [60, 143] width 24 height 30
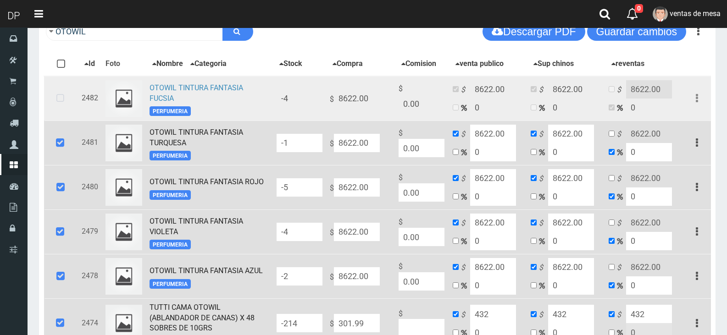
click at [66, 103] on icon at bounding box center [60, 98] width 24 height 30
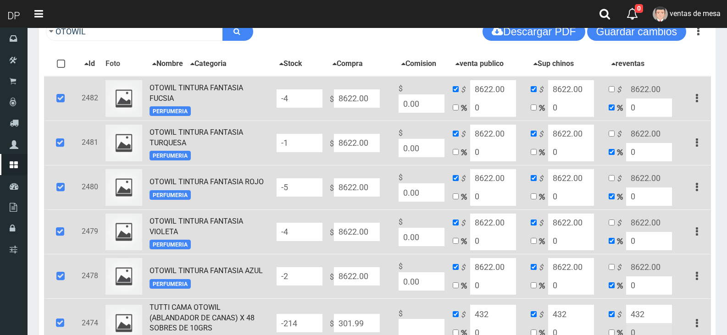
click at [365, 278] on input "8622.00" at bounding box center [357, 276] width 46 height 18
click at [364, 229] on input "8622.00" at bounding box center [357, 232] width 46 height 18
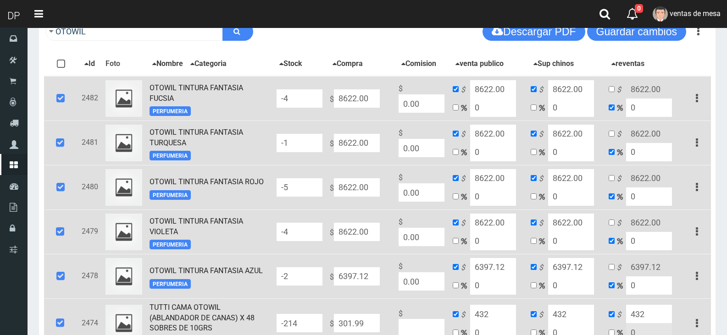
paste input "6397.12"
click at [363, 197] on input "8622.00" at bounding box center [357, 187] width 46 height 18
click at [364, 194] on input "8622.00" at bounding box center [357, 187] width 46 height 18
click at [377, 203] on td "$ 8622.00" at bounding box center [360, 187] width 69 height 44
click at [375, 191] on input "8622.00" at bounding box center [357, 187] width 46 height 18
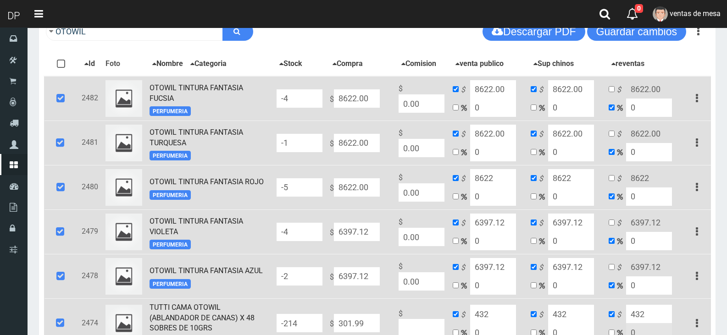
click at [375, 191] on input "8622.00" at bounding box center [357, 187] width 46 height 18
paste input "6397.12"
click at [376, 148] on input "8622.00" at bounding box center [357, 143] width 46 height 18
paste input "6397.12"
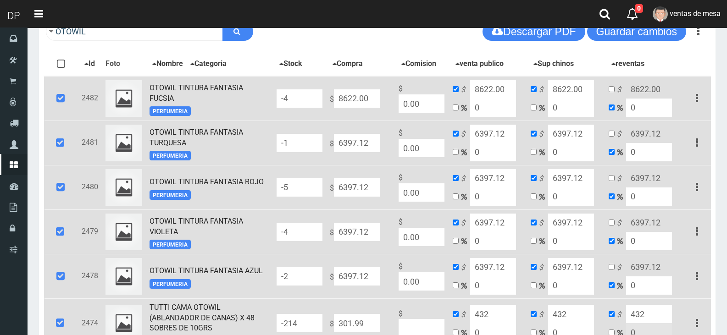
click at [375, 104] on input "8622.00" at bounding box center [357, 98] width 46 height 18
paste input "6397.12"
click at [489, 94] on input "6397.12" at bounding box center [493, 89] width 46 height 18
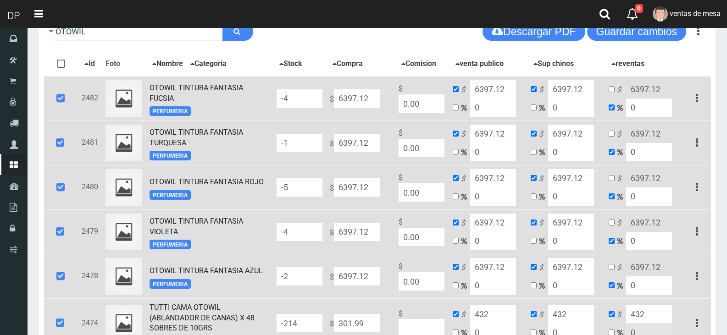
click at [489, 94] on input "6397.12" at bounding box center [493, 89] width 46 height 18
click at [493, 101] on input "0" at bounding box center [493, 108] width 46 height 18
click at [495, 93] on input "6397.12" at bounding box center [493, 89] width 46 height 18
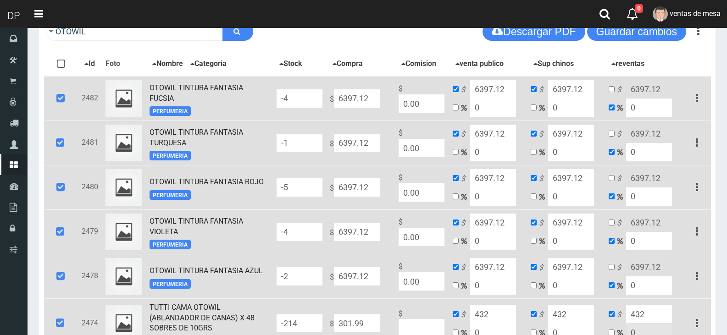
paste input "9"
click at [497, 92] on input "6397.12" at bounding box center [493, 89] width 46 height 18
click at [552, 87] on input "6397.12" at bounding box center [571, 89] width 46 height 18
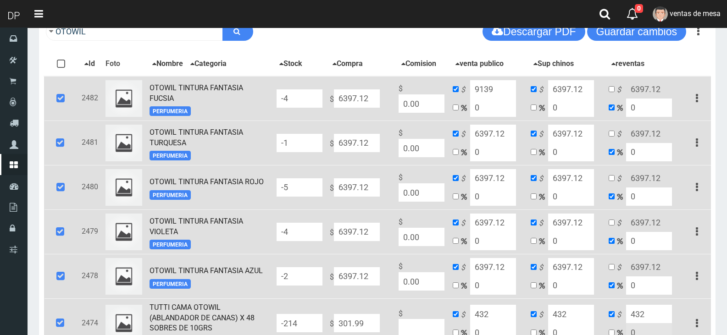
paste input "9139"
click at [613, 92] on input "checkbox" at bounding box center [611, 89] width 6 height 6
click at [628, 93] on input "6397.12" at bounding box center [649, 89] width 46 height 18
click at [629, 92] on input "6397.12" at bounding box center [649, 89] width 46 height 18
click at [644, 88] on input "6397.12" at bounding box center [649, 89] width 46 height 18
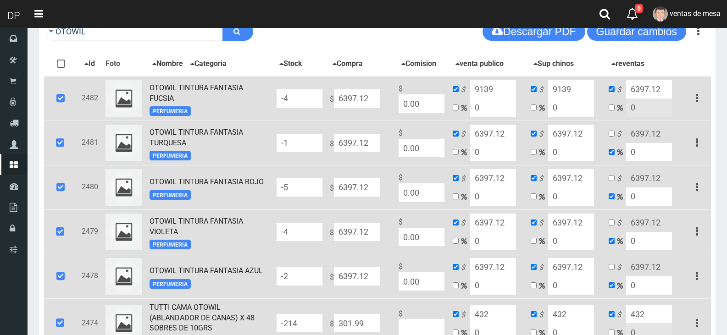
click at [644, 88] on input "6397.12" at bounding box center [649, 89] width 46 height 18
paste input "9139"
click at [609, 137] on input "checkbox" at bounding box center [611, 134] width 6 height 6
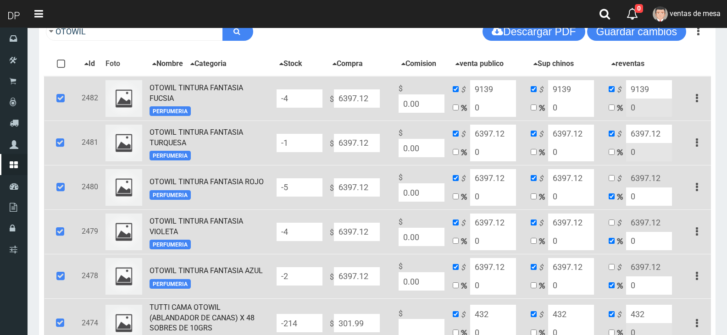
click at [635, 135] on input "6397.12" at bounding box center [649, 134] width 46 height 18
paste input "9139"
click at [610, 180] on input "checkbox" at bounding box center [611, 178] width 6 height 6
click at [635, 184] on input "6397.12" at bounding box center [649, 178] width 46 height 18
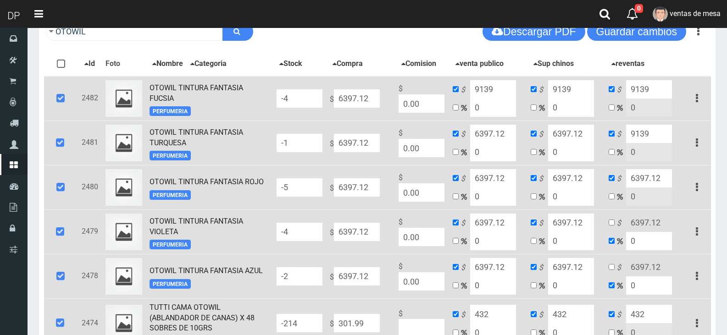
click at [635, 184] on input "6397.12" at bounding box center [649, 178] width 46 height 18
paste input "9139"
click at [609, 224] on input "checkbox" at bounding box center [611, 223] width 6 height 6
click at [647, 226] on input "6397.12" at bounding box center [649, 223] width 46 height 18
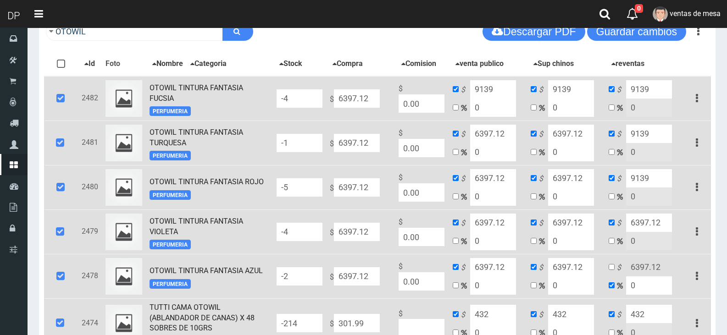
paste input "9139"
click at [613, 270] on input "checkbox" at bounding box center [611, 267] width 6 height 6
click at [653, 272] on input "6397.12" at bounding box center [649, 267] width 46 height 18
paste input "9139"
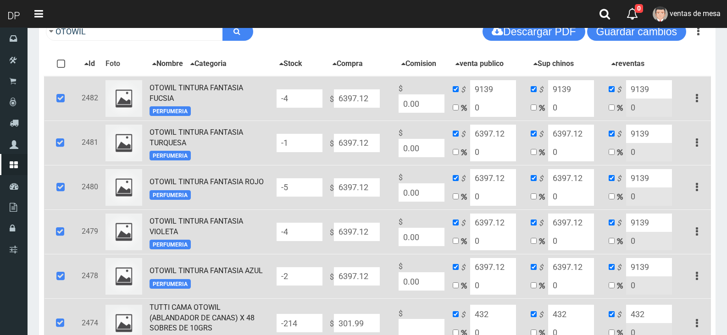
click at [573, 267] on input "6397.12" at bounding box center [571, 267] width 46 height 18
paste input "9139"
click at [508, 273] on input "6397.12" at bounding box center [493, 267] width 46 height 18
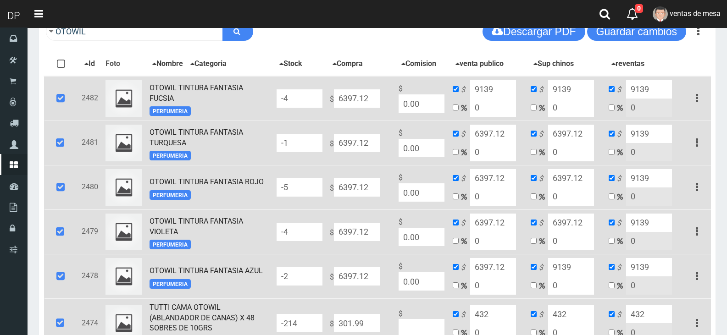
paste input "9139"
click at [570, 228] on input "6397.12" at bounding box center [571, 223] width 46 height 18
paste input "9139"
click at [496, 225] on input "6397.12" at bounding box center [493, 223] width 46 height 18
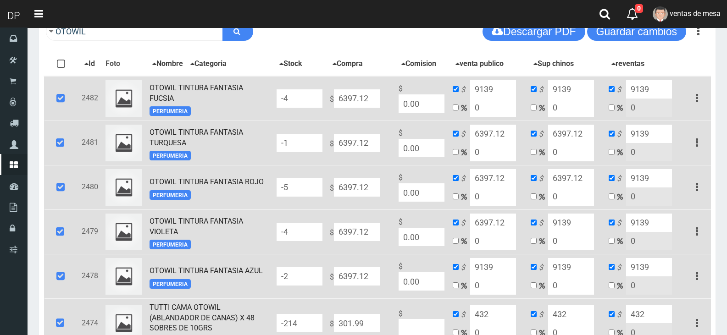
click at [496, 225] on input "6397.12" at bounding box center [493, 223] width 46 height 18
click at [504, 185] on input "6397.12" at bounding box center [493, 178] width 46 height 18
paste input "9139"
click at [562, 177] on input "6397.12" at bounding box center [571, 178] width 46 height 18
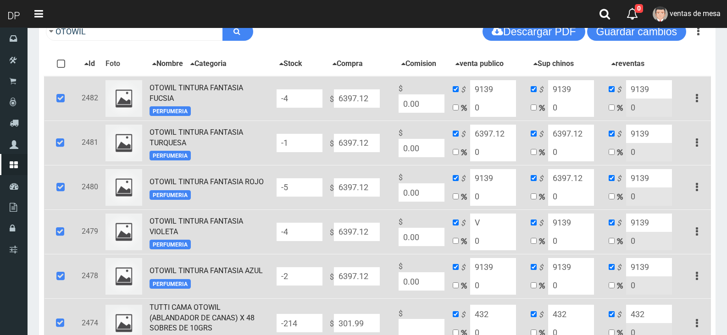
click at [562, 177] on input "6397.12" at bounding box center [571, 178] width 46 height 18
paste input "9139"
click at [503, 227] on input "V" at bounding box center [493, 223] width 46 height 18
paste input "9139"
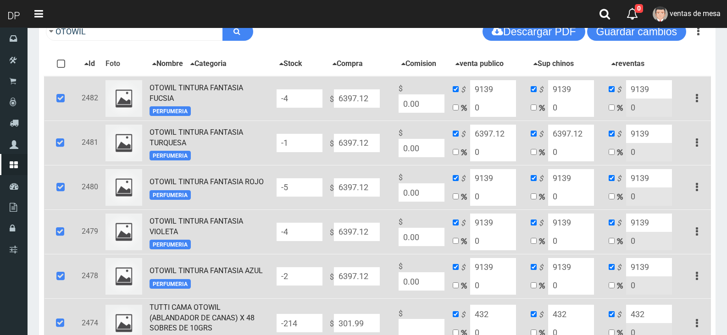
click at [505, 145] on input "0" at bounding box center [493, 152] width 46 height 18
click at [505, 137] on input "6397.12" at bounding box center [493, 134] width 46 height 18
click at [563, 128] on input "6397.12" at bounding box center [571, 134] width 46 height 18
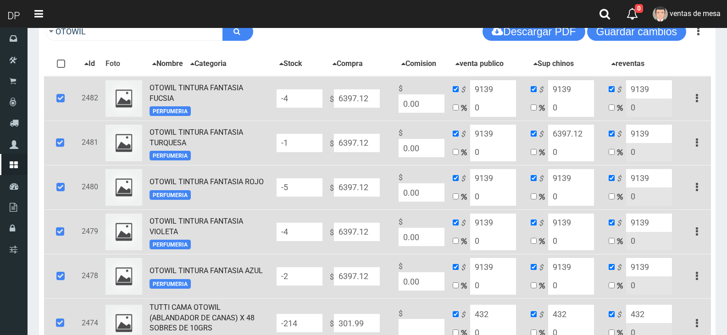
click at [563, 128] on input "6397.12" at bounding box center [571, 134] width 46 height 18
click at [626, 41] on div "OTOWIL Descargar PDF Guardar cambios" at bounding box center [377, 32] width 676 height 32
click at [626, 39] on button "Guardar cambios" at bounding box center [636, 31] width 99 height 18
drag, startPoint x: 73, startPoint y: 99, endPoint x: 66, endPoint y: 146, distance: 47.9
click at [73, 99] on td at bounding box center [61, 98] width 34 height 45
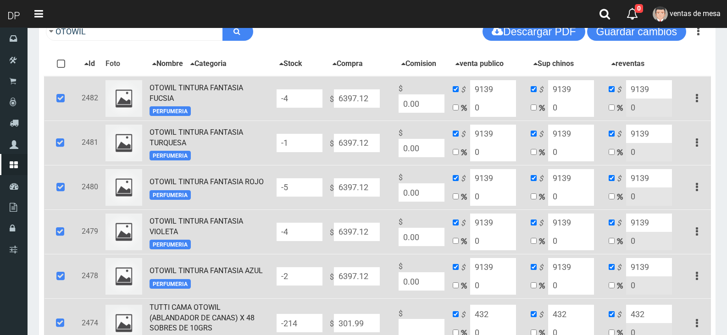
click at [66, 149] on icon at bounding box center [60, 143] width 25 height 30
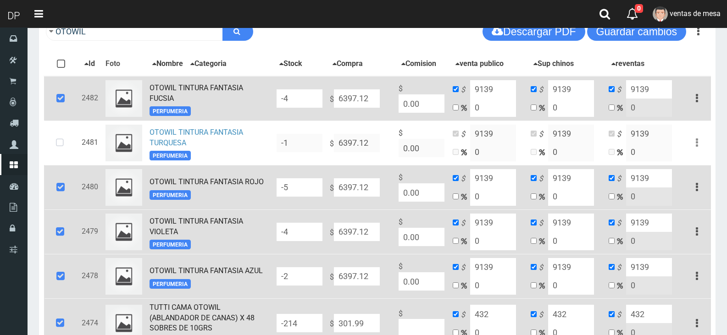
click at [60, 119] on td at bounding box center [61, 98] width 34 height 45
click at [62, 108] on icon at bounding box center [60, 98] width 25 height 30
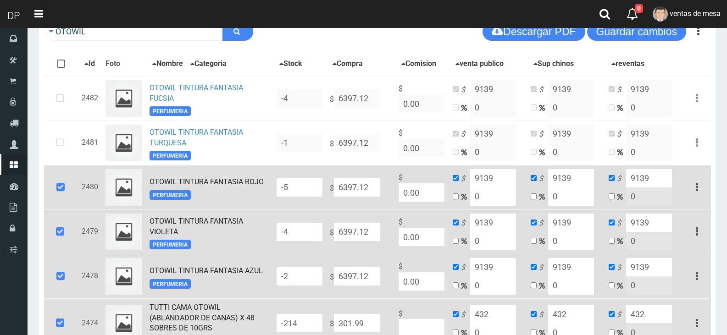
click at [56, 182] on icon at bounding box center [60, 187] width 25 height 30
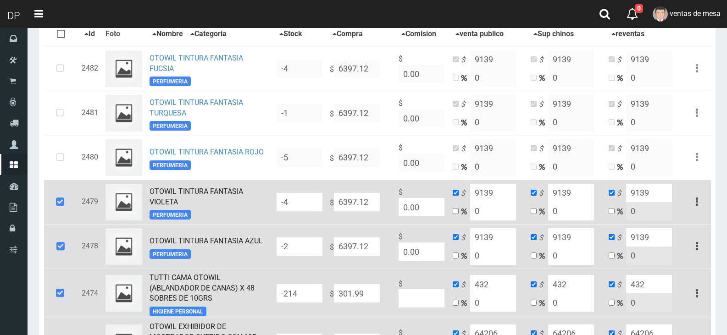
scroll to position [181, 0]
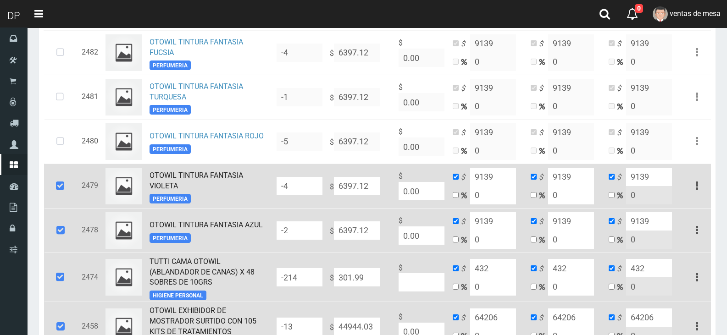
click at [62, 169] on td at bounding box center [61, 186] width 34 height 44
click at [62, 218] on icon at bounding box center [60, 230] width 25 height 30
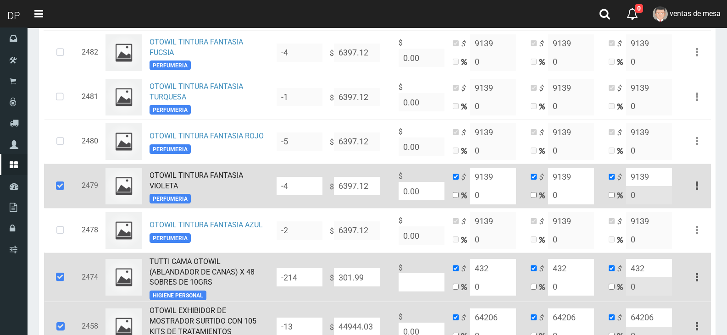
click at [65, 194] on icon at bounding box center [60, 186] width 25 height 30
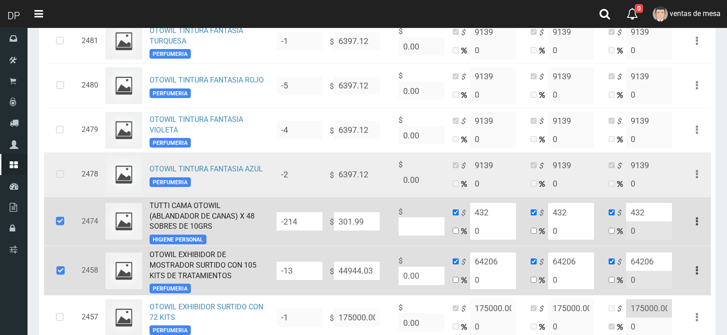
scroll to position [410, 0]
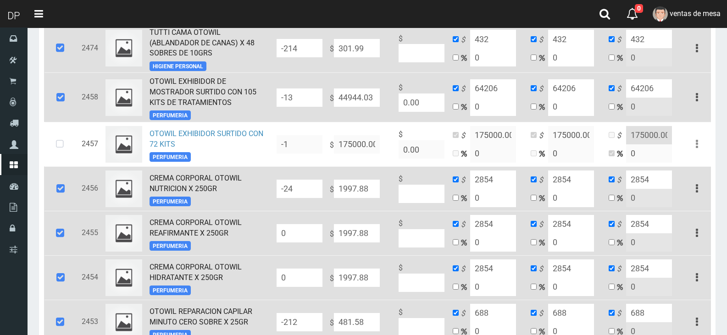
click at [60, 51] on icon at bounding box center [60, 48] width 25 height 30
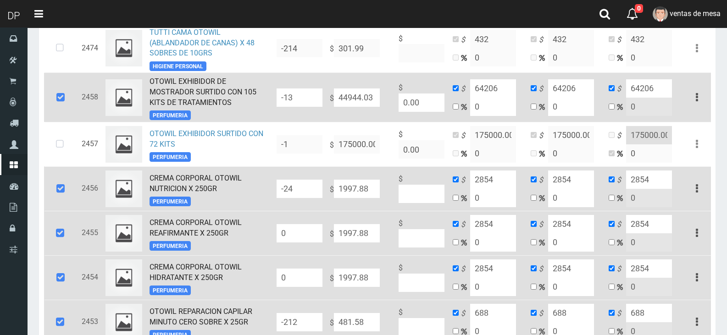
click at [57, 102] on icon at bounding box center [60, 98] width 25 height 30
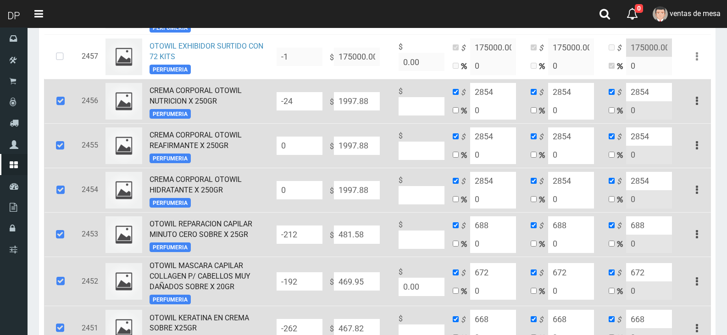
scroll to position [502, 0]
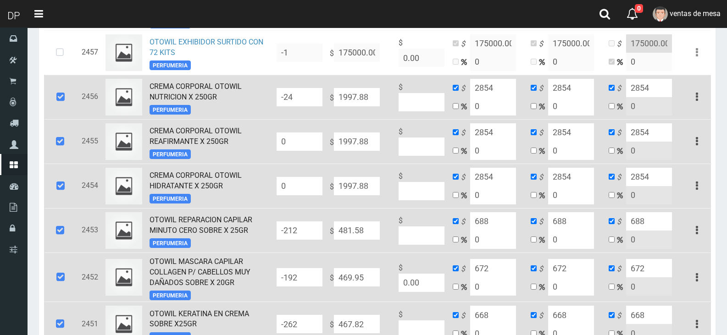
click at [62, 109] on icon at bounding box center [60, 97] width 25 height 30
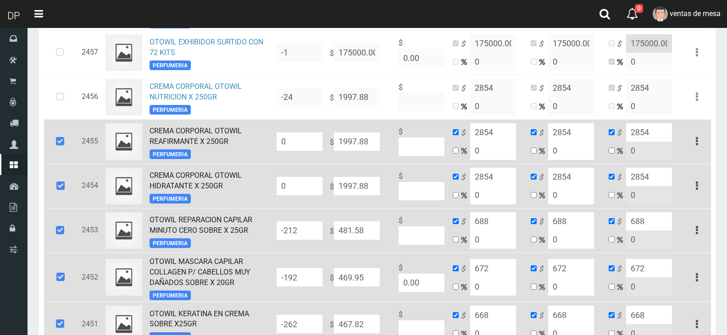
click at [55, 156] on icon at bounding box center [60, 142] width 25 height 30
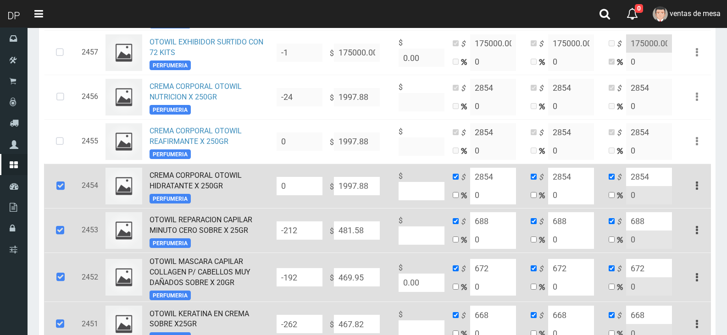
click at [59, 195] on icon at bounding box center [60, 186] width 25 height 30
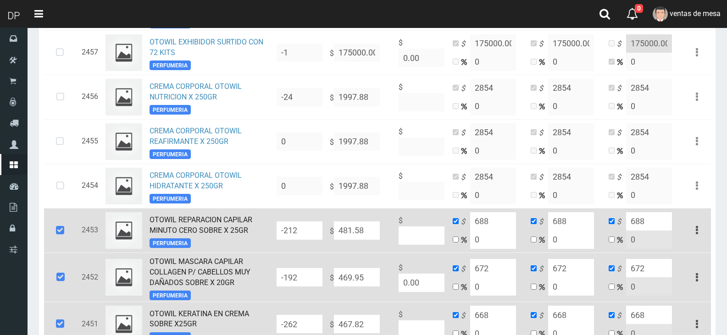
click at [59, 238] on icon at bounding box center [60, 230] width 25 height 30
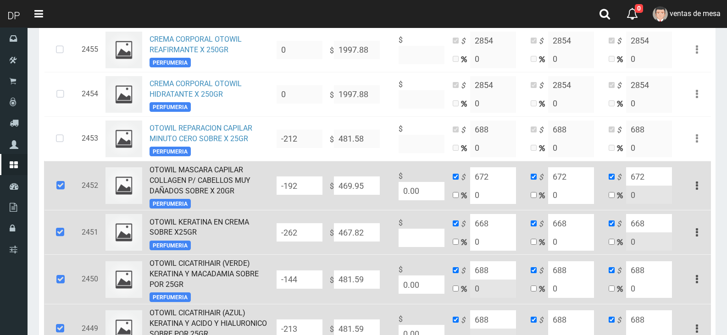
click at [63, 194] on icon at bounding box center [60, 186] width 25 height 30
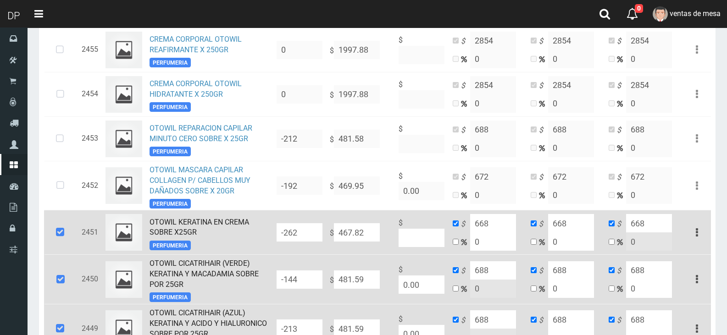
click at [56, 240] on icon at bounding box center [60, 232] width 25 height 30
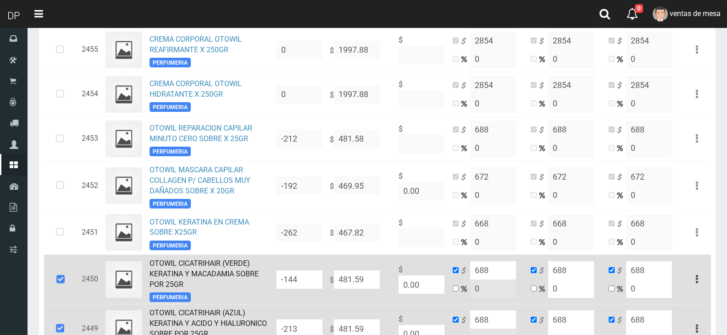
scroll to position [777, 0]
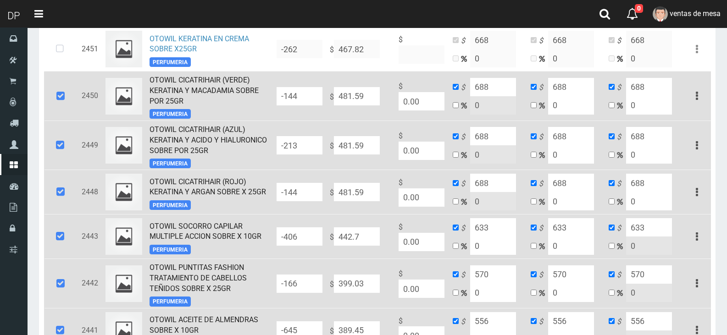
click at [55, 91] on icon at bounding box center [60, 96] width 25 height 30
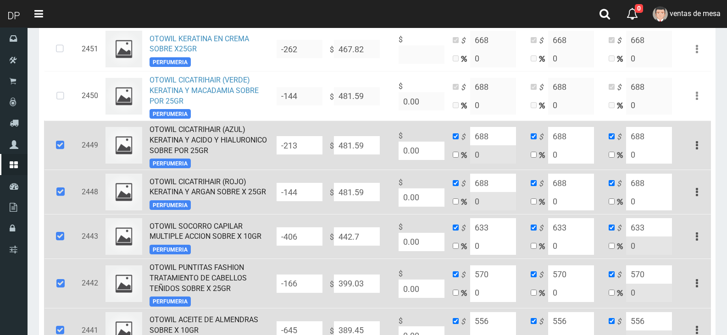
click at [55, 143] on icon at bounding box center [60, 145] width 25 height 30
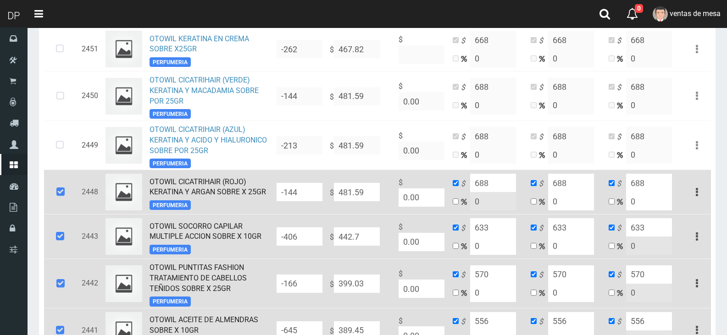
click at [62, 184] on icon at bounding box center [60, 192] width 25 height 30
click at [60, 229] on icon at bounding box center [60, 236] width 25 height 30
click at [60, 236] on icon at bounding box center [60, 236] width 25 height 30
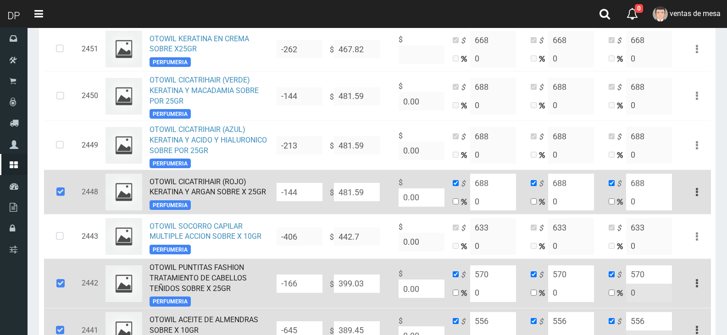
click at [62, 186] on icon at bounding box center [60, 192] width 25 height 30
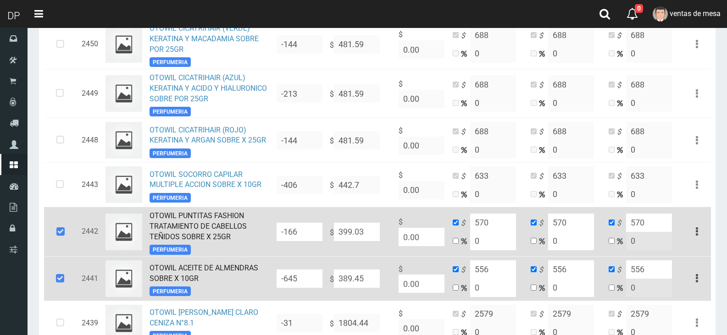
scroll to position [1006, 0]
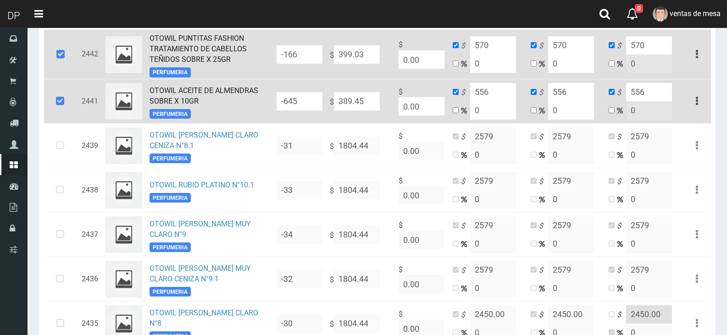
click at [75, 82] on td at bounding box center [61, 101] width 34 height 44
click at [69, 61] on icon at bounding box center [60, 54] width 25 height 30
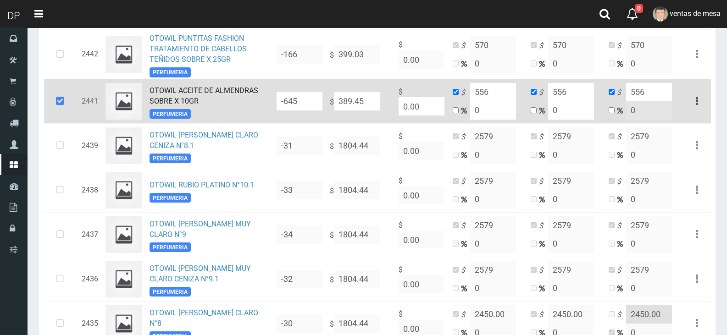
click at [61, 107] on icon at bounding box center [60, 101] width 25 height 30
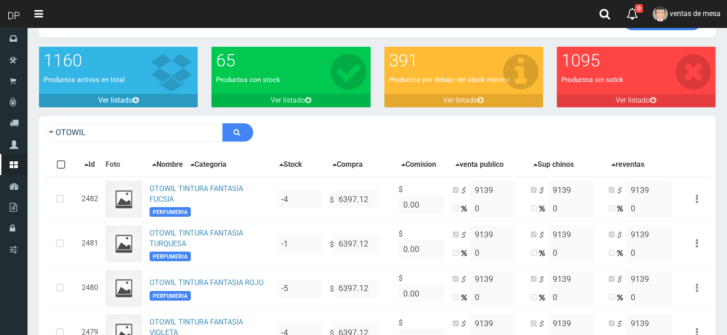
scroll to position [0, 0]
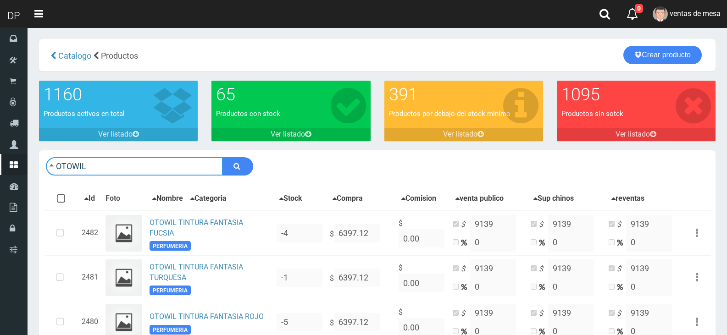
click at [133, 162] on input "OTOWIL" at bounding box center [134, 166] width 177 height 18
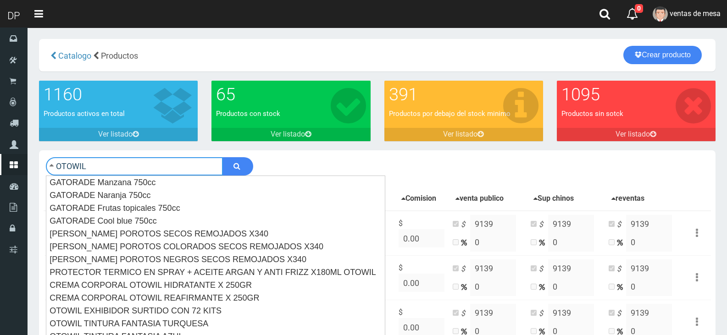
click at [222, 157] on button "submit" at bounding box center [237, 166] width 31 height 18
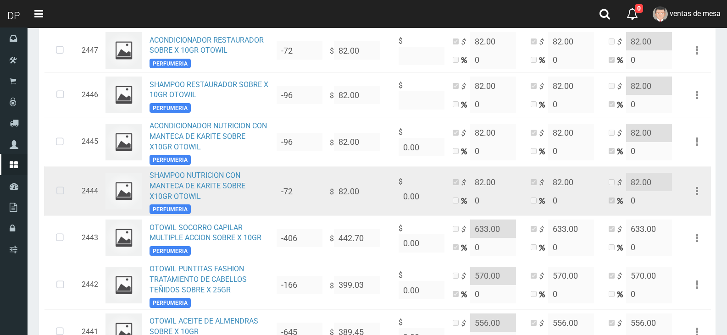
scroll to position [917, 0]
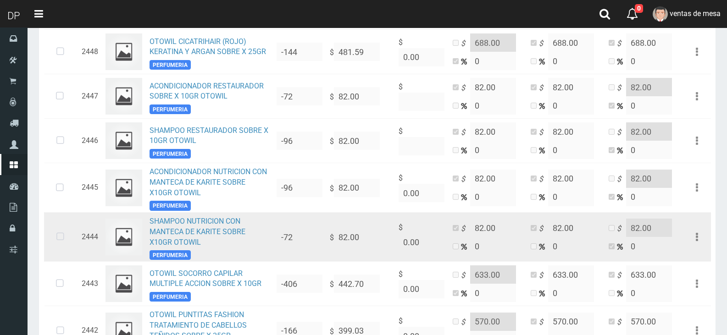
click at [52, 241] on icon at bounding box center [60, 237] width 24 height 30
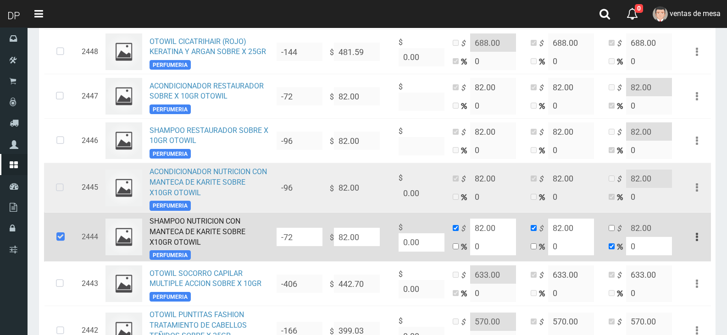
click at [60, 202] on icon at bounding box center [60, 188] width 24 height 30
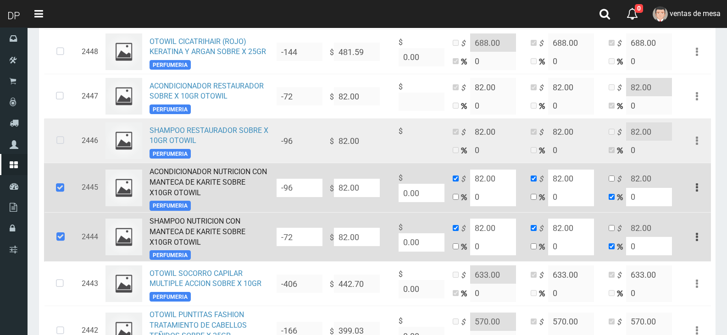
click at [57, 142] on icon at bounding box center [60, 141] width 24 height 30
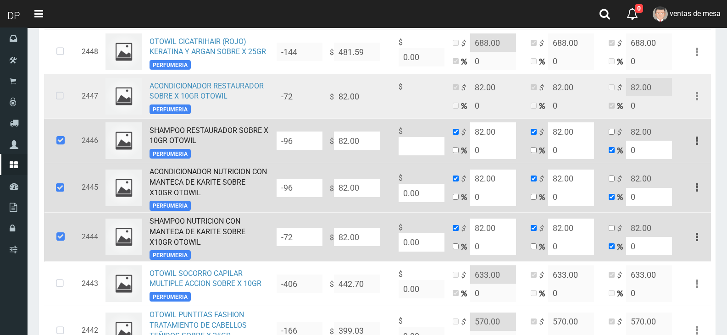
click at [58, 110] on icon at bounding box center [60, 96] width 24 height 30
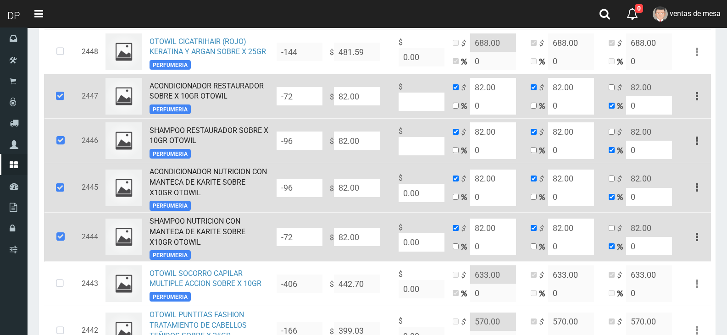
click at [368, 241] on input "82.00" at bounding box center [357, 237] width 46 height 18
drag, startPoint x: 361, startPoint y: 231, endPoint x: 361, endPoint y: 236, distance: 5.5
click at [361, 236] on input "82.00" at bounding box center [357, 237] width 46 height 18
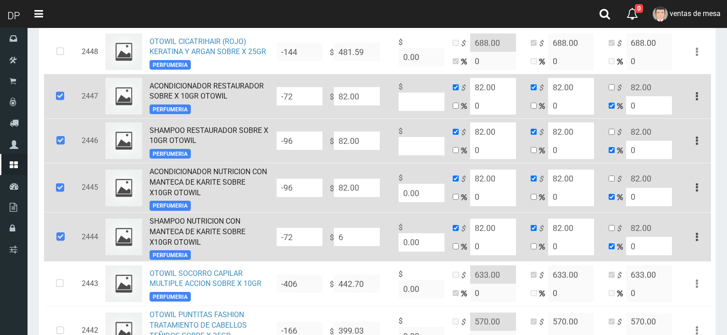
type input "60"
type input "60.7"
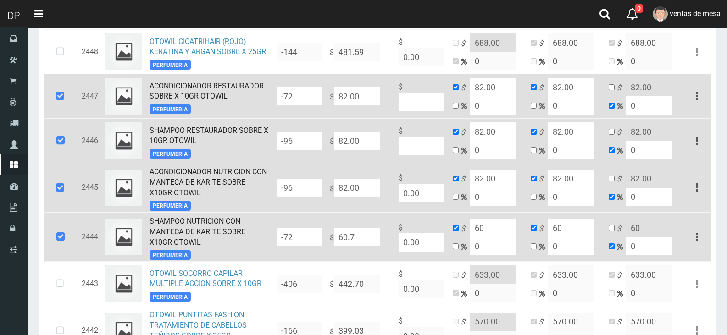
type input "60.7"
type input "60.75"
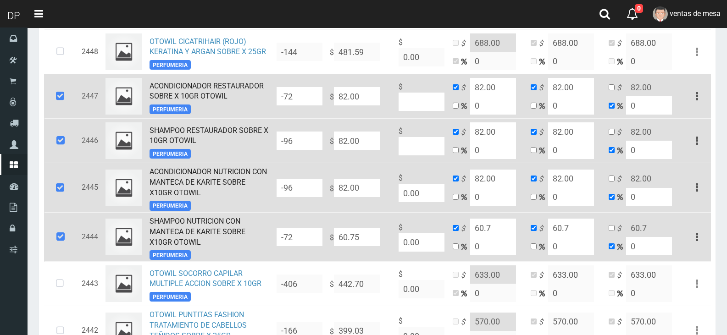
type input "60.75"
click at [330, 181] on td "$ 82.00" at bounding box center [360, 188] width 69 height 50
click at [354, 191] on input "82.00" at bounding box center [357, 188] width 46 height 18
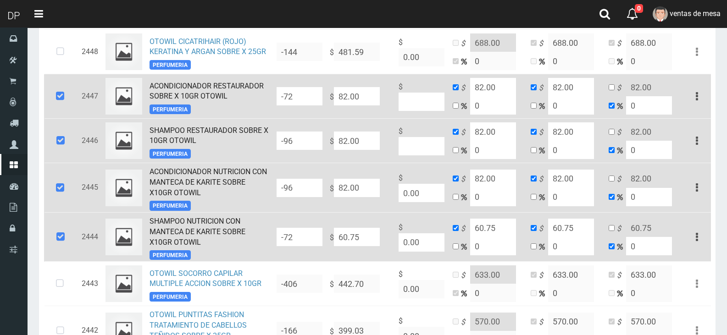
click at [354, 191] on input "82.00" at bounding box center [357, 188] width 46 height 18
paste input "60.75"
type input "60.75"
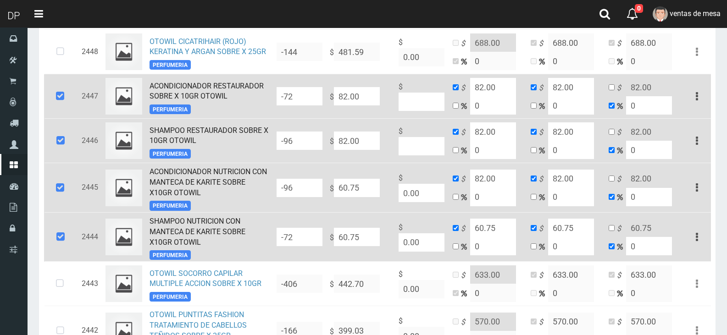
type input "60.75"
click at [359, 146] on input "82.00" at bounding box center [357, 141] width 46 height 18
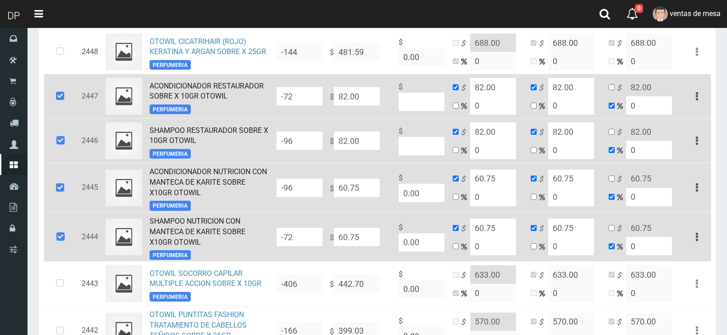
type input "82"
paste input "60.75"
type input "60.75"
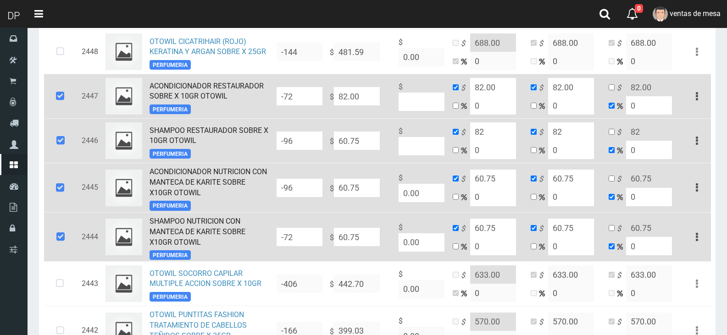
type input "60.75"
type input "82"
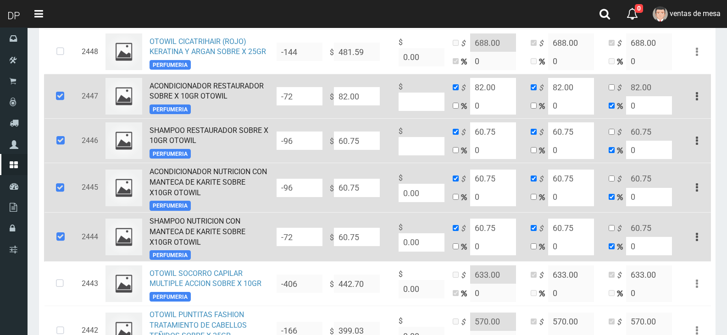
type input "82"
click at [374, 101] on input "82.00" at bounding box center [357, 96] width 46 height 18
paste input "60.75"
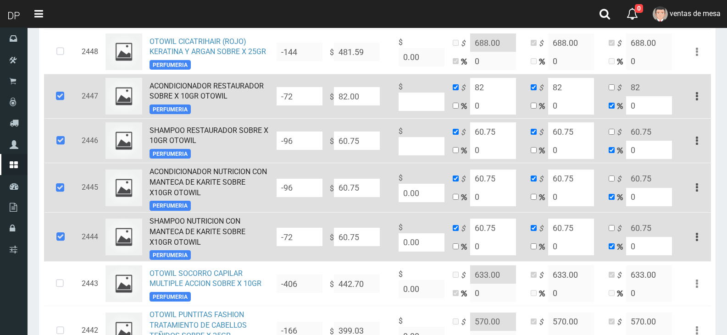
type input "60.75"
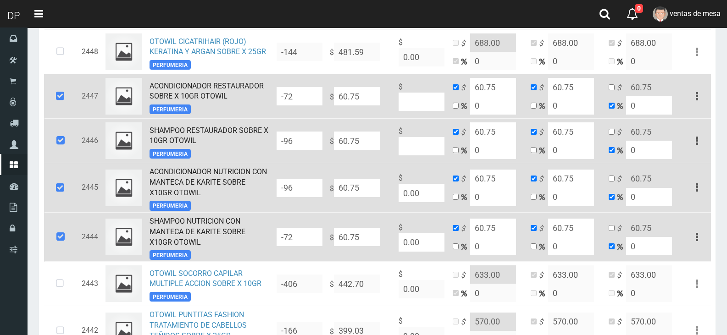
click at [491, 92] on input "60.75" at bounding box center [493, 87] width 46 height 18
type input "87"
click at [565, 87] on input "60.75" at bounding box center [571, 87] width 46 height 18
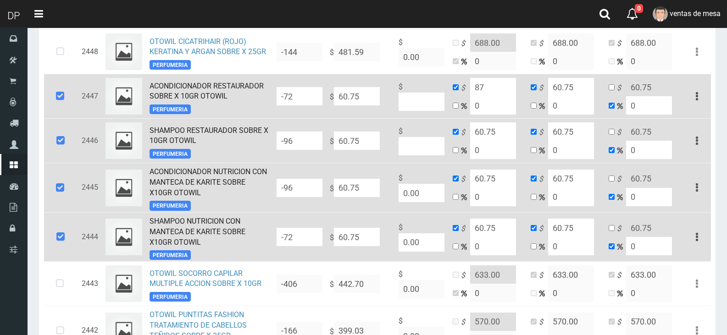
click at [565, 87] on input "60.75" at bounding box center [571, 87] width 46 height 18
paste input "87"
type input "87"
click at [605, 88] on td "$ 60.75 0" at bounding box center [644, 96] width 78 height 44
click at [612, 88] on input "checkbox" at bounding box center [611, 87] width 6 height 6
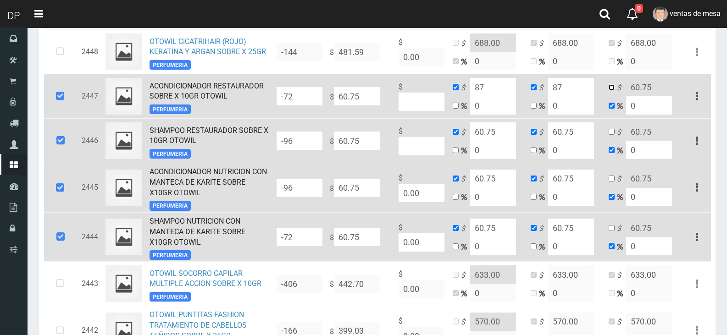
checkbox input "true"
checkbox input "false"
click at [635, 88] on input "60.75" at bounding box center [649, 87] width 46 height 18
paste input "87"
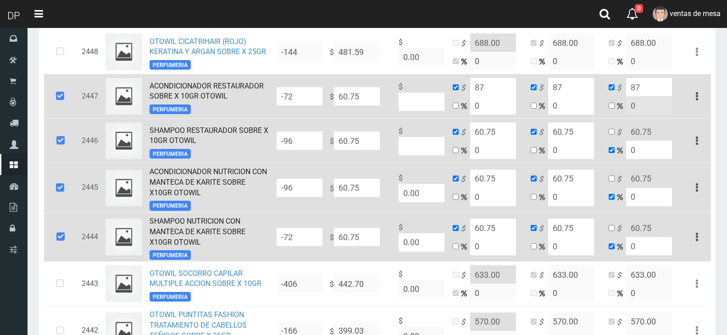
type input "87"
click at [611, 135] on input "checkbox" at bounding box center [611, 132] width 6 height 6
checkbox input "true"
checkbox input "false"
click at [640, 134] on input "60.75" at bounding box center [649, 131] width 46 height 18
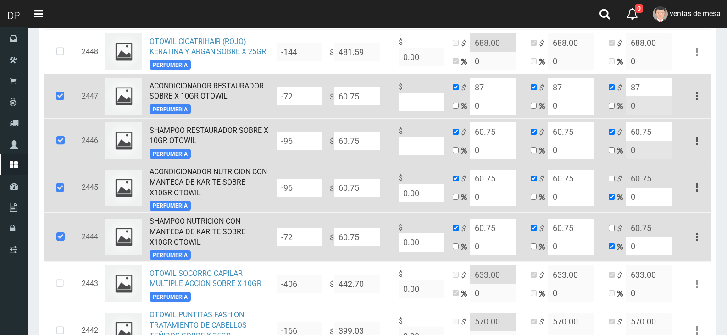
click at [640, 134] on input "60.75" at bounding box center [649, 131] width 46 height 18
paste input "87"
type input "87"
click at [608, 182] on input "checkbox" at bounding box center [611, 179] width 6 height 6
checkbox input "true"
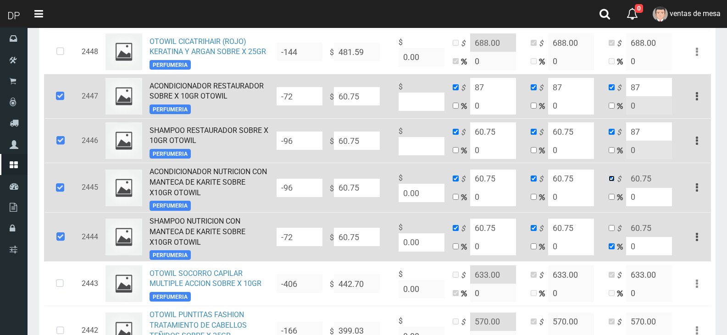
checkbox input "false"
click at [651, 183] on input "60.75" at bounding box center [649, 179] width 46 height 18
paste input "87"
type input "87"
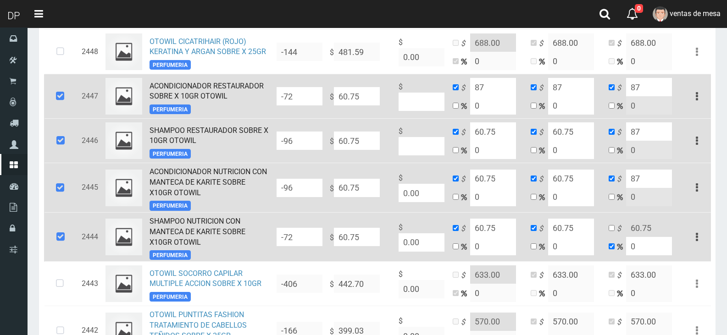
click at [608, 225] on td "$ 60.75 0" at bounding box center [644, 237] width 78 height 50
click at [611, 228] on input "checkbox" at bounding box center [611, 228] width 6 height 6
checkbox input "true"
checkbox input "false"
click at [627, 230] on input "60.75" at bounding box center [649, 228] width 46 height 18
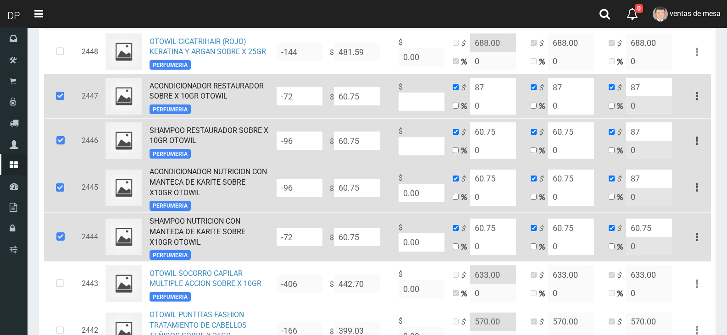
click at [627, 230] on input "60.75" at bounding box center [649, 228] width 46 height 18
paste input "87"
type input "87"
click at [570, 228] on input "60.75" at bounding box center [571, 228] width 46 height 18
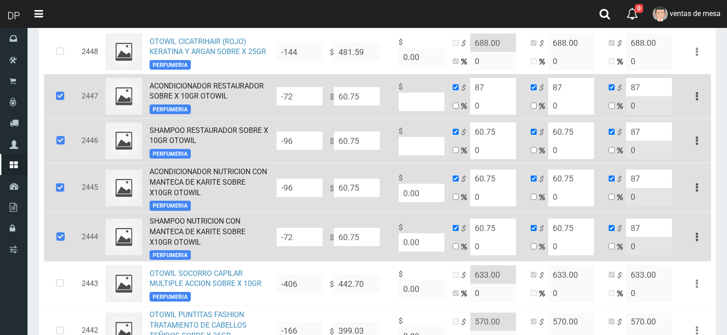
paste input "87"
type input "87"
click at [575, 185] on input "60.75" at bounding box center [571, 179] width 46 height 18
paste input "87"
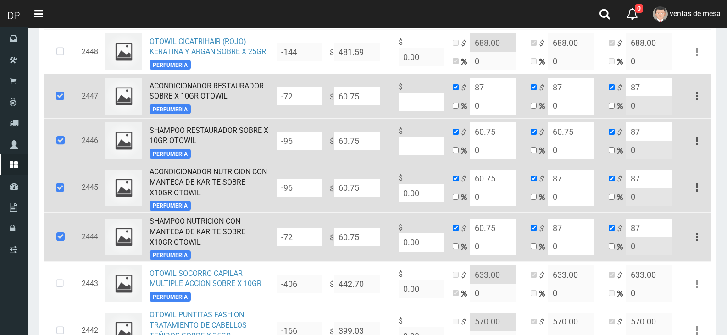
type input "87"
click at [568, 133] on input "60.75" at bounding box center [571, 131] width 46 height 18
paste input "87"
type input "87"
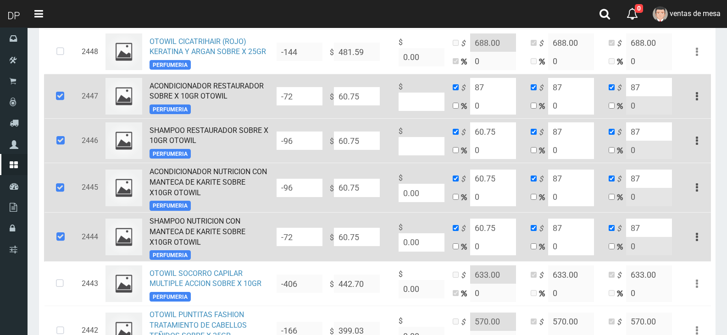
click at [491, 138] on input "60.75" at bounding box center [493, 131] width 46 height 18
paste input "87"
type input "87"
click at [491, 176] on input "60.75" at bounding box center [493, 179] width 46 height 18
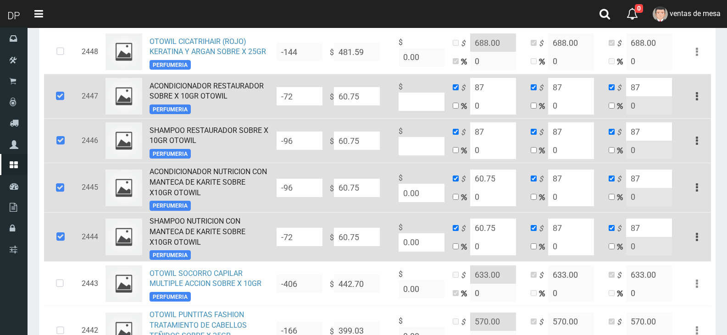
click at [491, 176] on input "60.75" at bounding box center [493, 179] width 46 height 18
paste input "87"
type input "87"
click at [497, 218] on td "$ 60.75 0" at bounding box center [488, 237] width 78 height 50
click at [497, 220] on td "$ 60.75 0" at bounding box center [488, 237] width 78 height 50
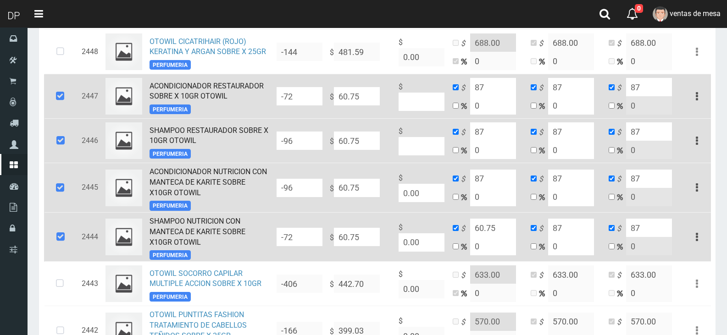
click at [498, 222] on input "60.75" at bounding box center [493, 228] width 46 height 18
click at [499, 223] on input "60.75" at bounding box center [493, 228] width 46 height 18
paste input "87"
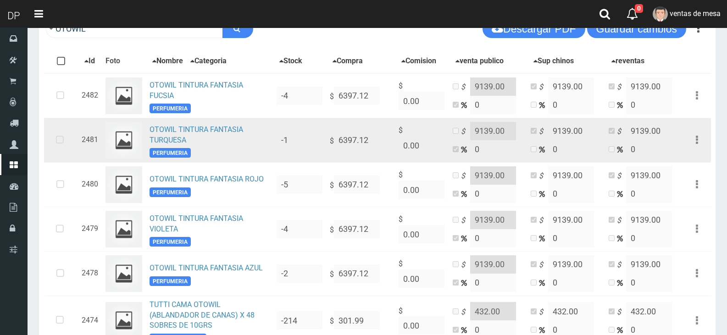
scroll to position [0, 0]
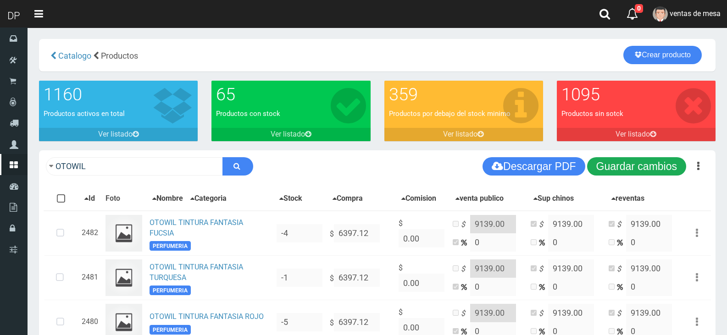
type input "87"
click at [632, 163] on button "Guardar cambios" at bounding box center [636, 166] width 99 height 18
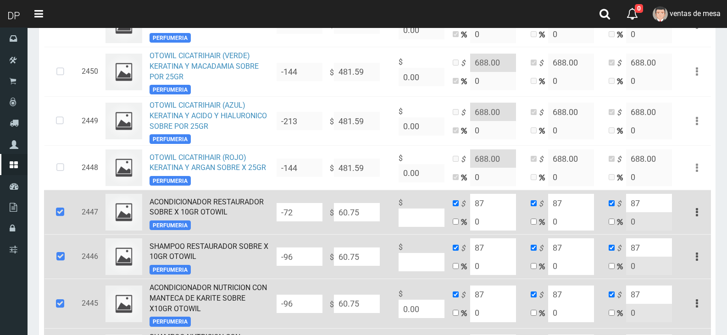
scroll to position [825, 0]
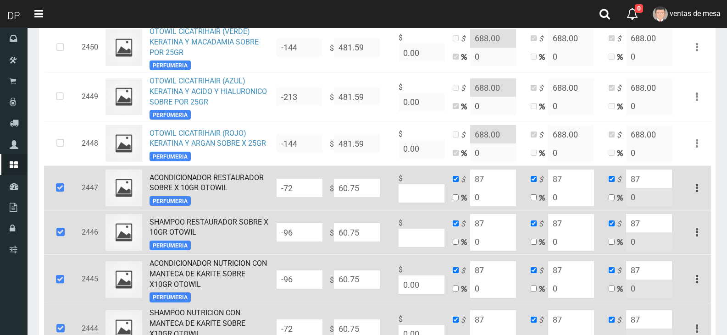
drag, startPoint x: 69, startPoint y: 191, endPoint x: 69, endPoint y: 204, distance: 13.3
click at [69, 192] on icon at bounding box center [60, 188] width 25 height 30
click at [67, 237] on icon at bounding box center [60, 232] width 25 height 30
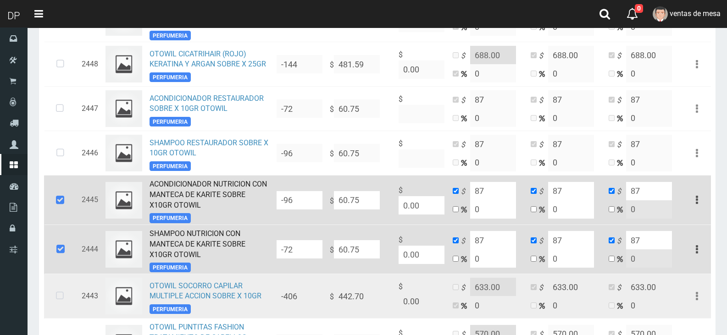
scroll to position [1009, 0]
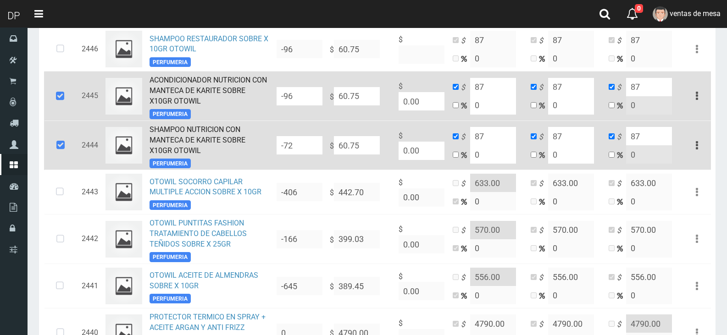
click at [74, 102] on td at bounding box center [61, 97] width 34 height 50
click at [62, 141] on icon at bounding box center [60, 145] width 25 height 30
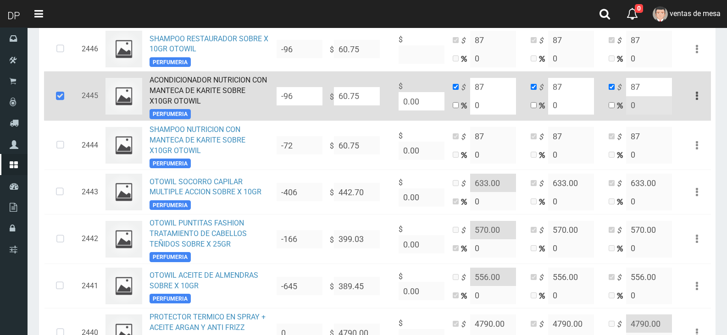
click at [73, 100] on td at bounding box center [61, 97] width 34 height 50
click at [60, 99] on icon at bounding box center [60, 96] width 25 height 30
